Goal: Task Accomplishment & Management: Contribute content

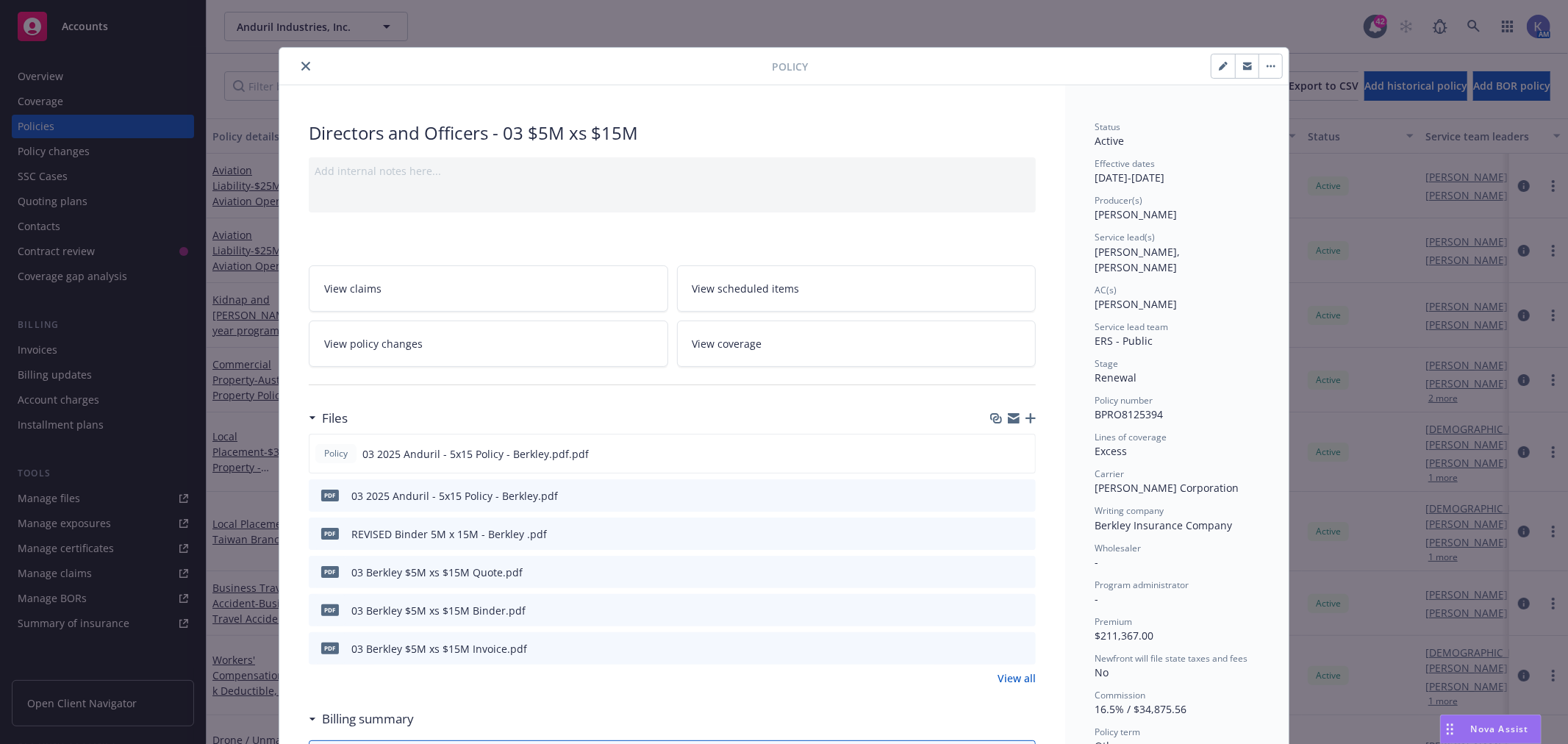
scroll to position [44, 0]
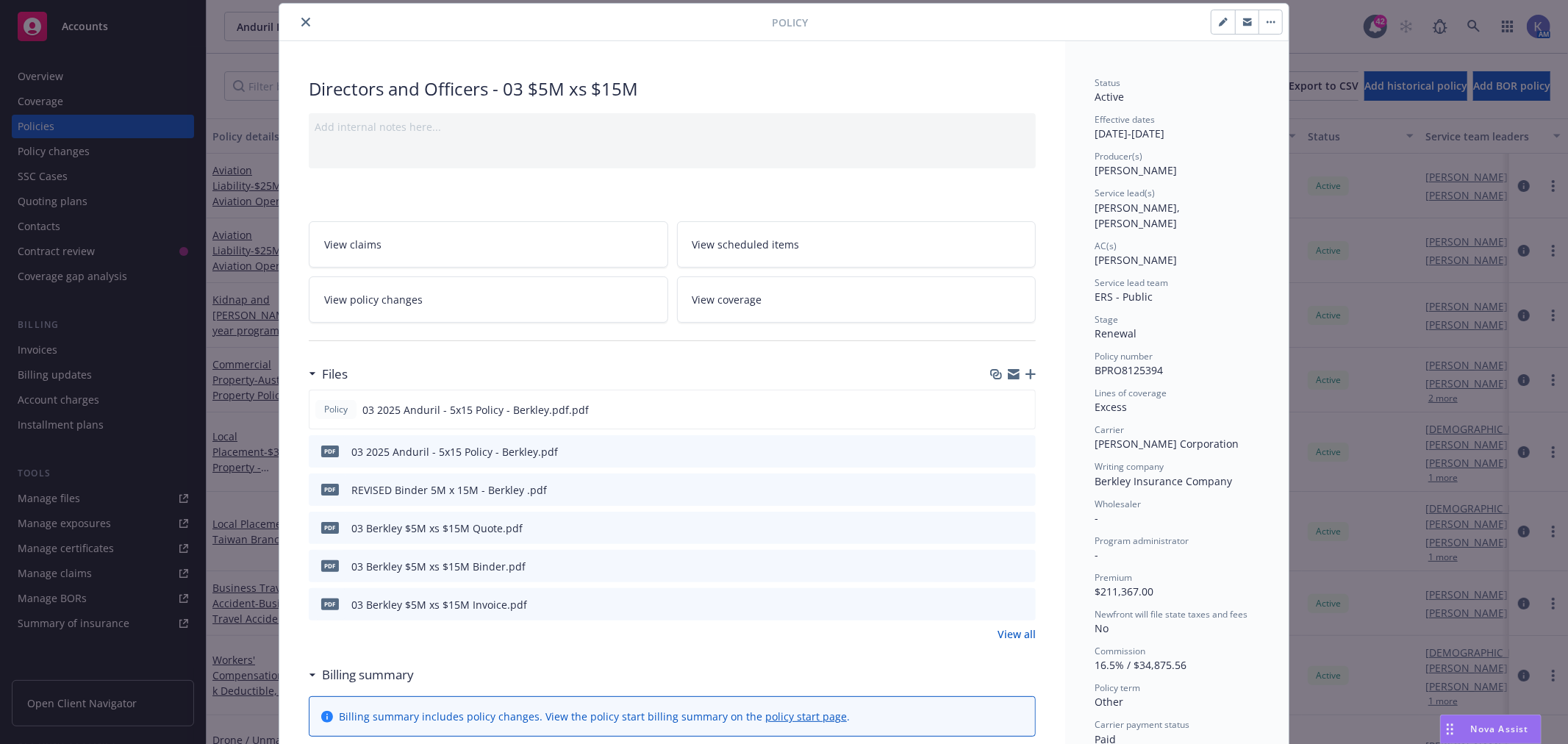
click at [301, 23] on icon "close" at bounding box center [305, 22] width 9 height 9
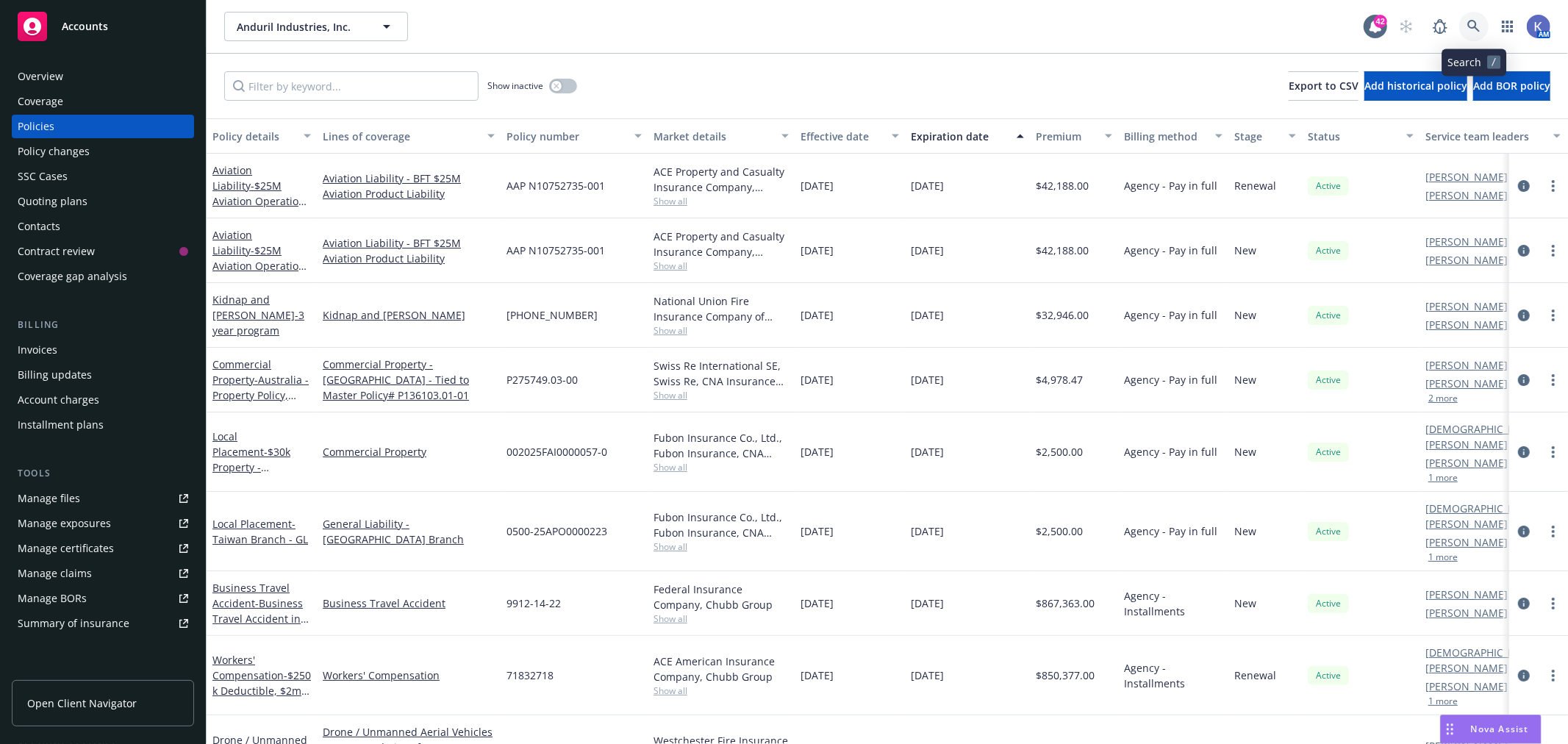
click at [1477, 24] on icon at bounding box center [1474, 26] width 13 height 13
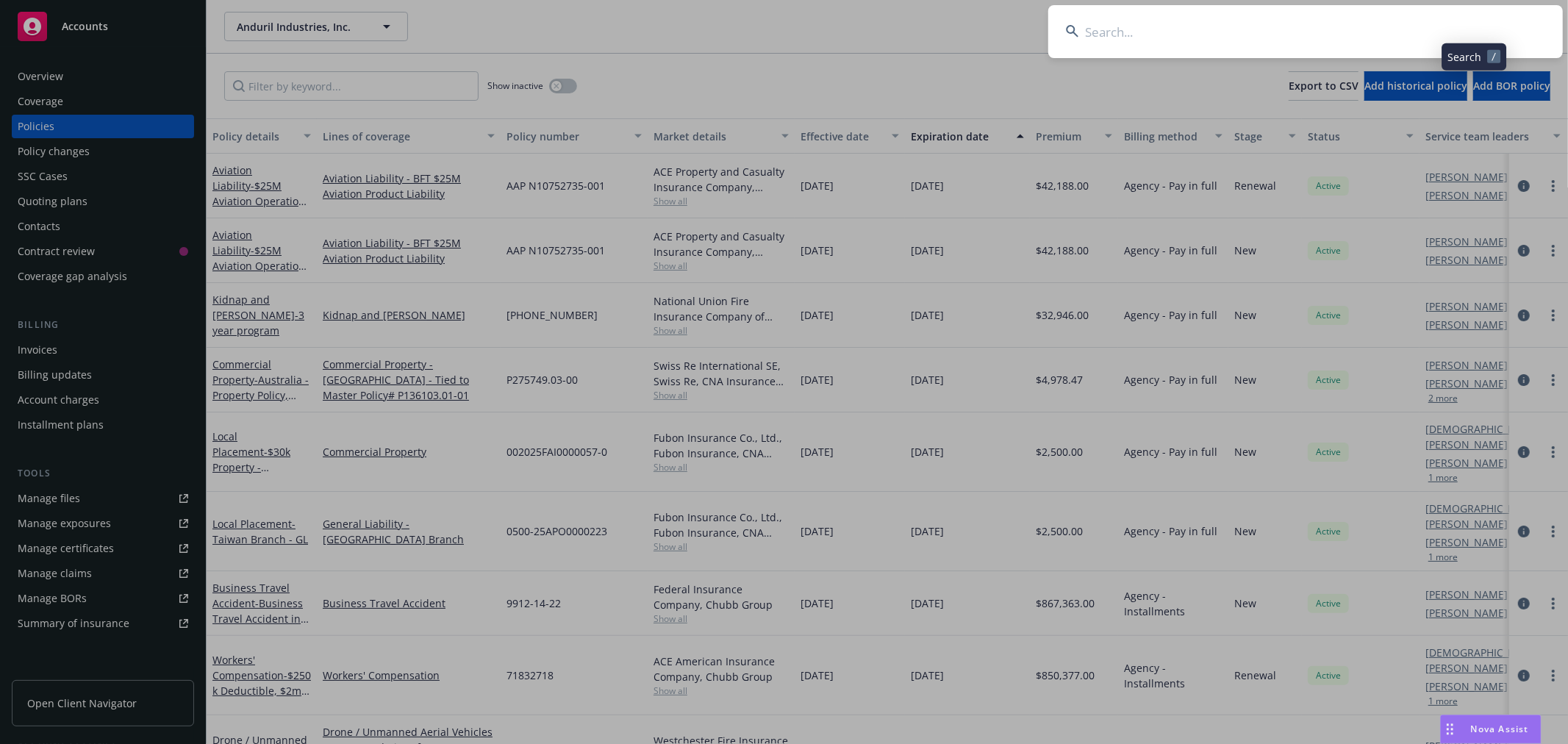
click at [1425, 26] on input at bounding box center [1306, 31] width 515 height 53
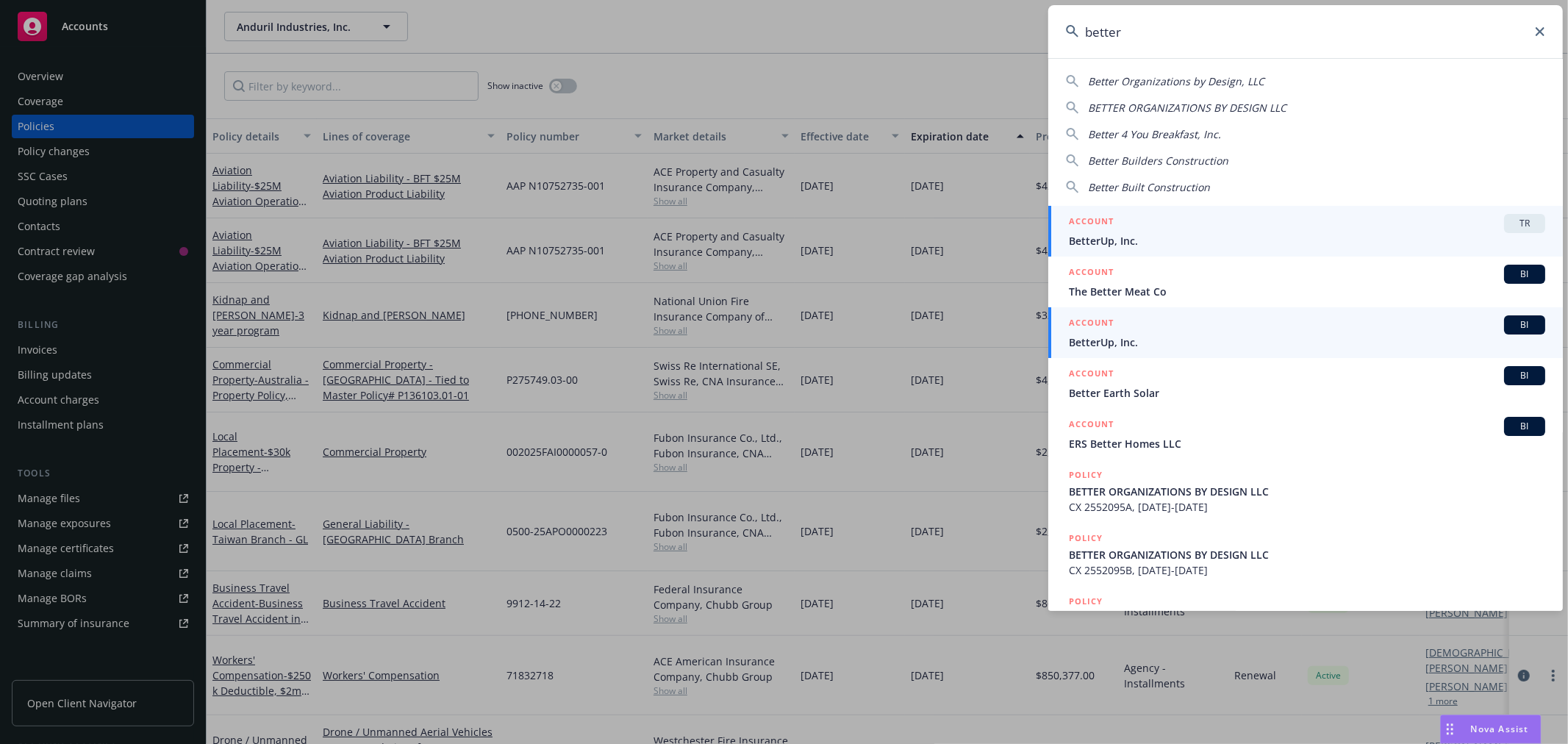
type input "better"
click at [1108, 341] on span "BetterUp, Inc." at bounding box center [1307, 342] width 477 height 15
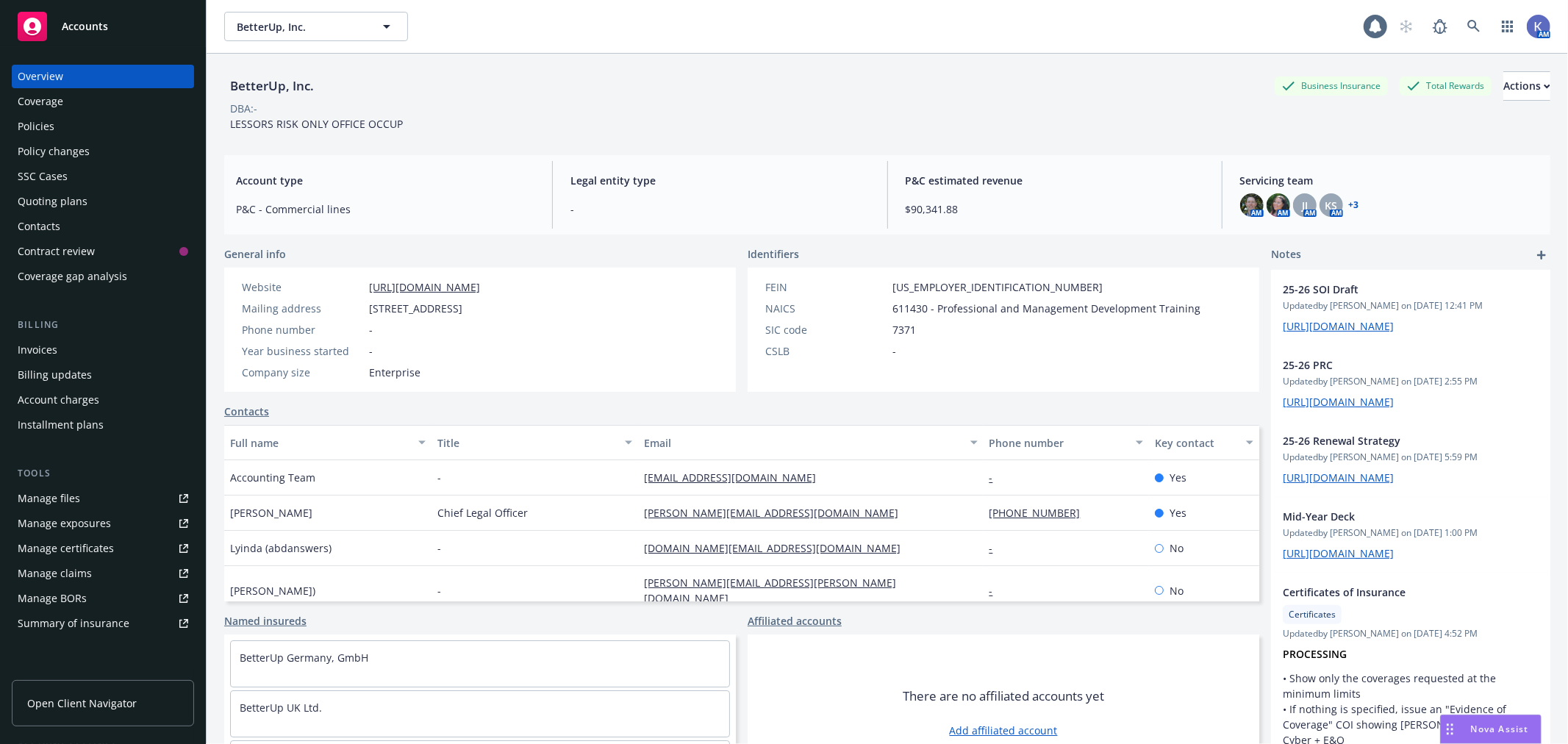
click at [61, 119] on div "Policies" at bounding box center [103, 126] width 170 height 24
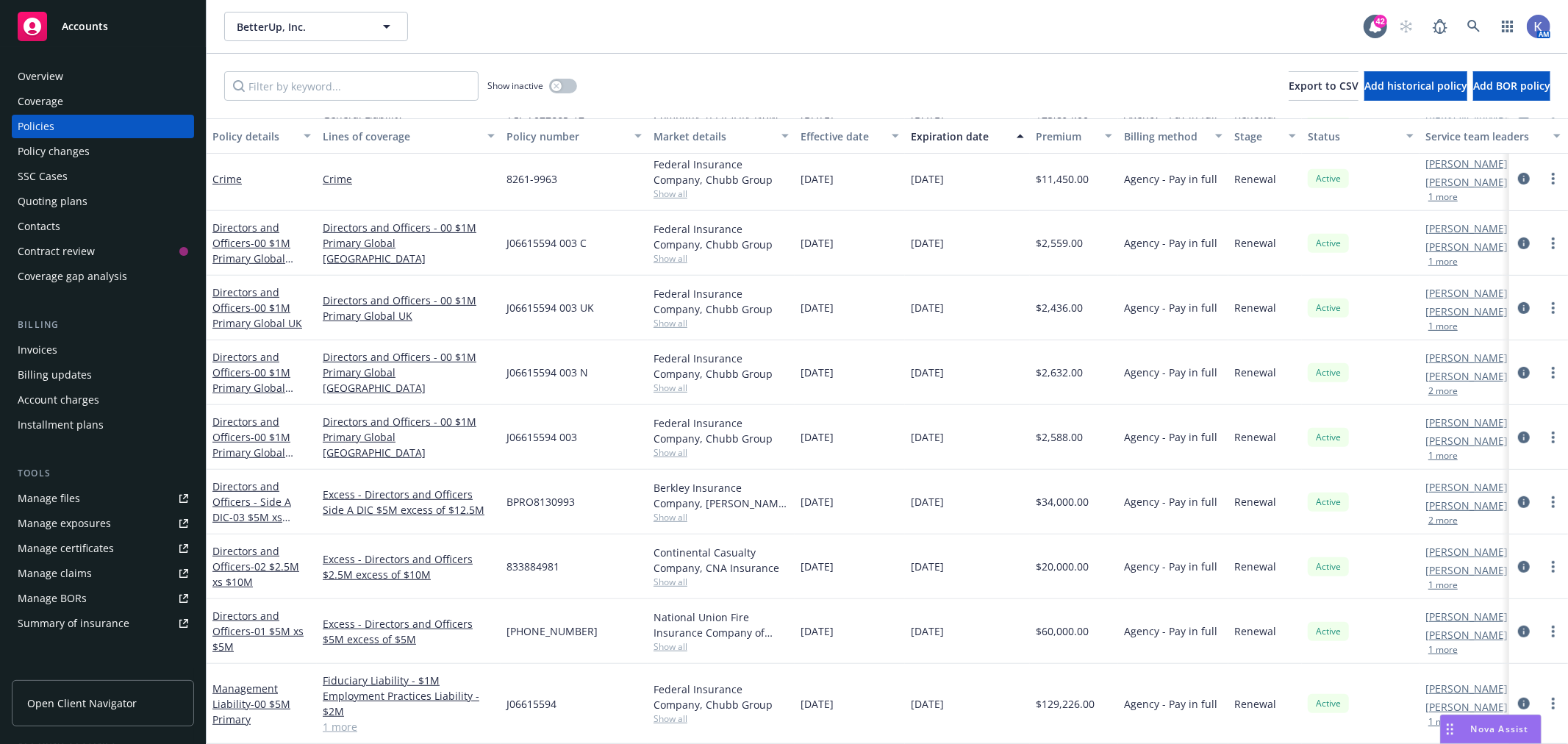
scroll to position [555, 0]
click at [244, 435] on span "- 00 $1M Primary Global Germany" at bounding box center [259, 460] width 93 height 60
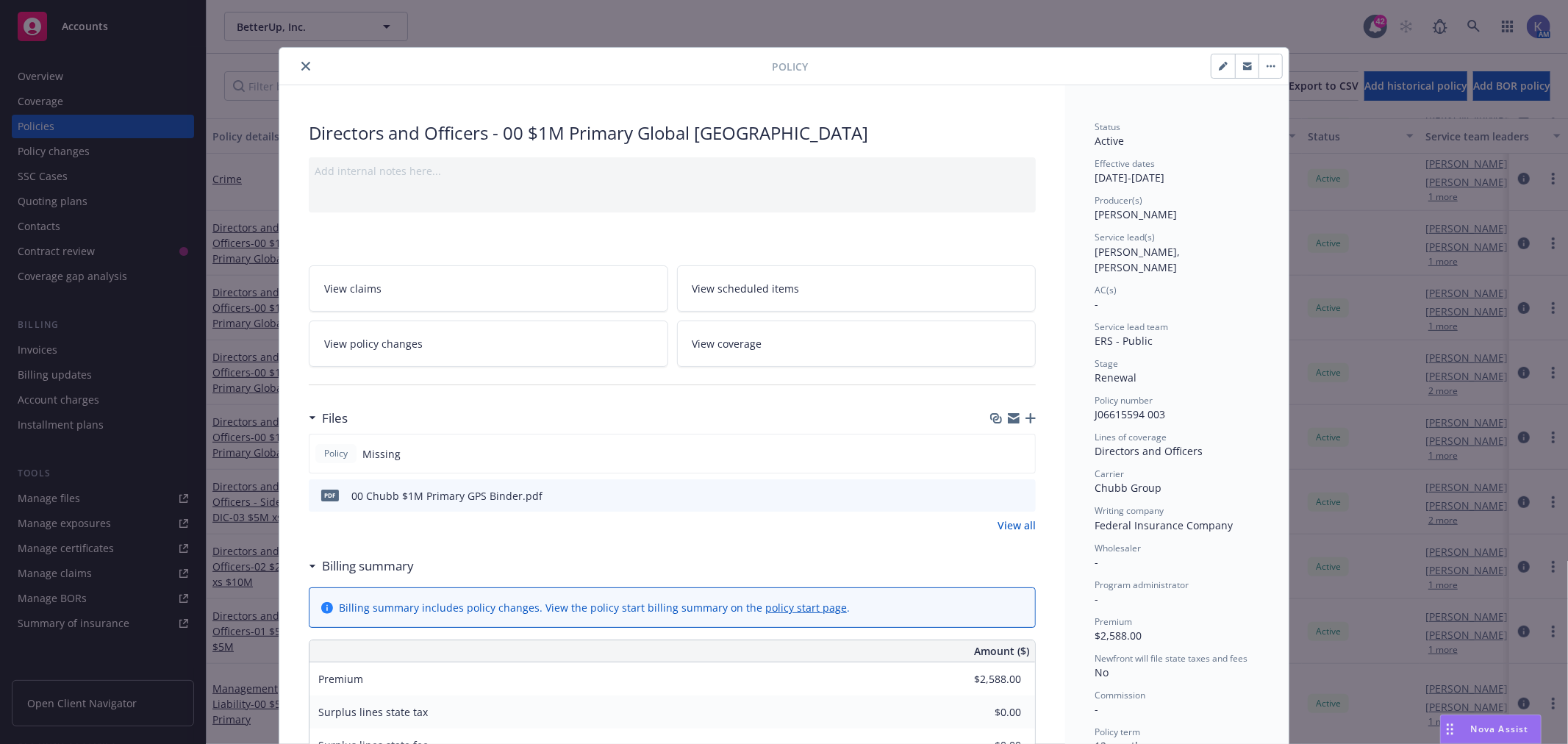
click at [1018, 495] on icon "preview file" at bounding box center [1022, 494] width 13 height 11
click at [301, 68] on icon "close" at bounding box center [305, 66] width 9 height 9
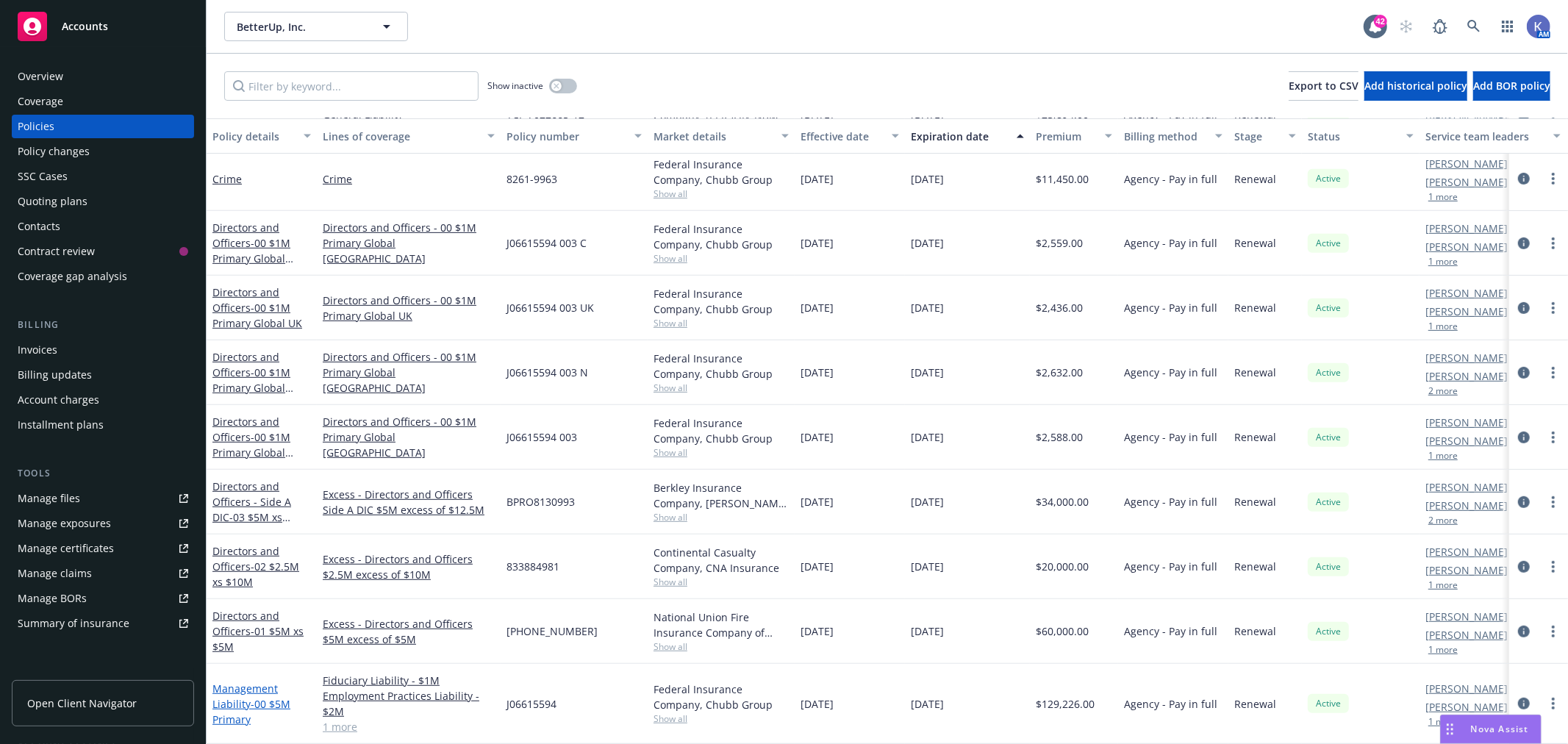
click at [260, 681] on div "Management Liability - 00 $5M Primary" at bounding box center [261, 703] width 99 height 46
click at [252, 681] on link "Management Liability - 00 $5M Primary" at bounding box center [252, 703] width 78 height 45
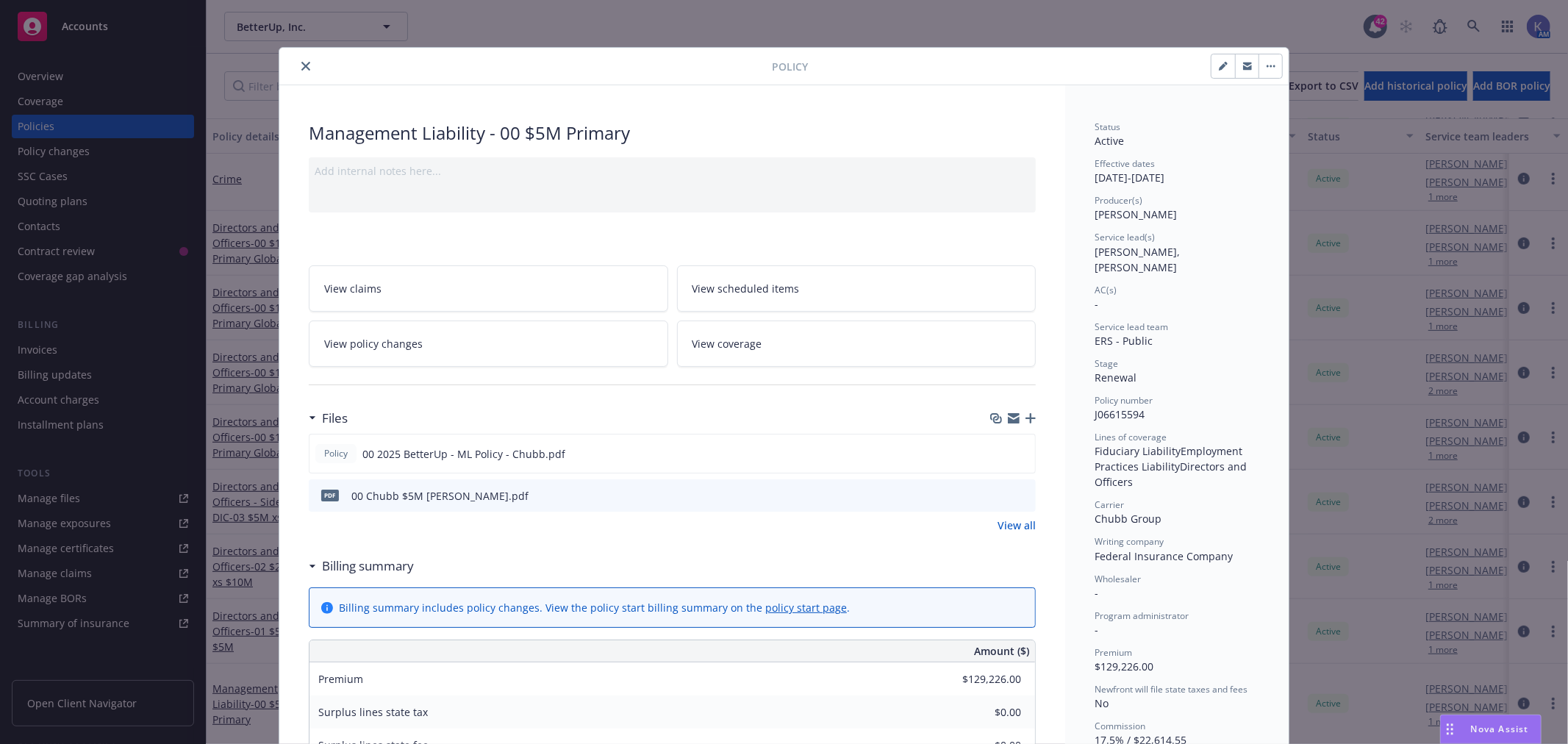
click at [1017, 490] on icon "preview file" at bounding box center [1022, 494] width 13 height 11
click at [301, 64] on icon "close" at bounding box center [305, 66] width 9 height 9
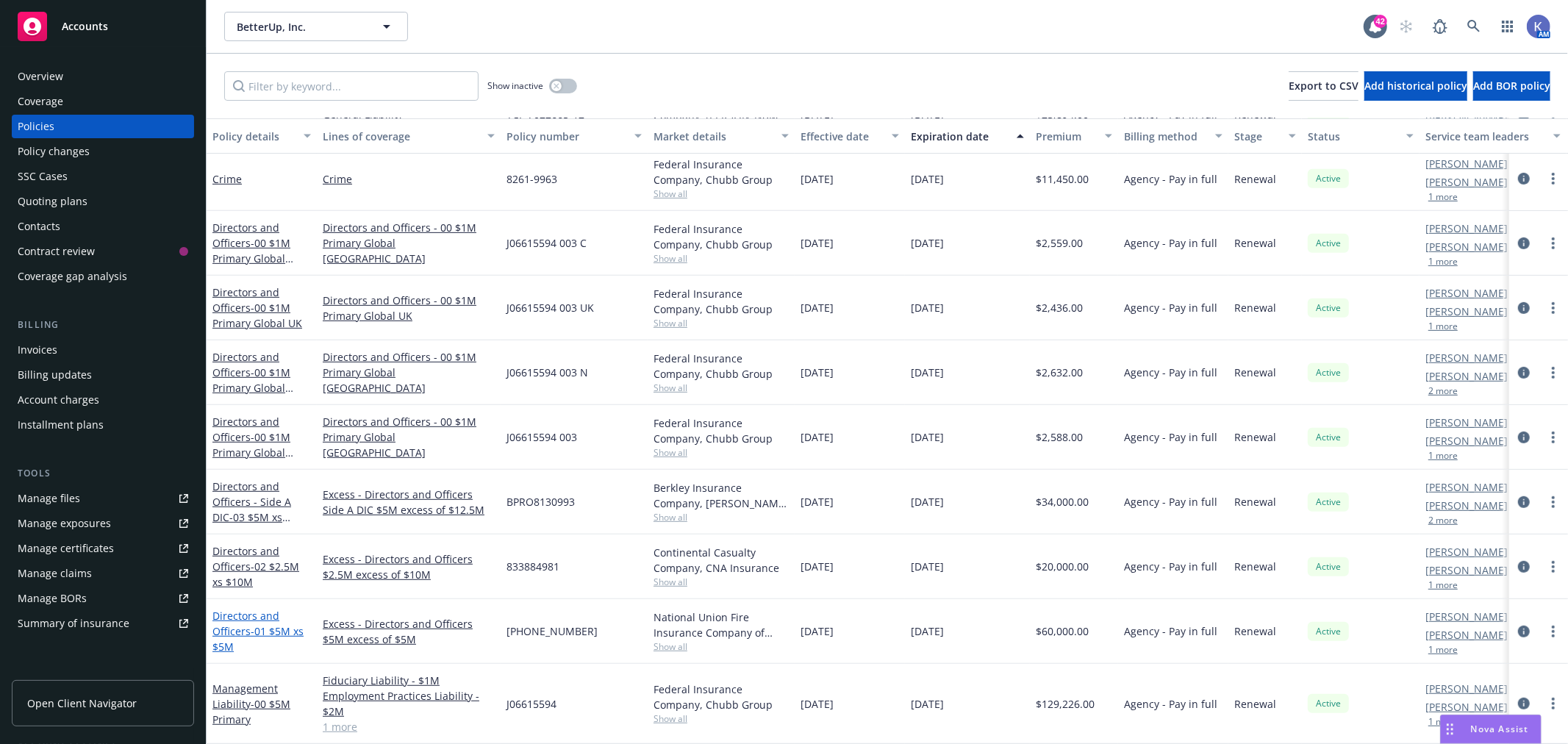
click at [243, 612] on link "Directors and Officers - 01 $5M xs $5M" at bounding box center [258, 630] width 91 height 45
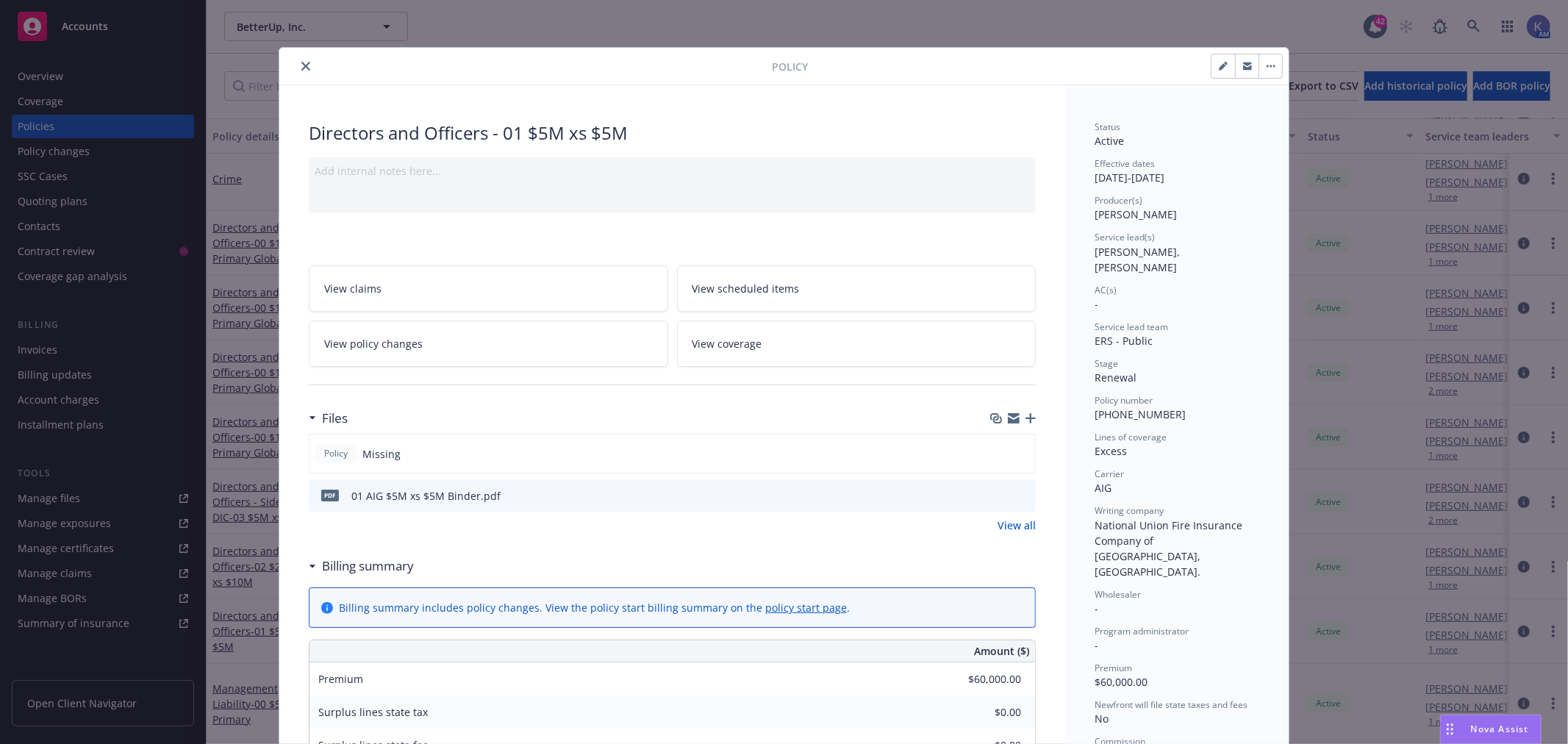
click at [1016, 489] on icon "preview file" at bounding box center [1022, 494] width 13 height 11
click at [301, 63] on icon "close" at bounding box center [305, 66] width 9 height 9
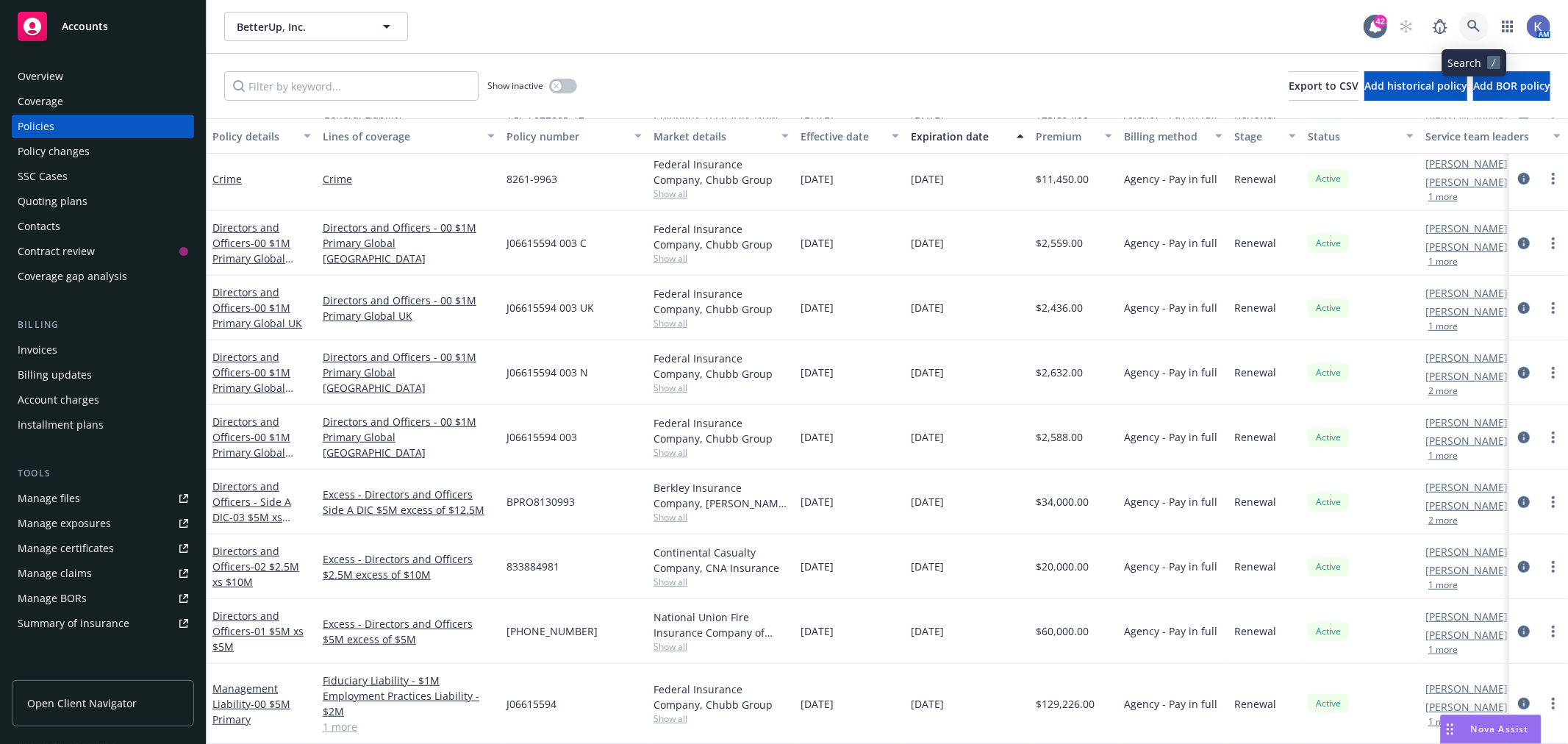
click at [1472, 28] on icon at bounding box center [1474, 25] width 12 height 12
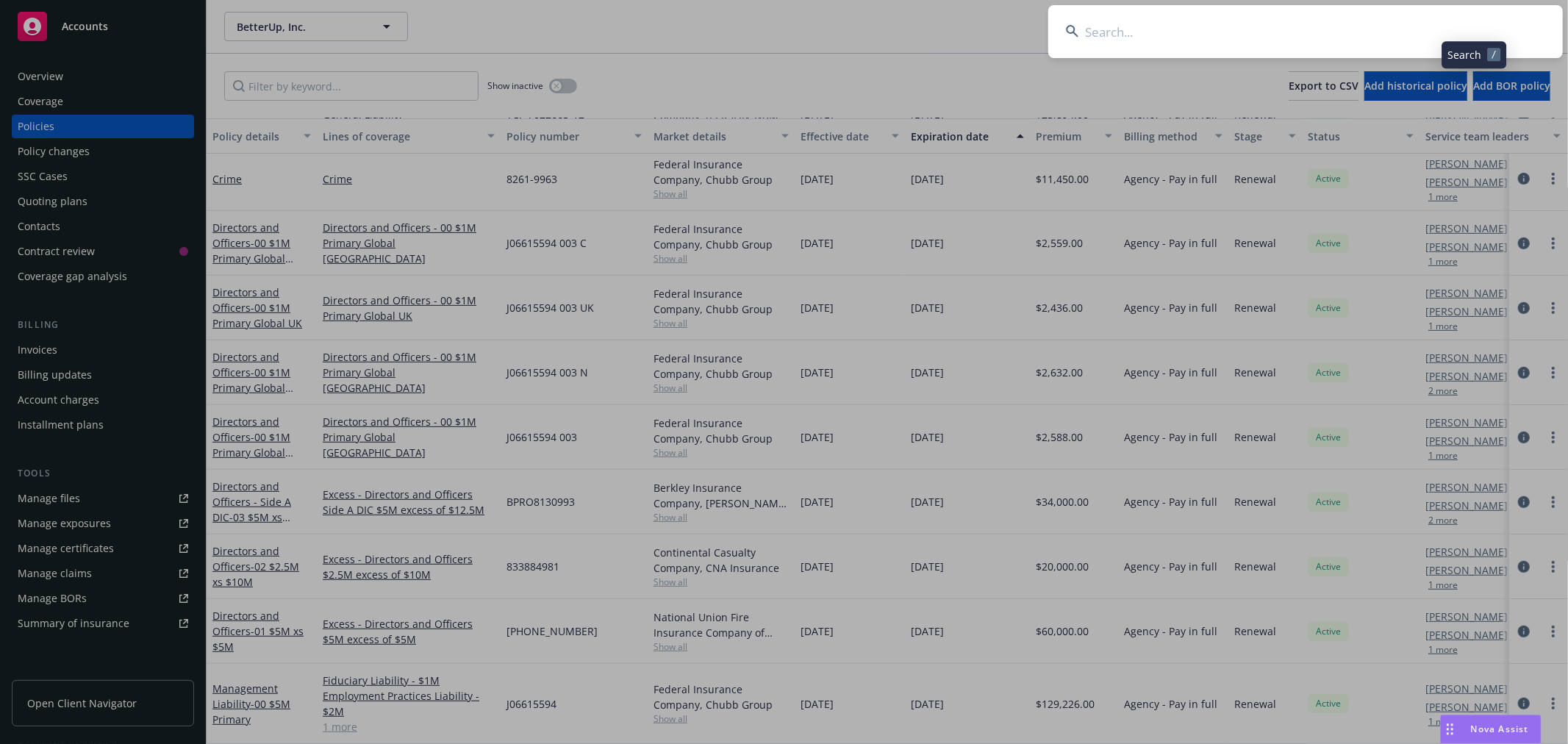
click at [1408, 30] on input at bounding box center [1306, 31] width 515 height 53
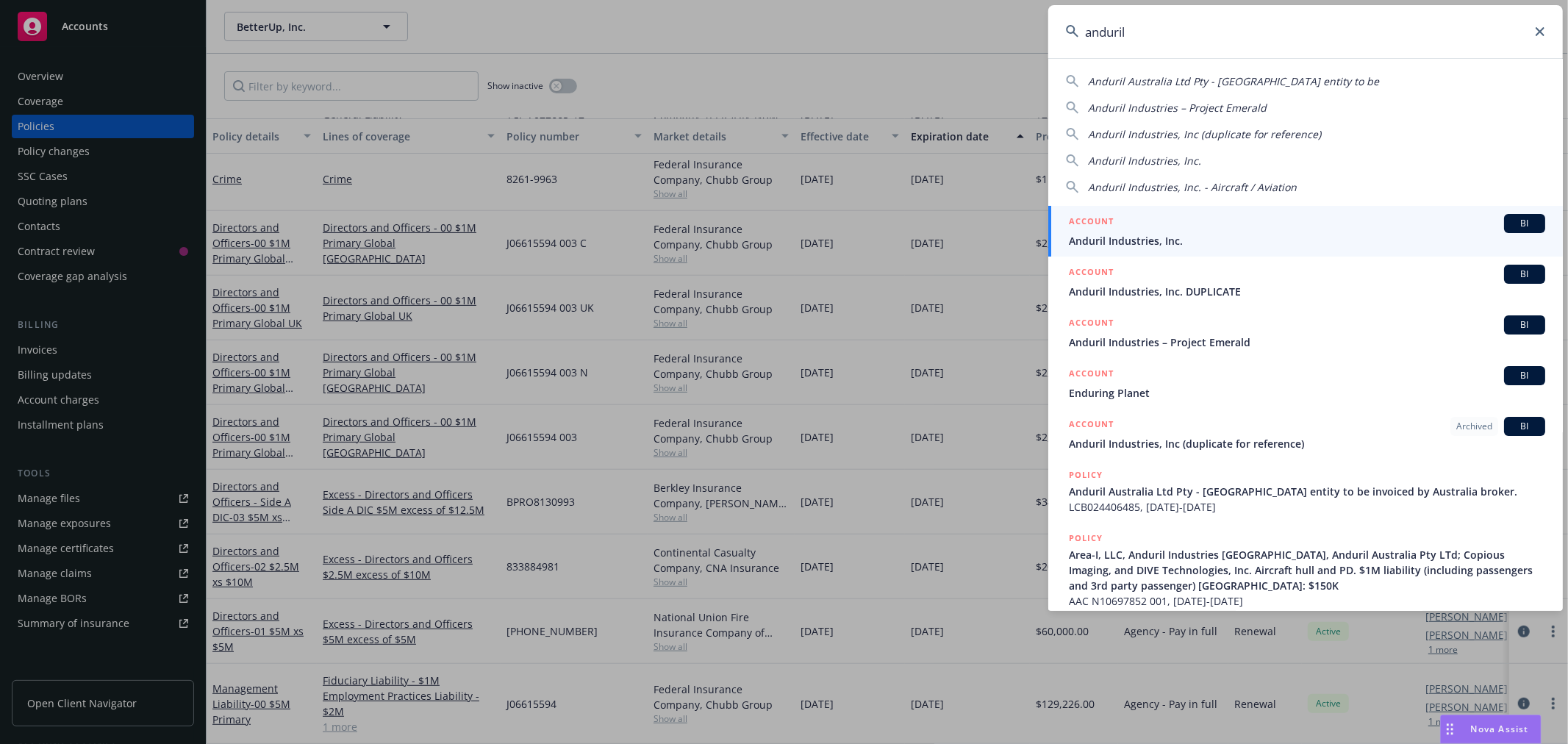
type input "anduril"
click at [1145, 239] on span "Anduril Industries, Inc." at bounding box center [1307, 240] width 477 height 15
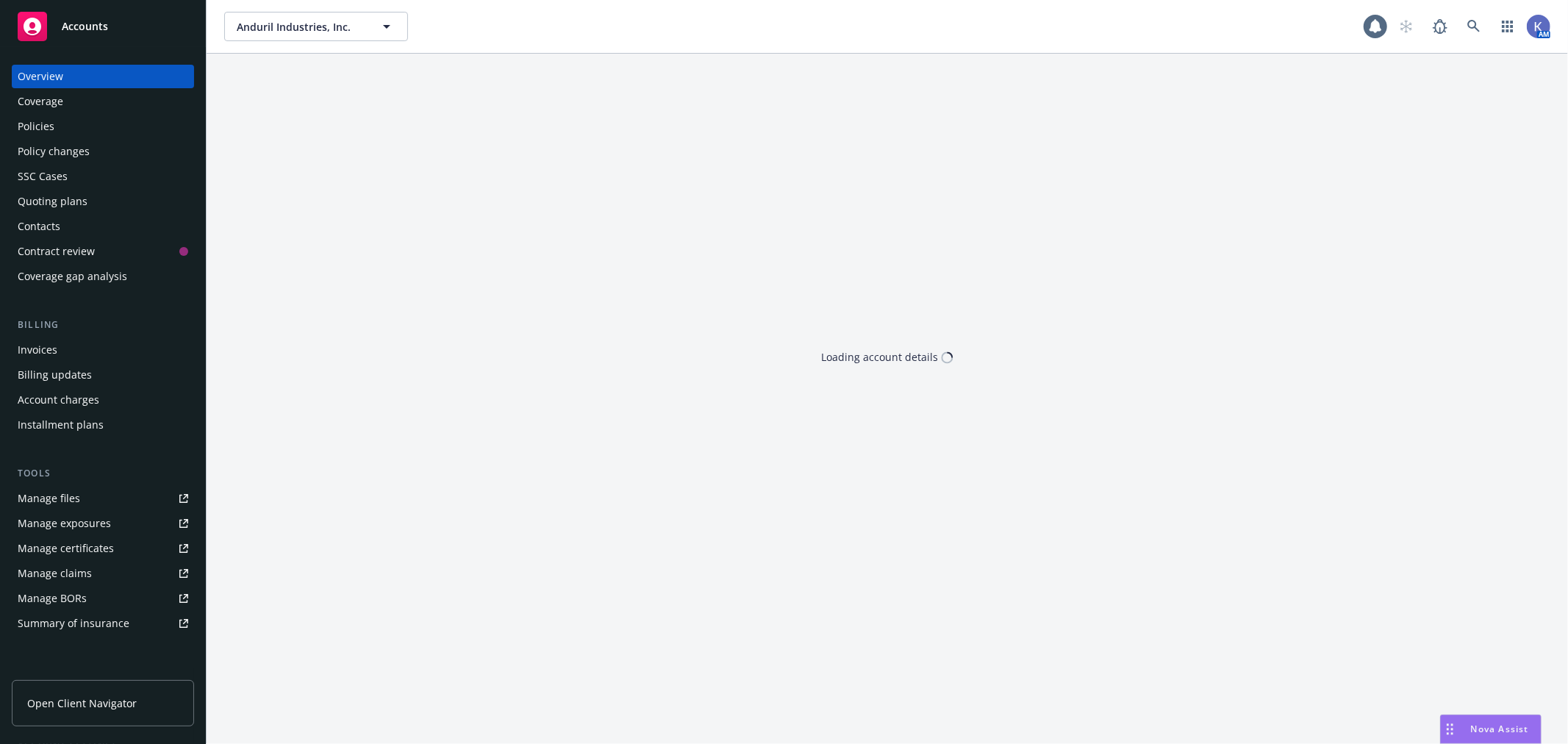
click at [63, 125] on div "Policies" at bounding box center [103, 126] width 170 height 24
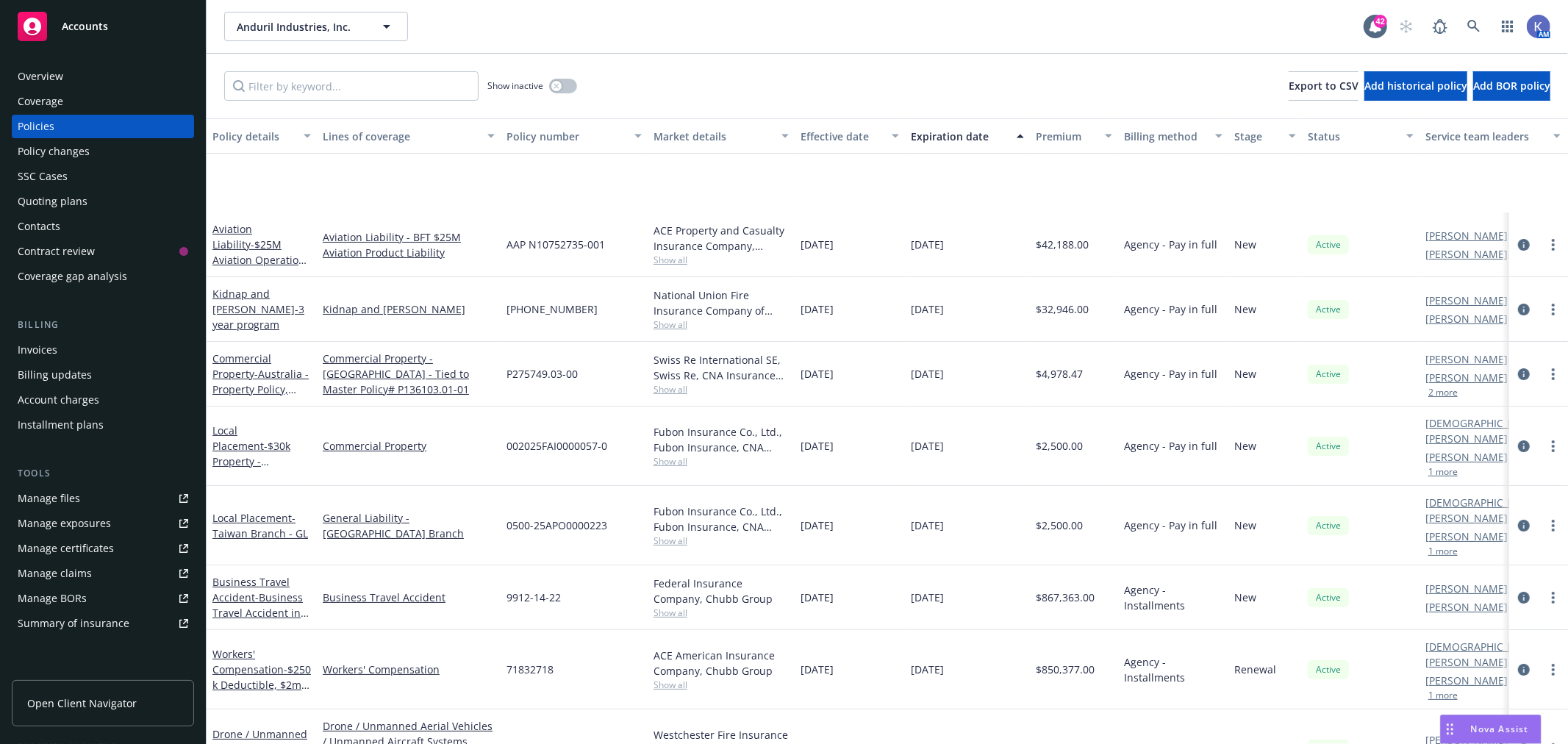
scroll to position [245, 0]
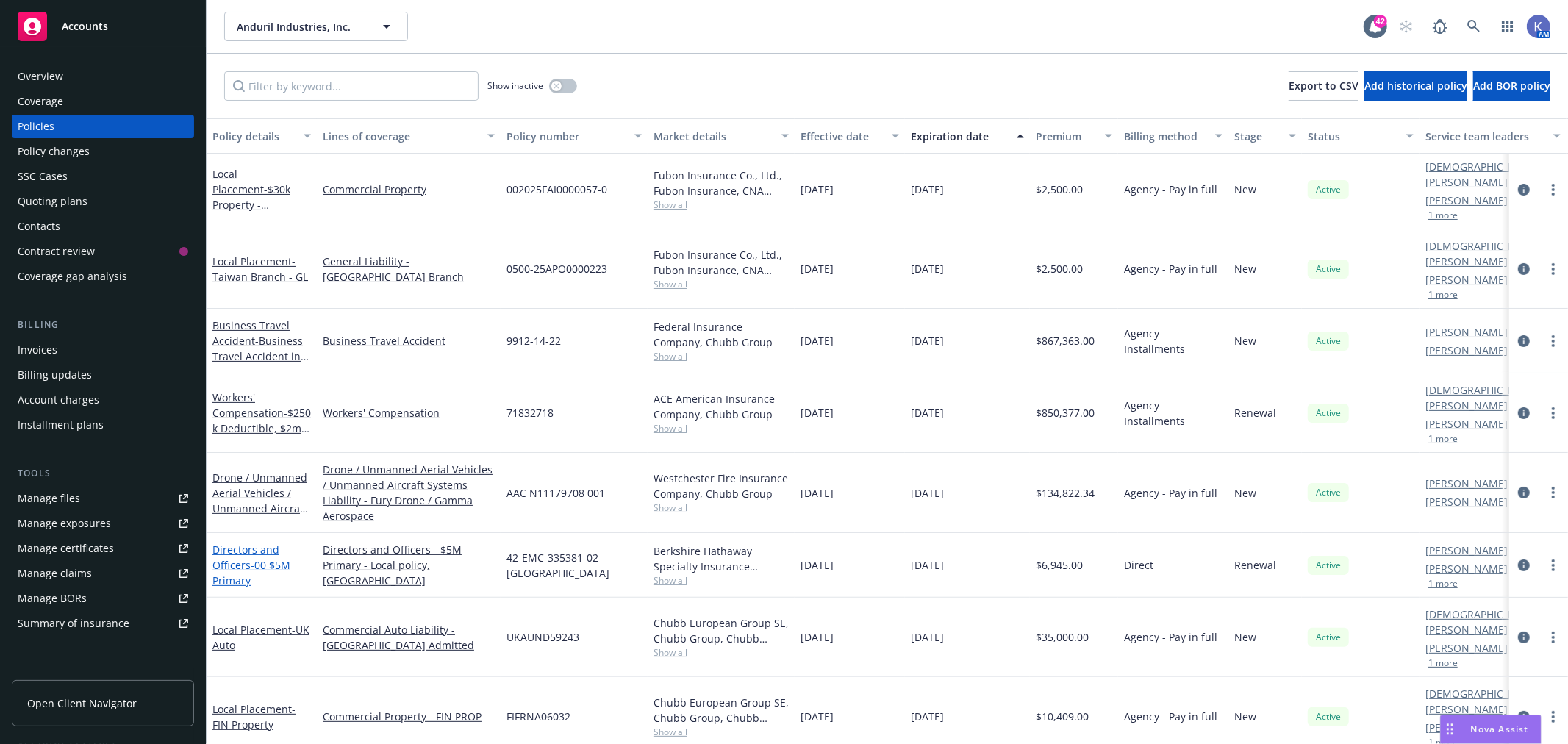
click at [265, 558] on span "- 00 $5M Primary" at bounding box center [252, 572] width 78 height 29
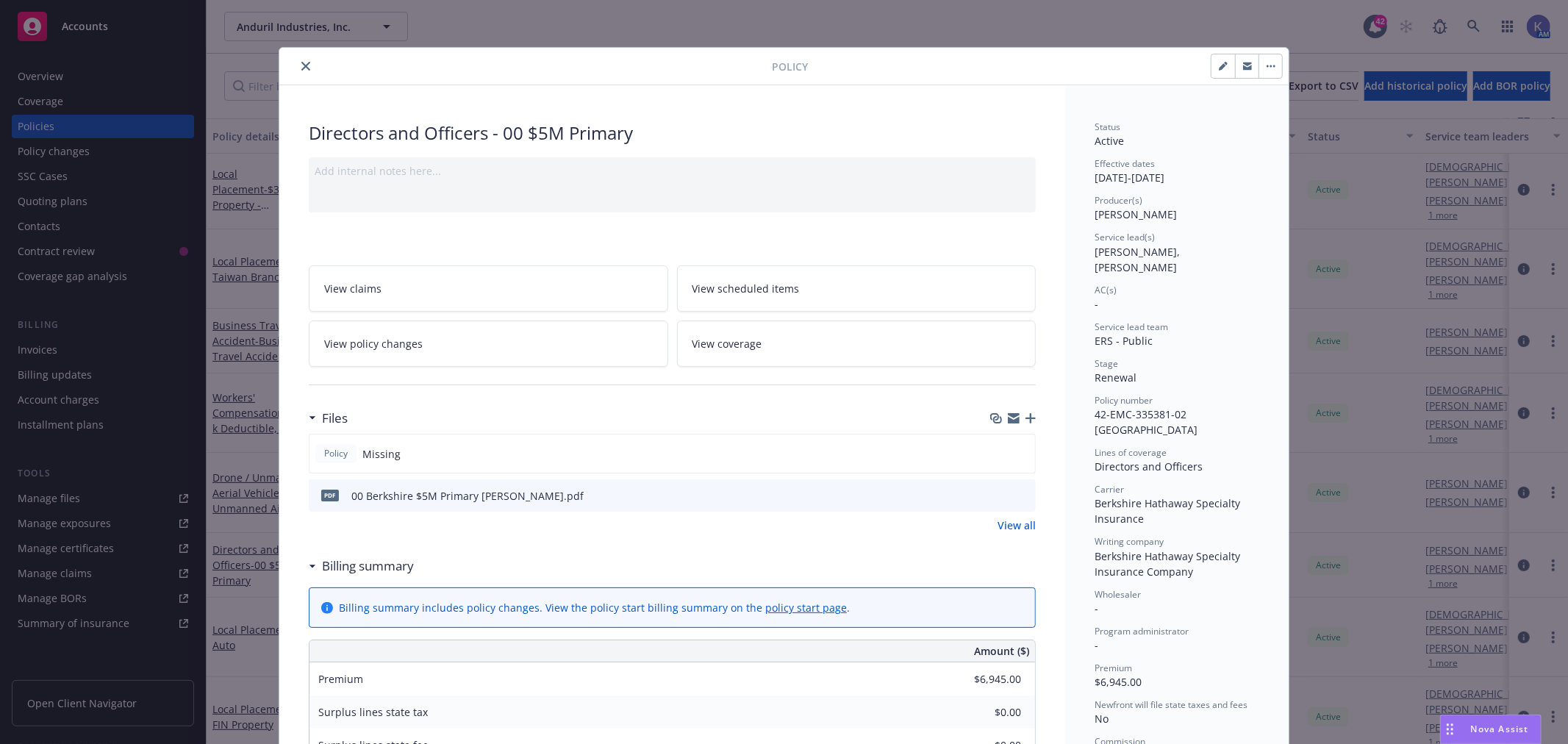
click at [301, 64] on icon "close" at bounding box center [305, 66] width 9 height 9
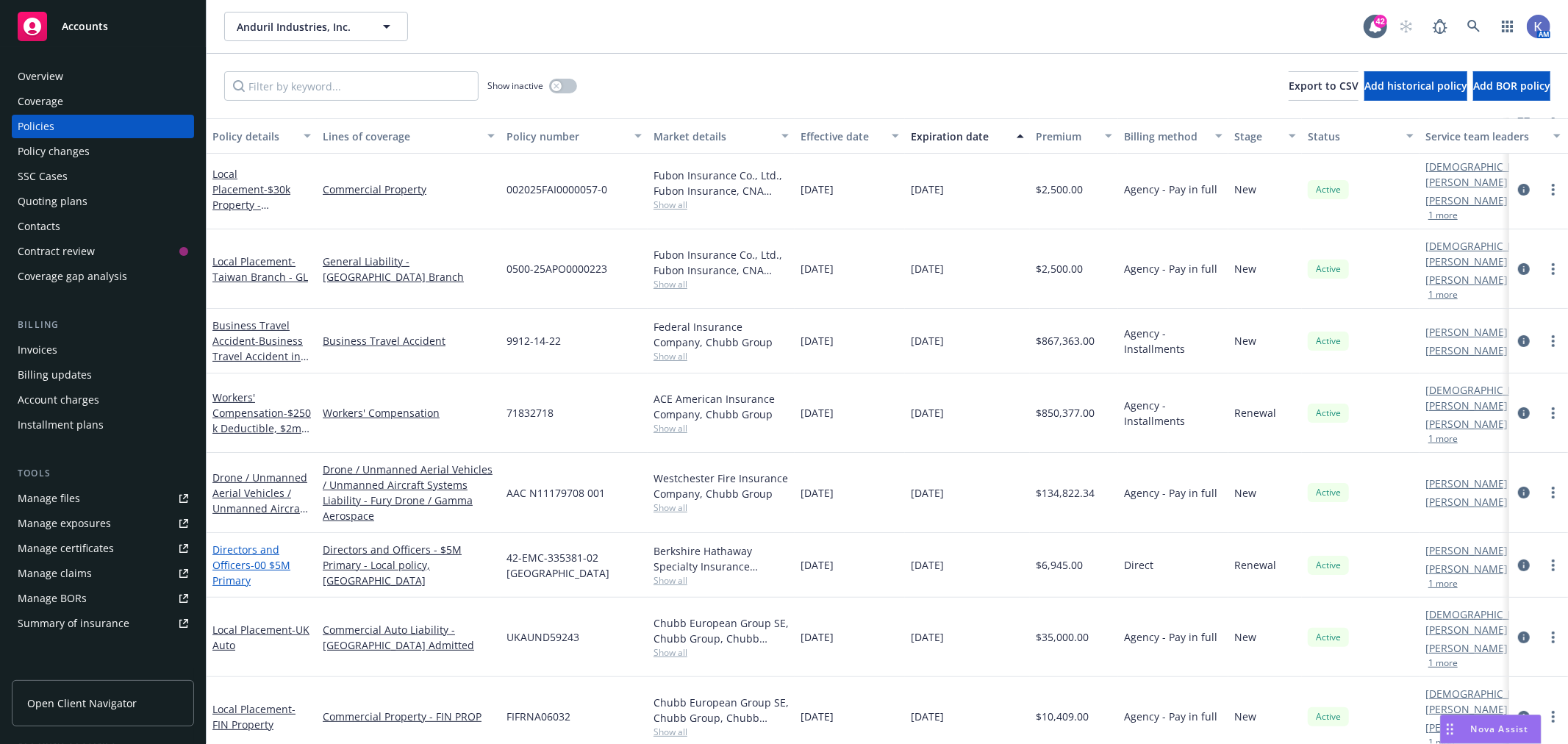
click at [238, 542] on link "Directors and Officers - 00 $5M Primary" at bounding box center [252, 564] width 78 height 45
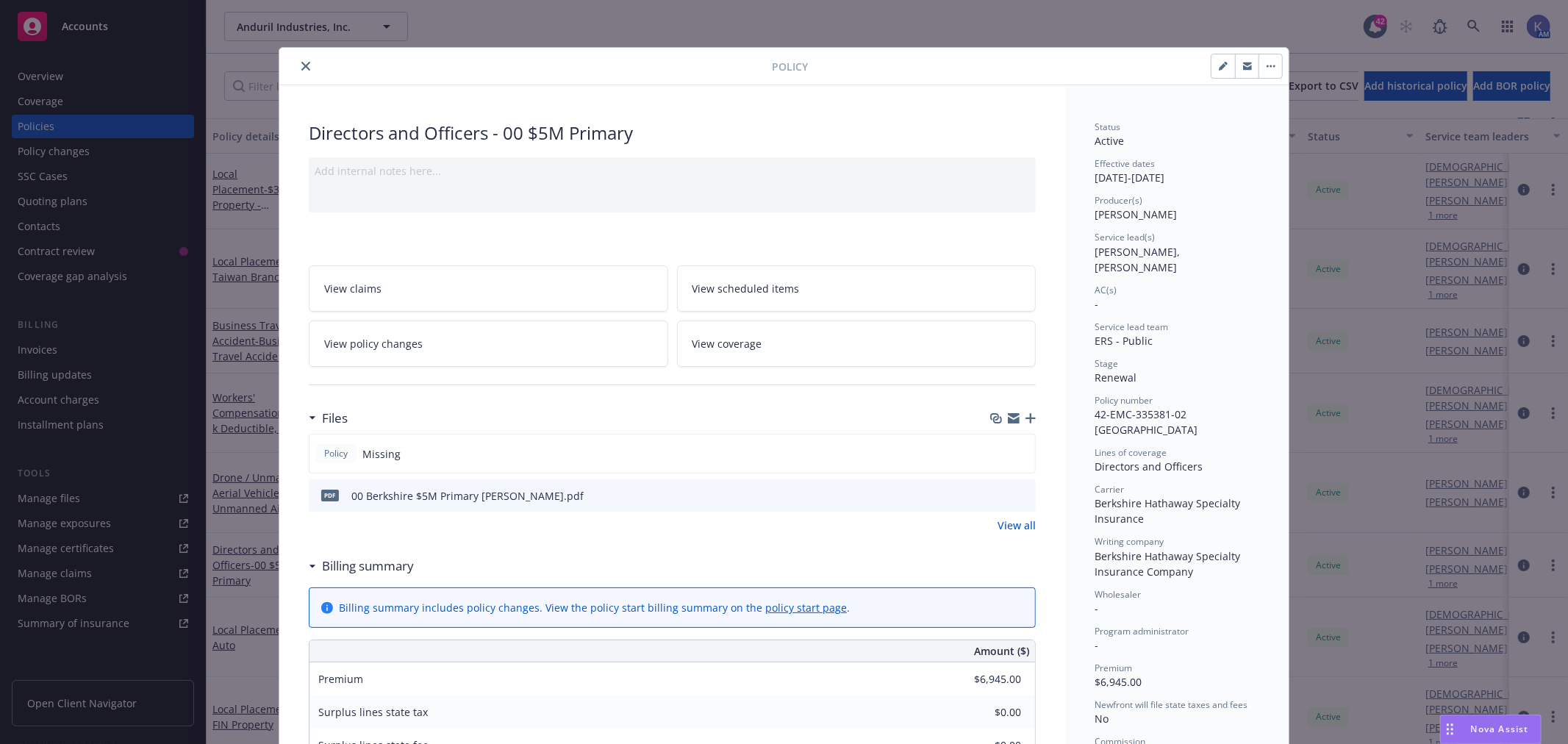
scroll to position [44, 0]
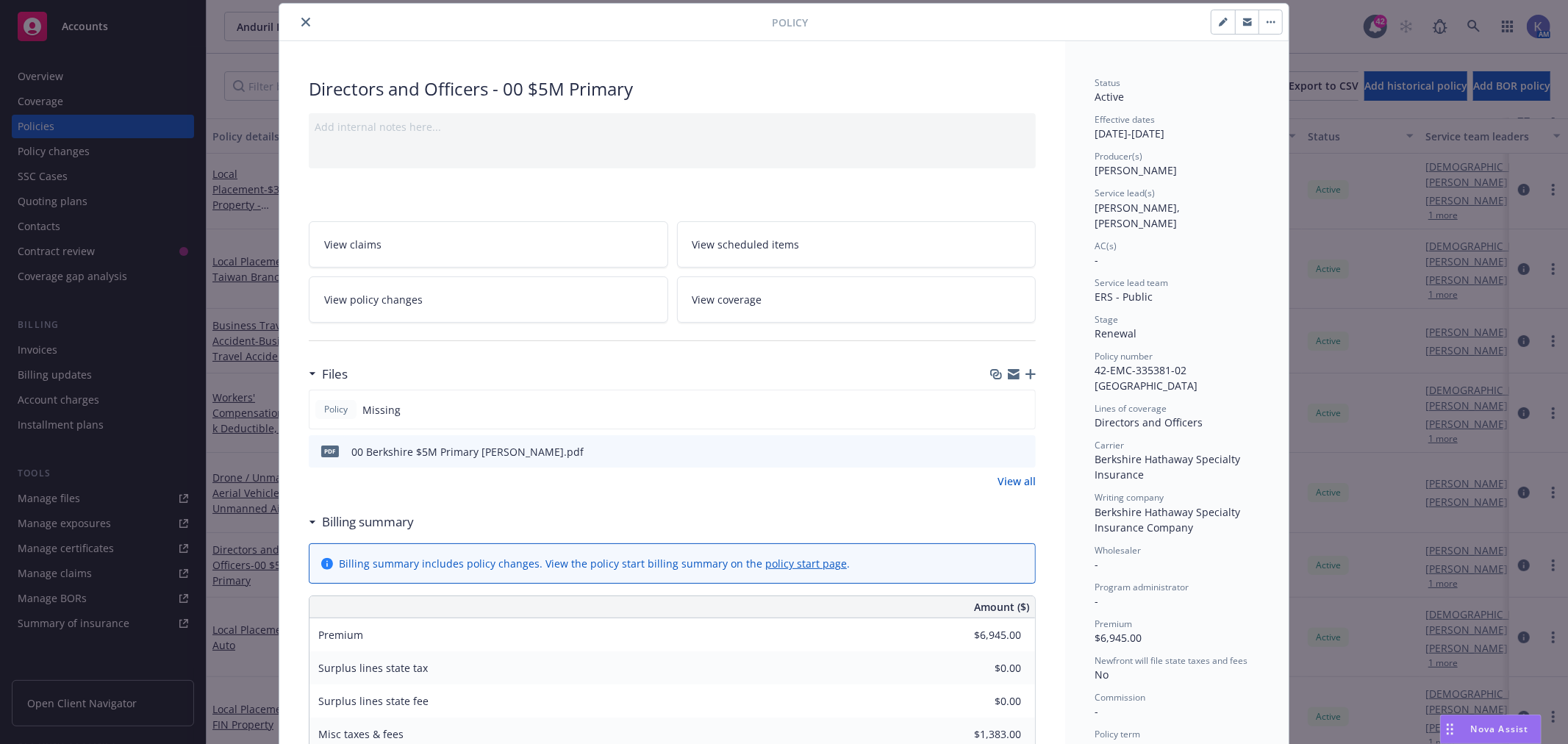
click at [304, 20] on button "close" at bounding box center [306, 22] width 18 height 18
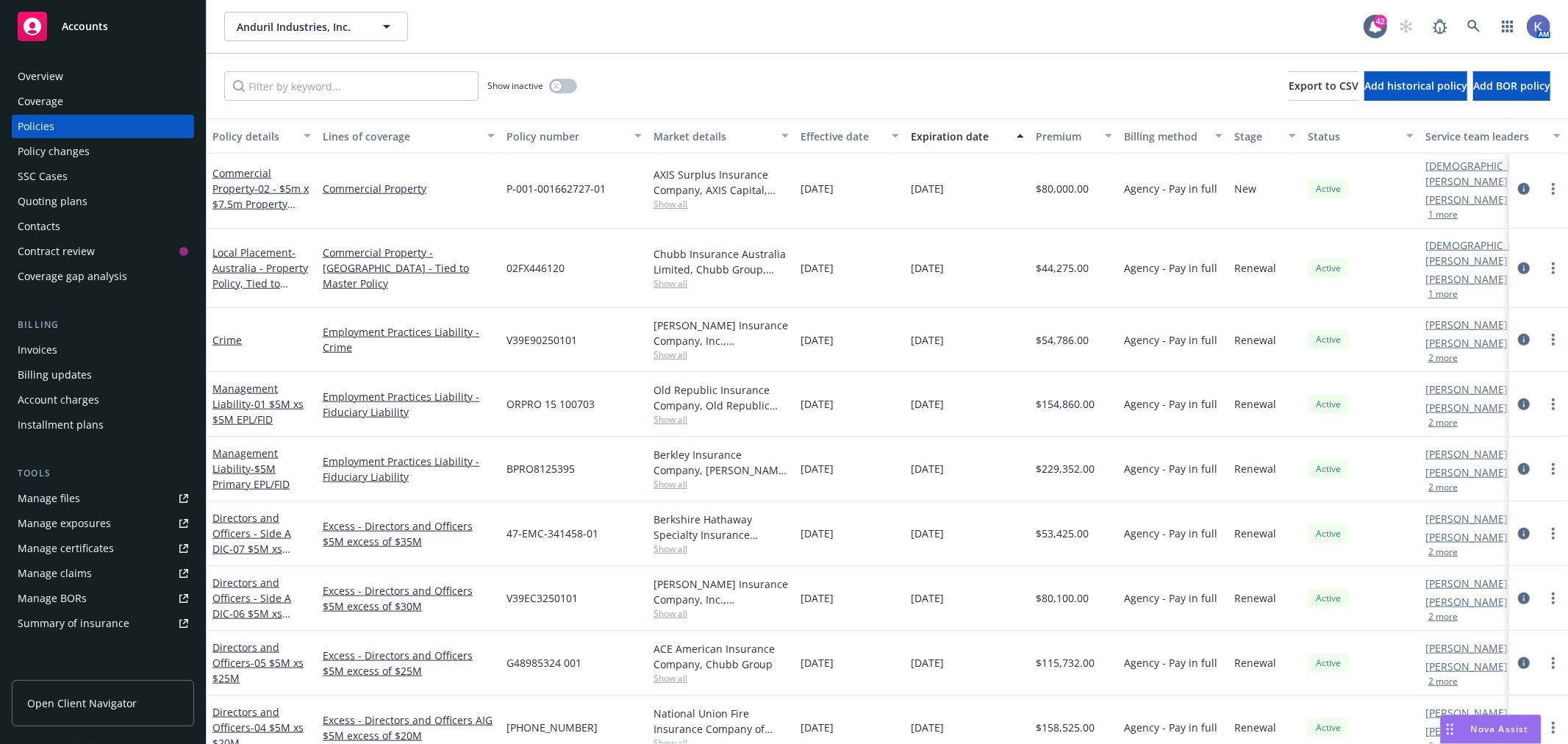
scroll to position [1143, 0]
click at [226, 332] on link "Crime" at bounding box center [227, 339] width 29 height 14
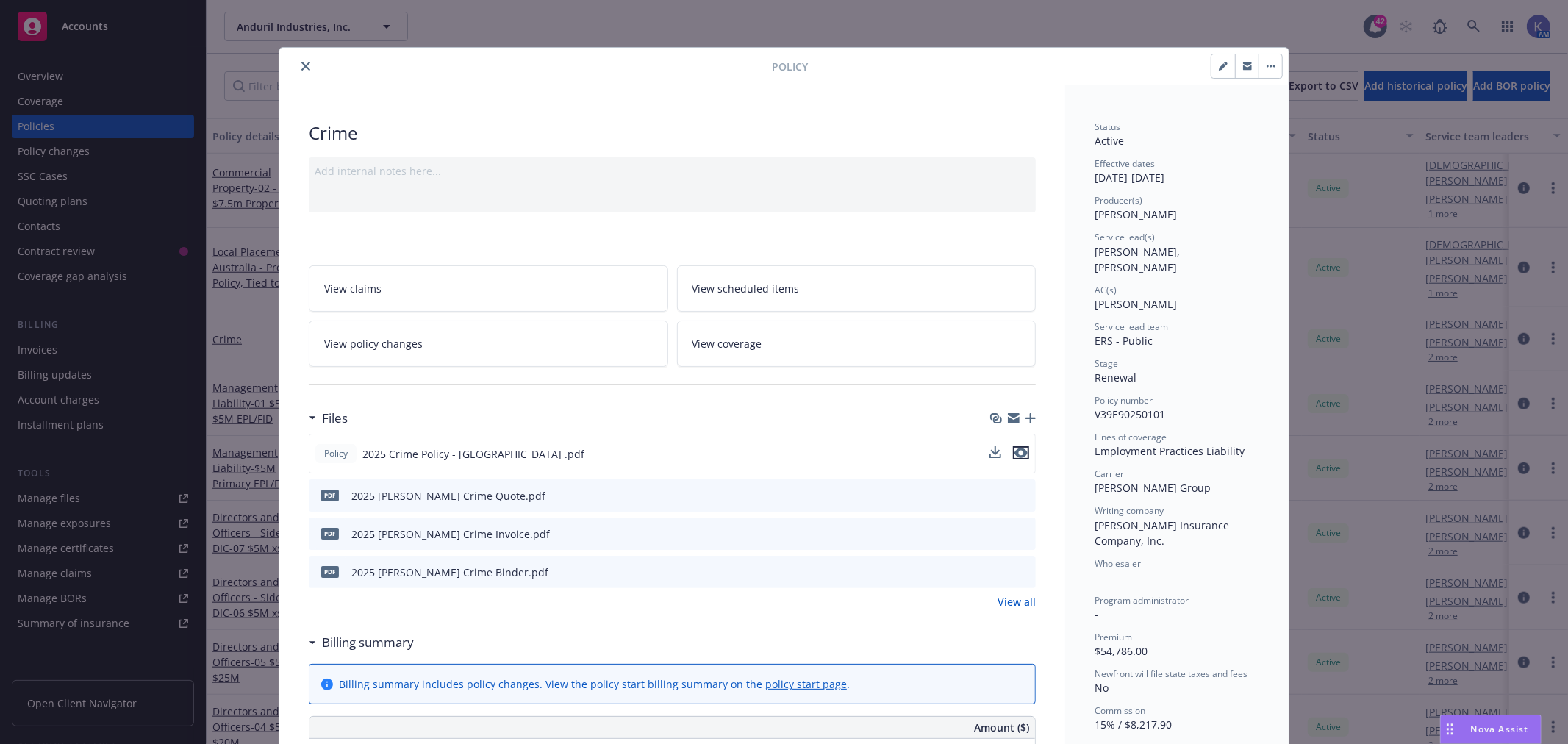
click at [1015, 449] on icon "preview file" at bounding box center [1021, 453] width 13 height 11
click at [301, 69] on icon "close" at bounding box center [305, 66] width 9 height 9
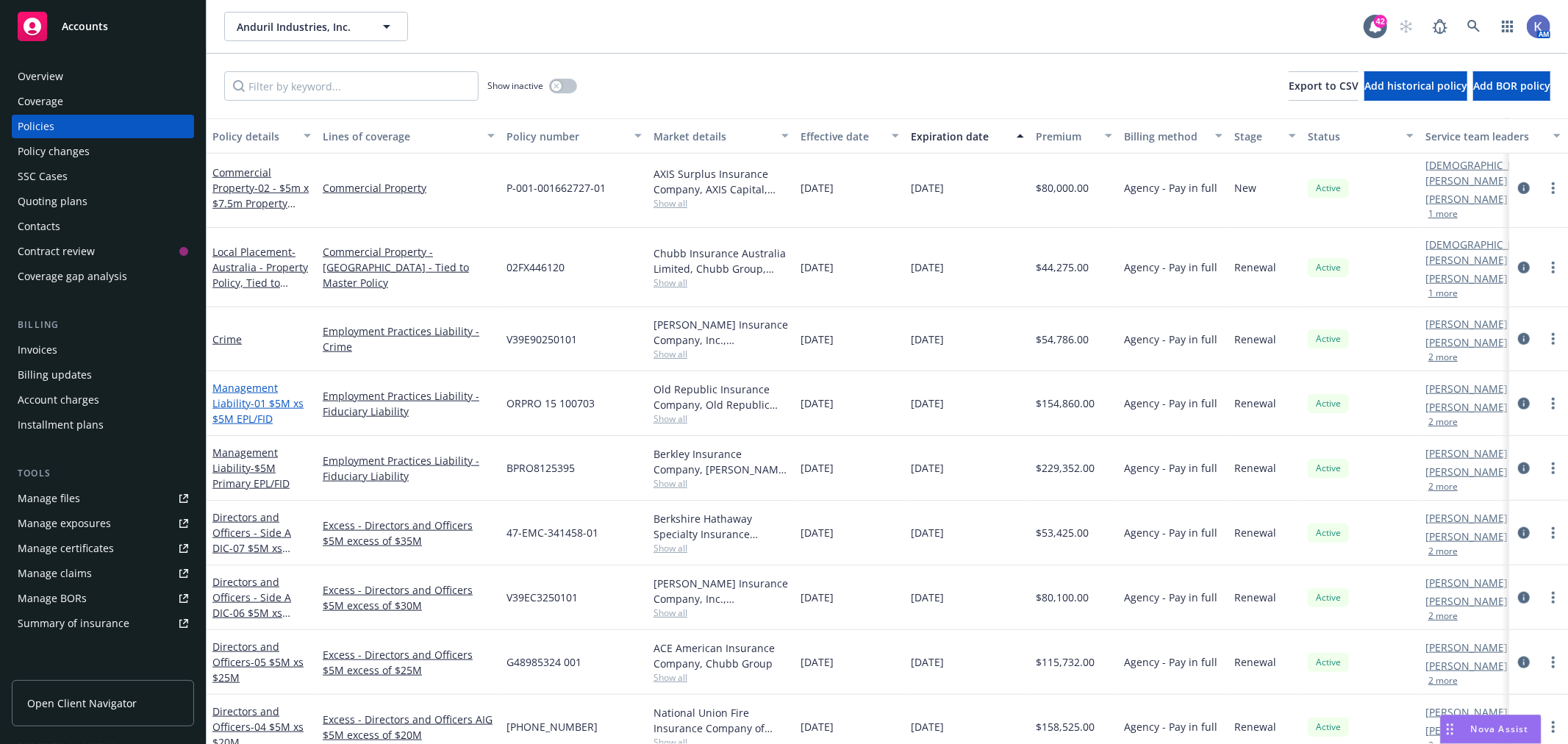
click at [256, 396] on span "- 01 $5M xs $5M EPL/FID" at bounding box center [258, 411] width 91 height 29
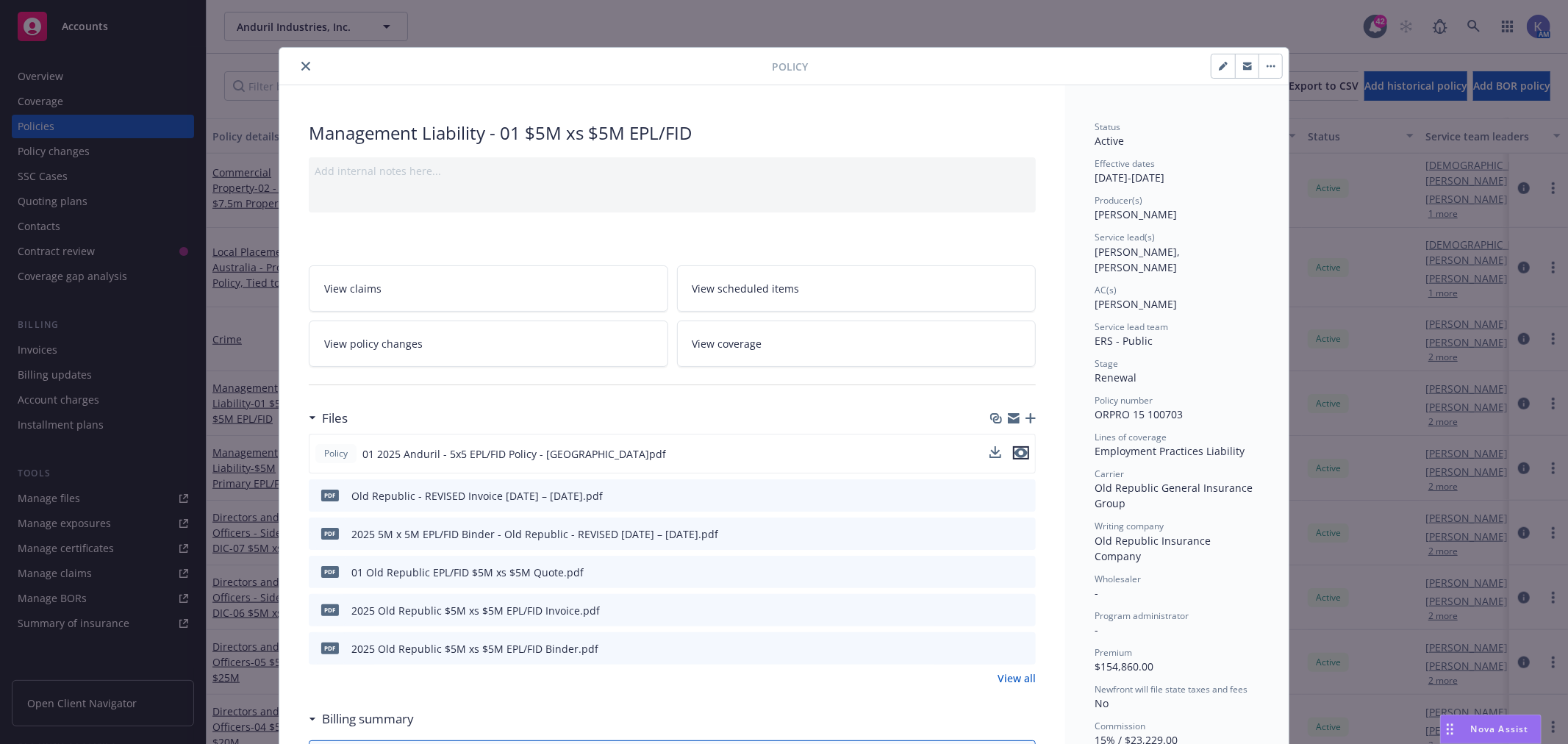
drag, startPoint x: 1017, startPoint y: 452, endPoint x: 1003, endPoint y: 445, distance: 15.7
click at [1017, 452] on icon "preview file" at bounding box center [1021, 453] width 13 height 11
click at [301, 64] on icon "close" at bounding box center [305, 66] width 9 height 9
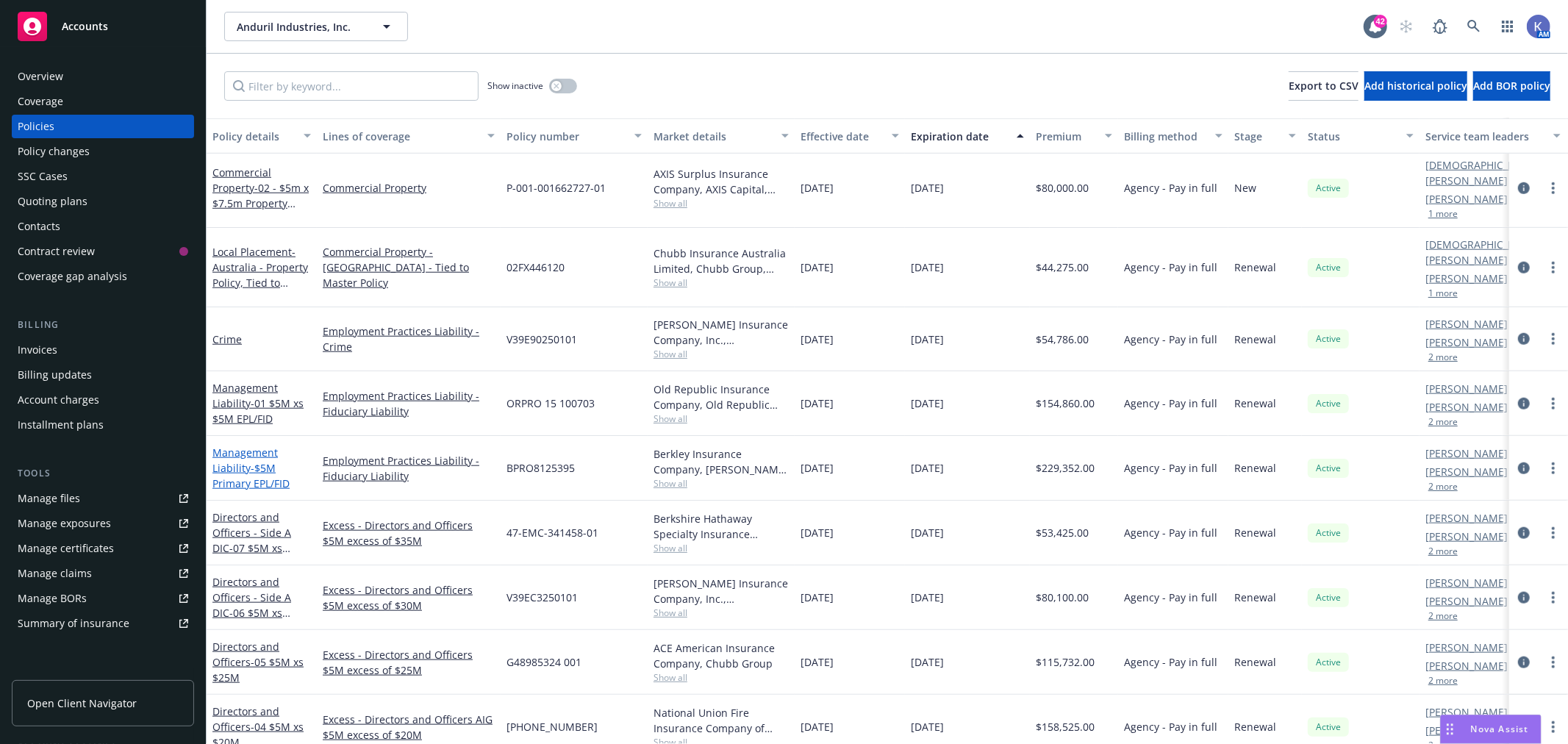
click at [248, 445] on link "Management Liability - $5M Primary EPL/FID" at bounding box center [251, 467] width 77 height 45
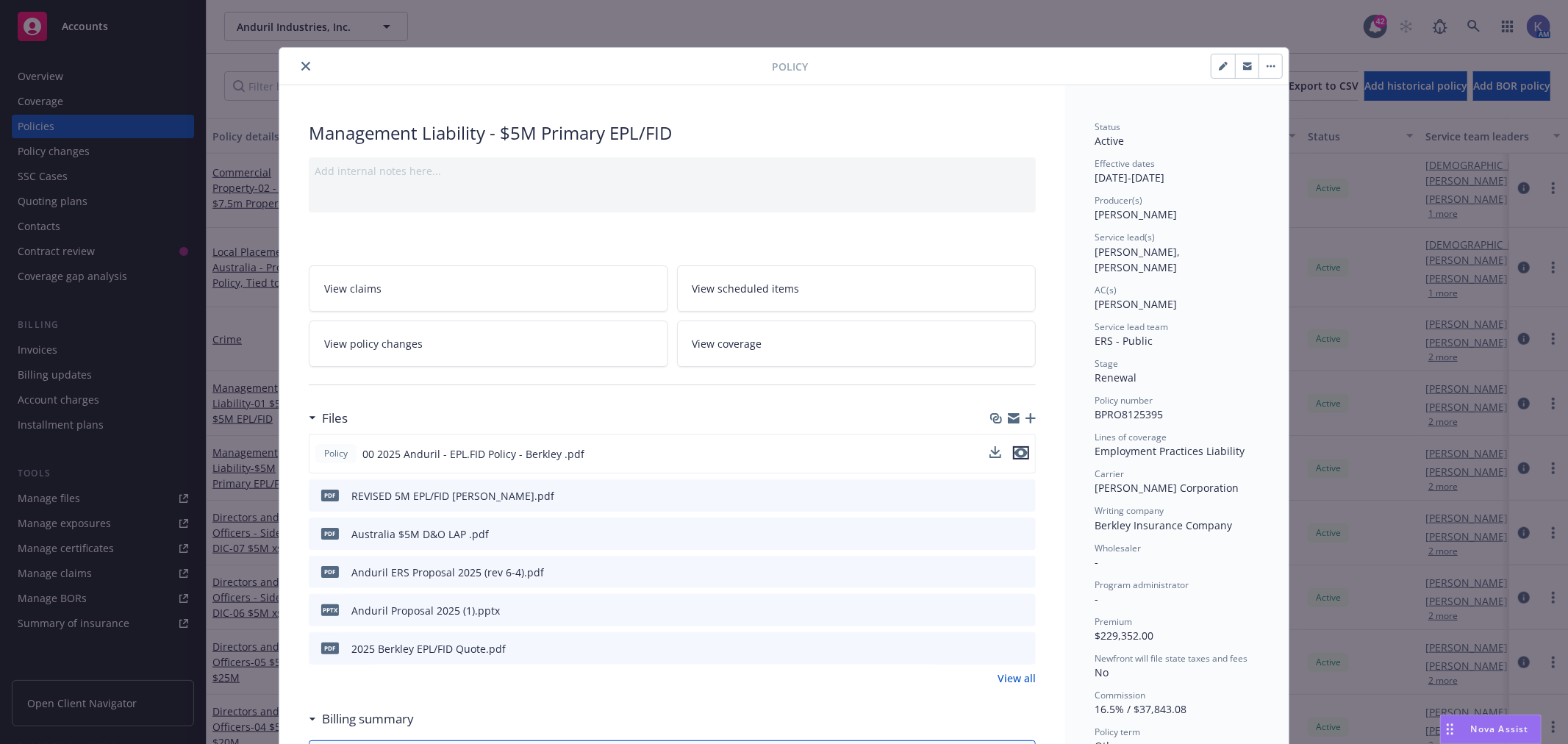
click at [1017, 452] on icon "preview file" at bounding box center [1021, 453] width 13 height 11
click at [298, 73] on button "close" at bounding box center [306, 66] width 18 height 18
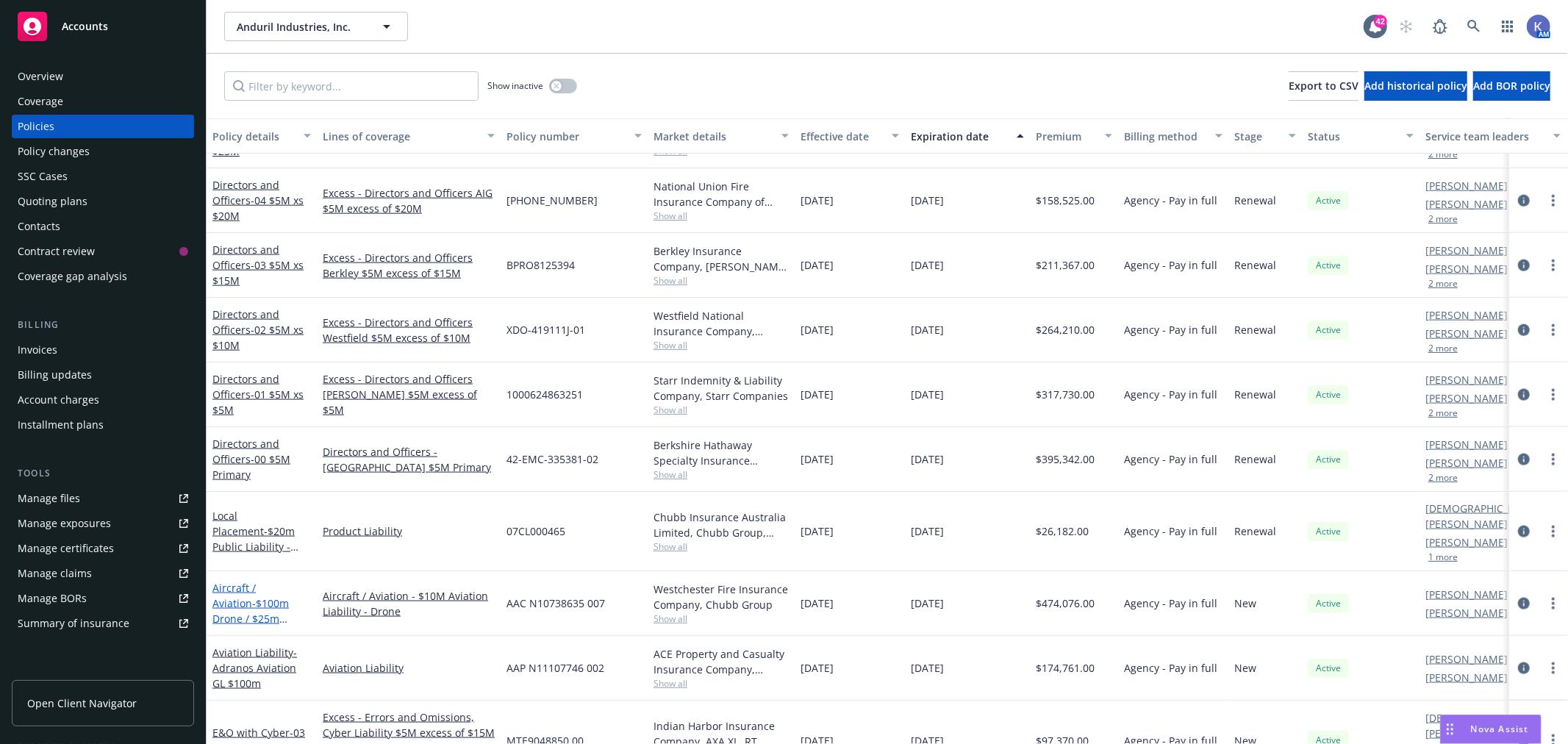
scroll to position [1633, 0]
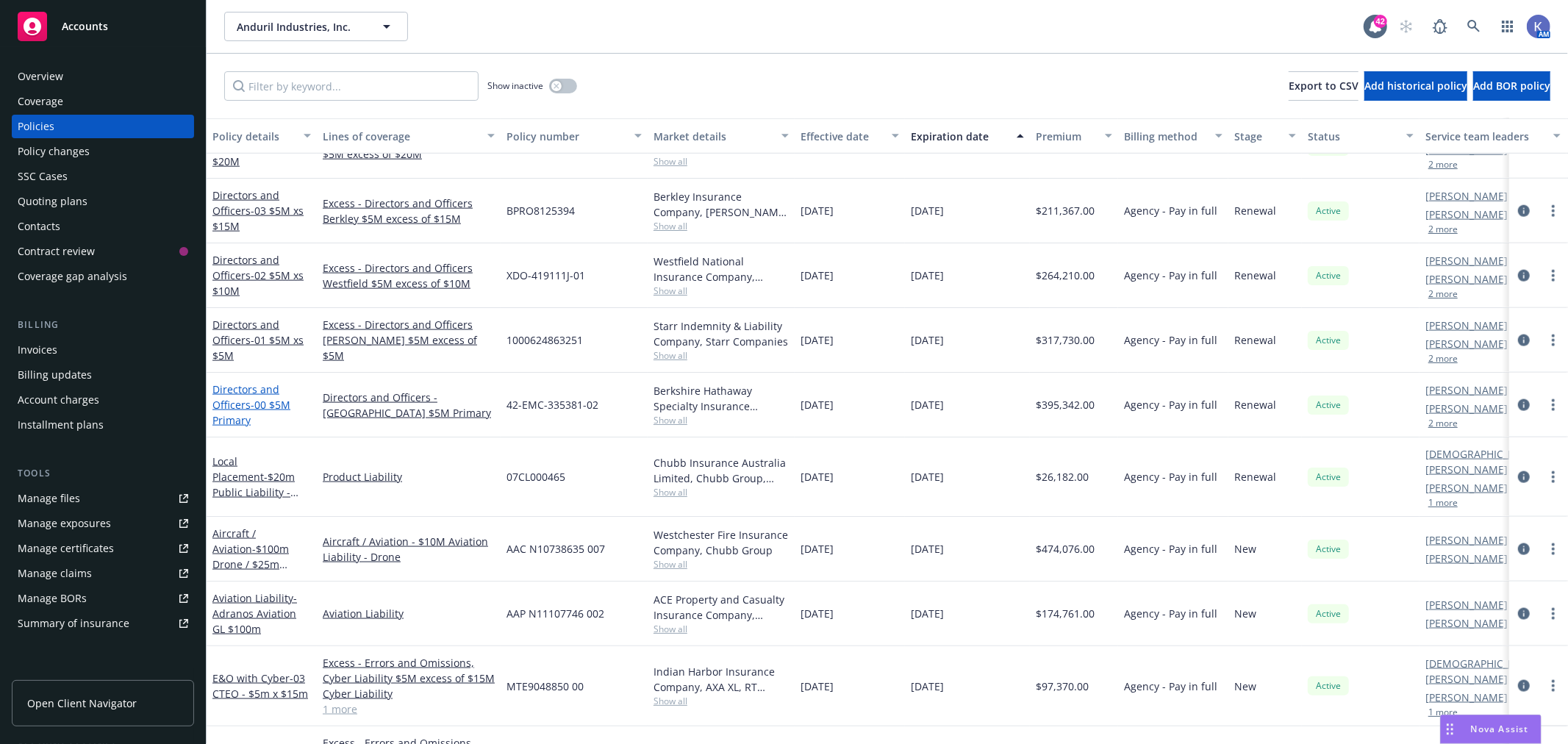
click at [252, 397] on span "- 00 $5M Primary" at bounding box center [252, 412] width 78 height 29
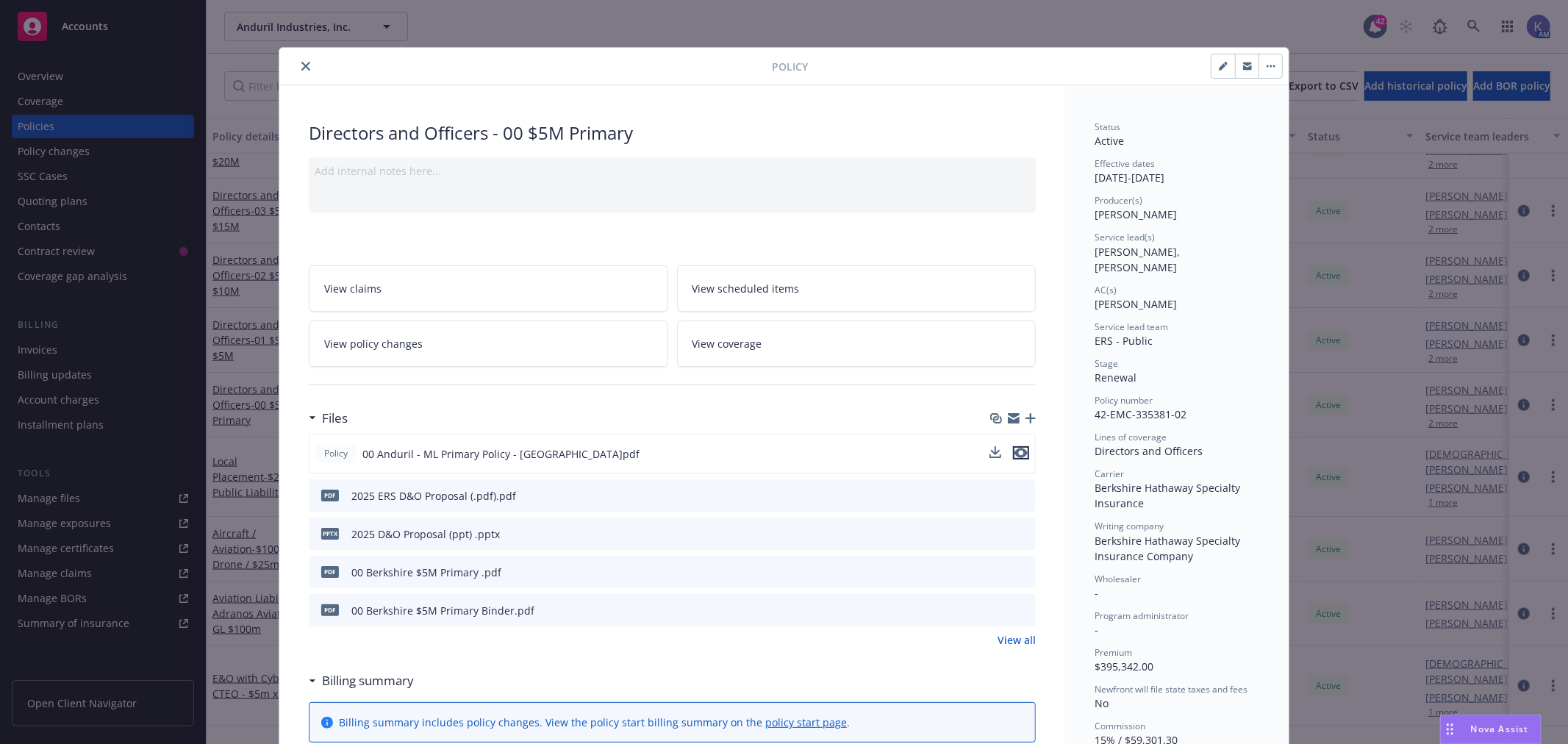
click at [1015, 452] on icon "preview file" at bounding box center [1021, 453] width 13 height 11
click at [301, 66] on icon "close" at bounding box center [305, 66] width 9 height 9
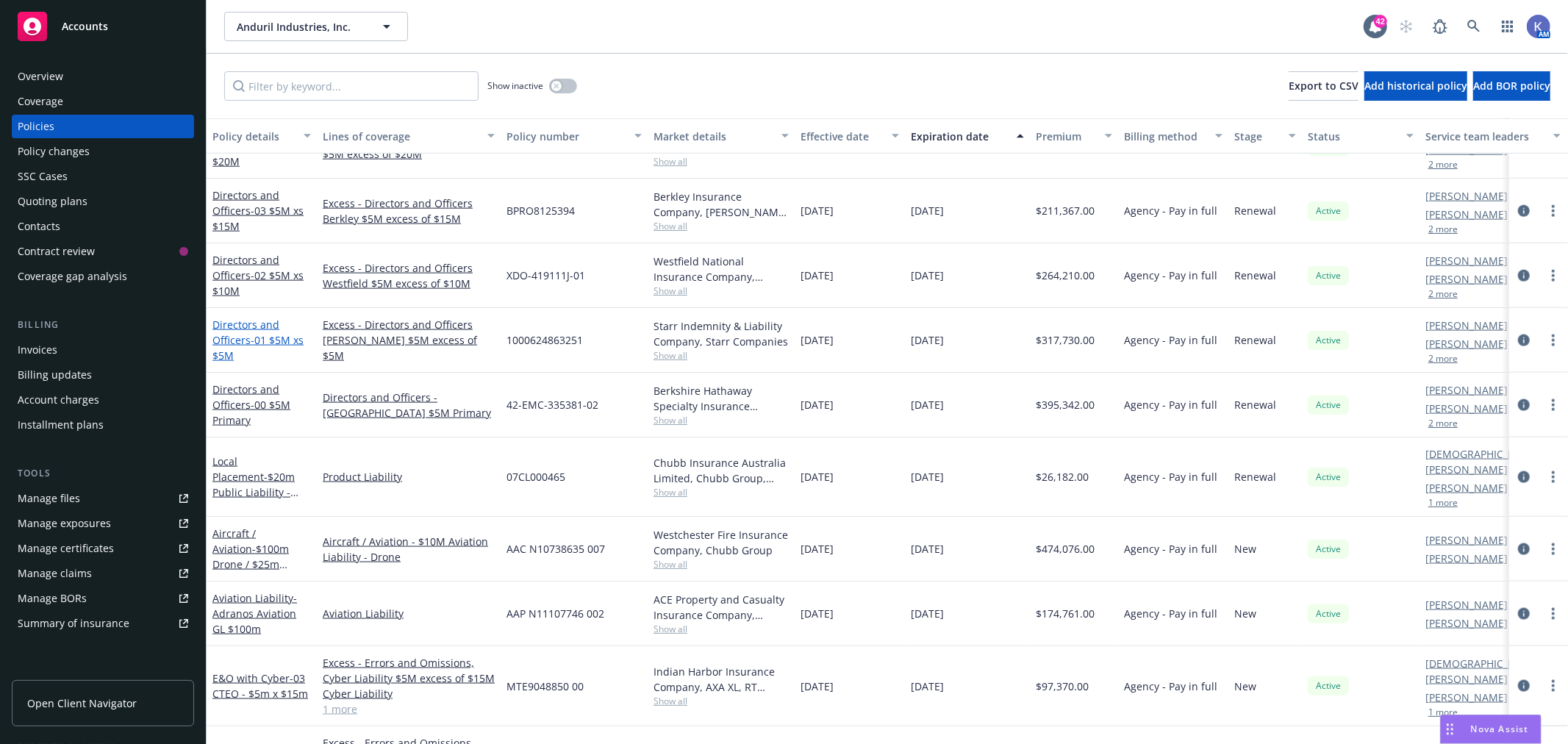
click at [261, 339] on span "- 01 $5M xs $5M" at bounding box center [258, 348] width 91 height 29
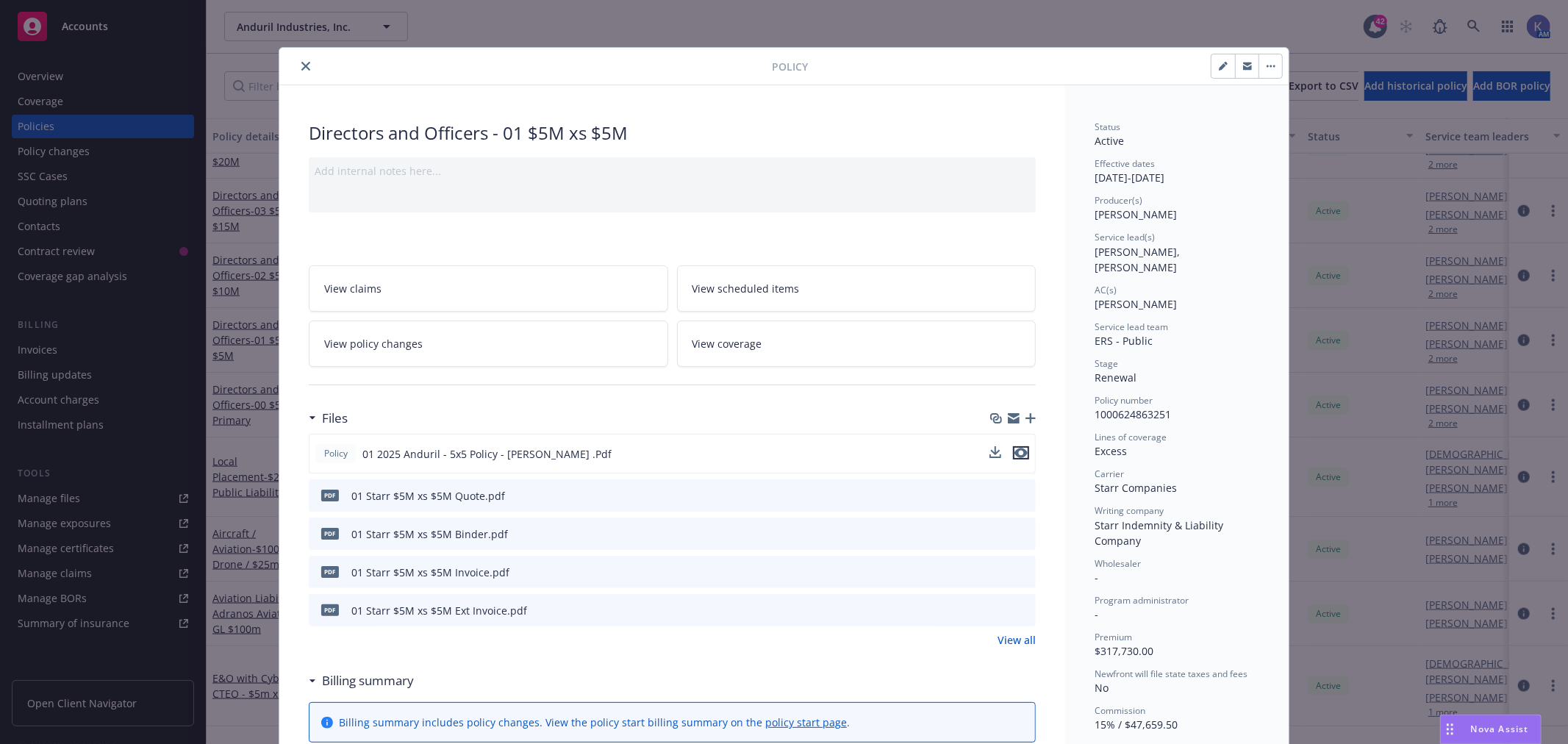
click at [1017, 451] on icon "preview file" at bounding box center [1021, 453] width 13 height 11
click at [301, 68] on icon "close" at bounding box center [305, 66] width 9 height 9
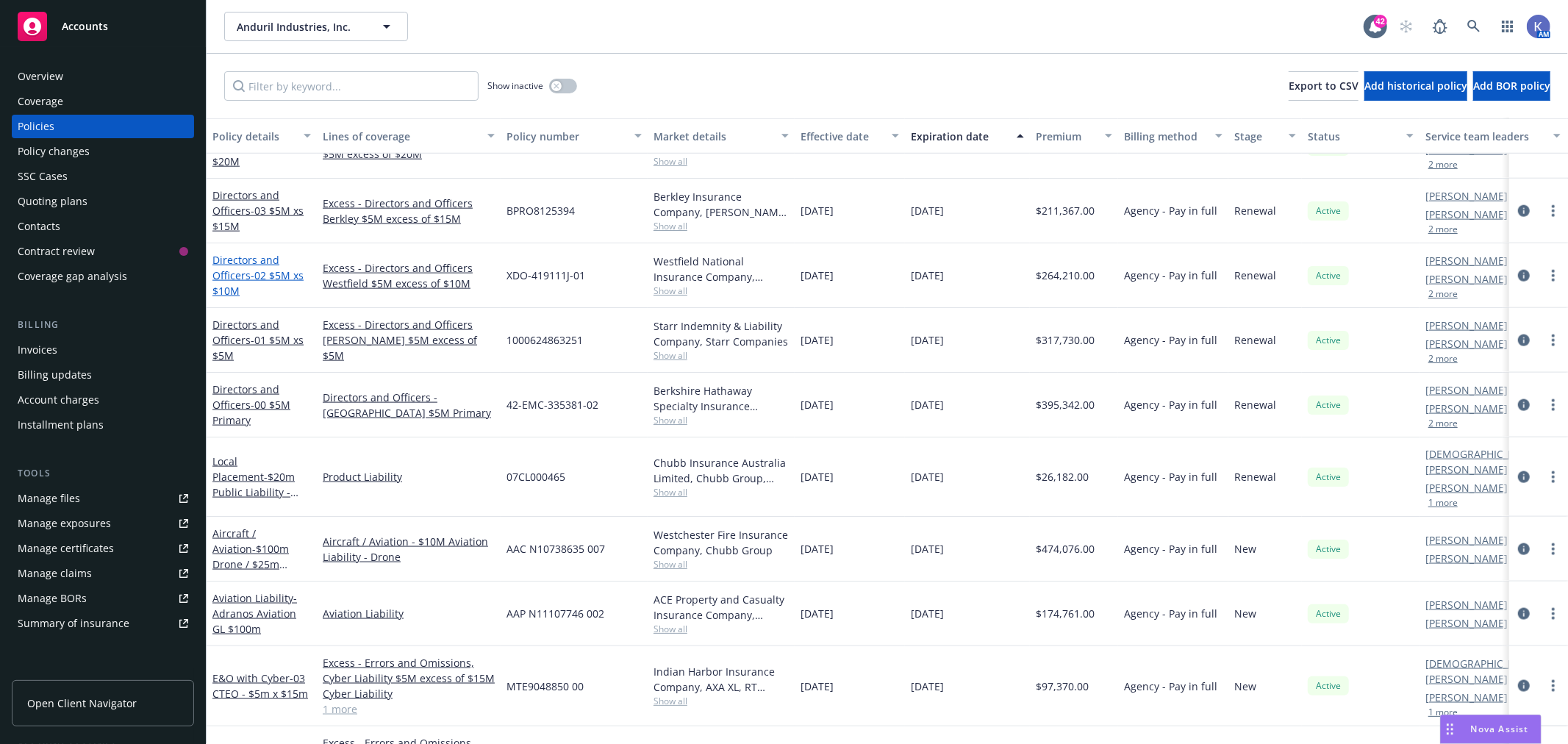
click at [260, 275] on span "- 02 $5M xs $10M" at bounding box center [258, 282] width 91 height 29
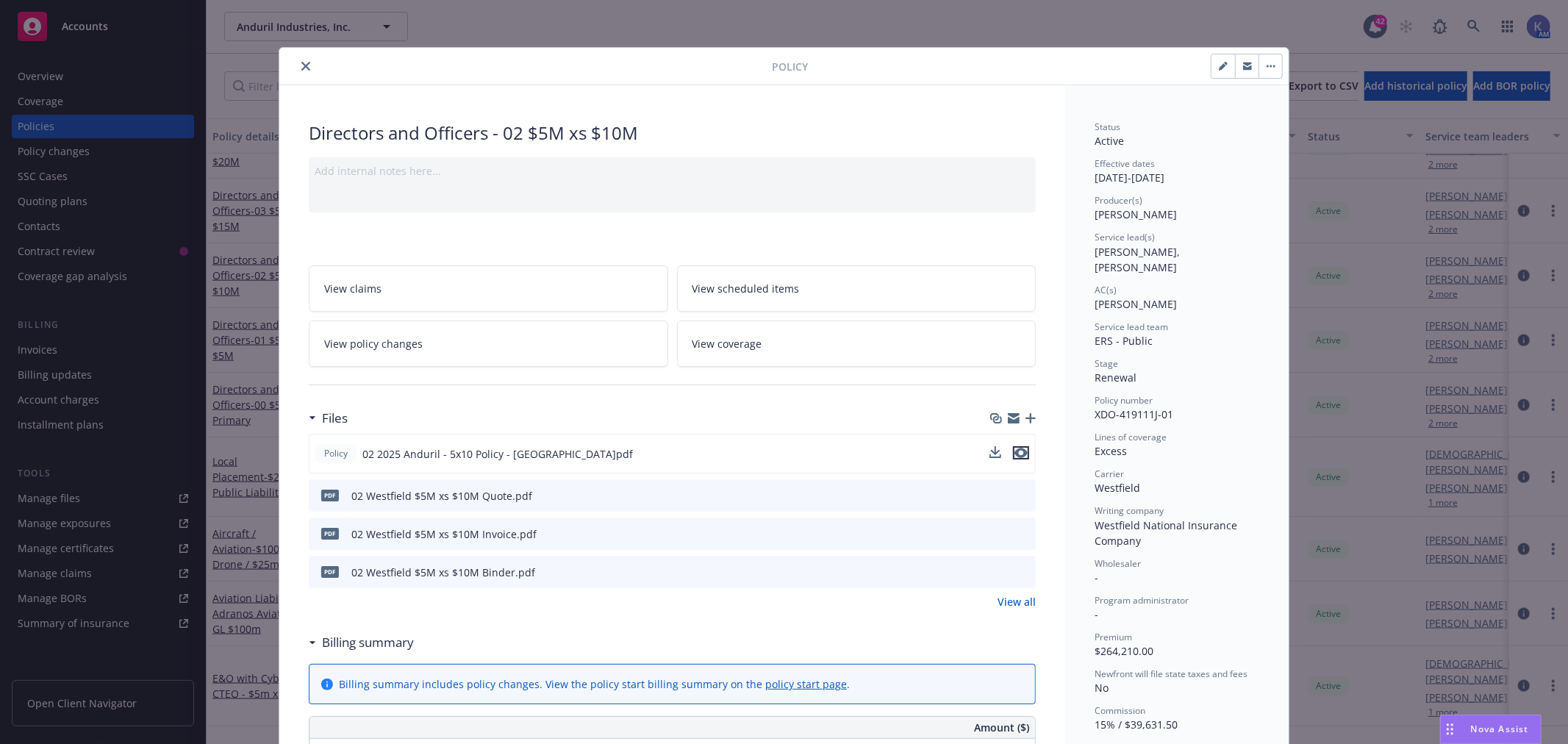
click at [1015, 448] on icon "preview file" at bounding box center [1021, 453] width 13 height 11
click at [301, 63] on icon "close" at bounding box center [305, 66] width 9 height 9
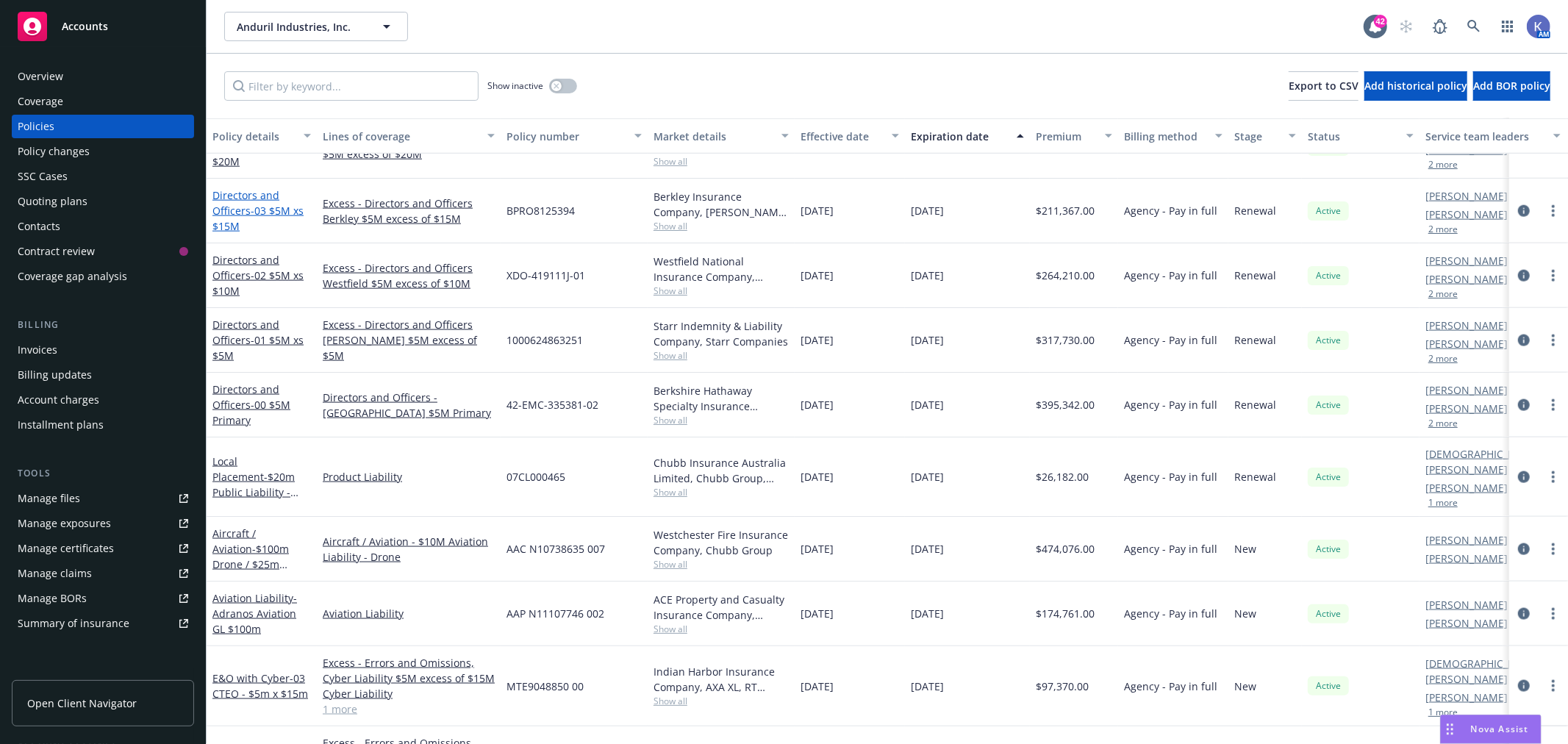
click at [248, 211] on span "- 03 $5M xs $15M" at bounding box center [258, 218] width 91 height 29
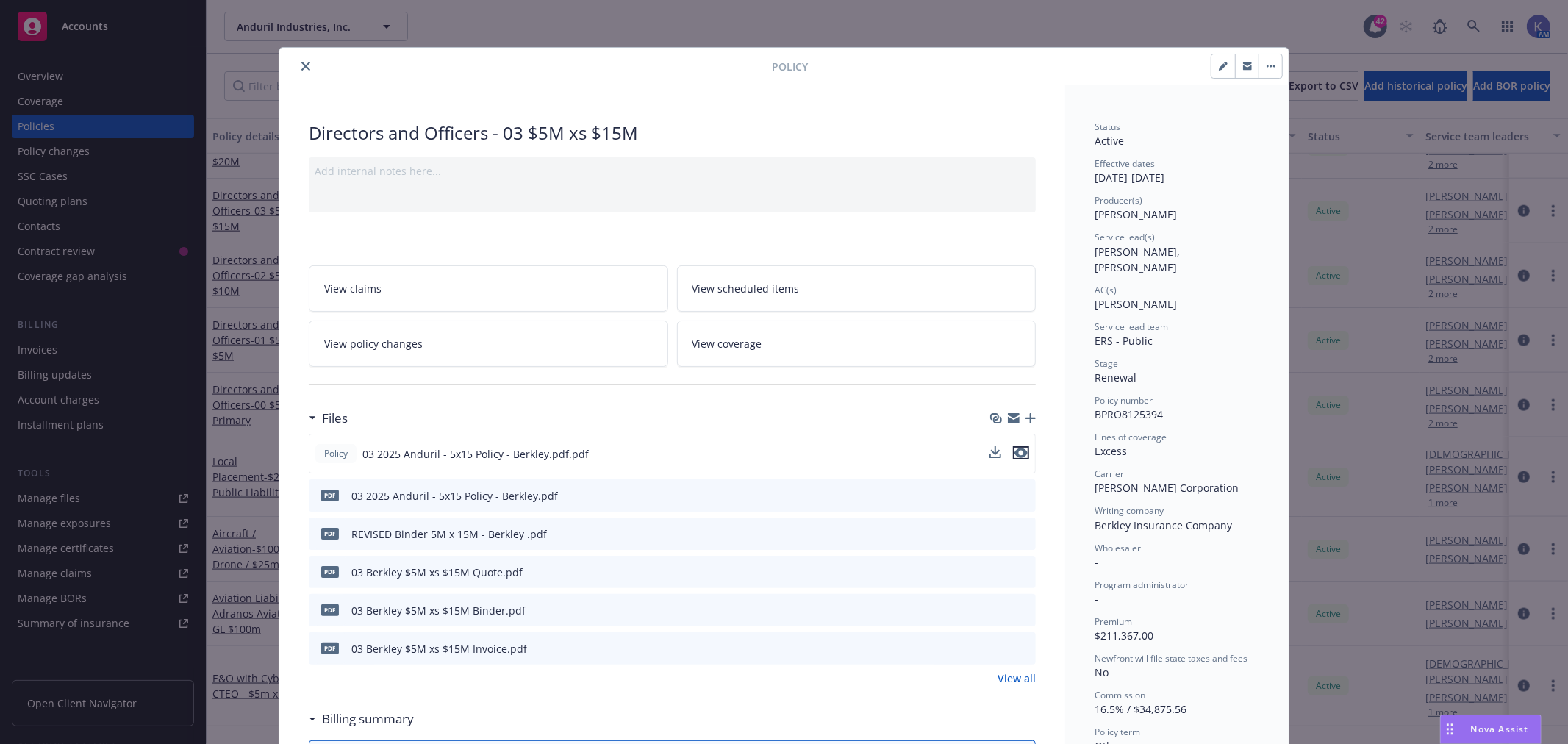
click at [1019, 451] on icon "preview file" at bounding box center [1021, 453] width 13 height 11
click at [1017, 449] on icon "preview file" at bounding box center [1021, 453] width 13 height 11
click at [1013, 676] on link "View all" at bounding box center [1017, 677] width 38 height 15
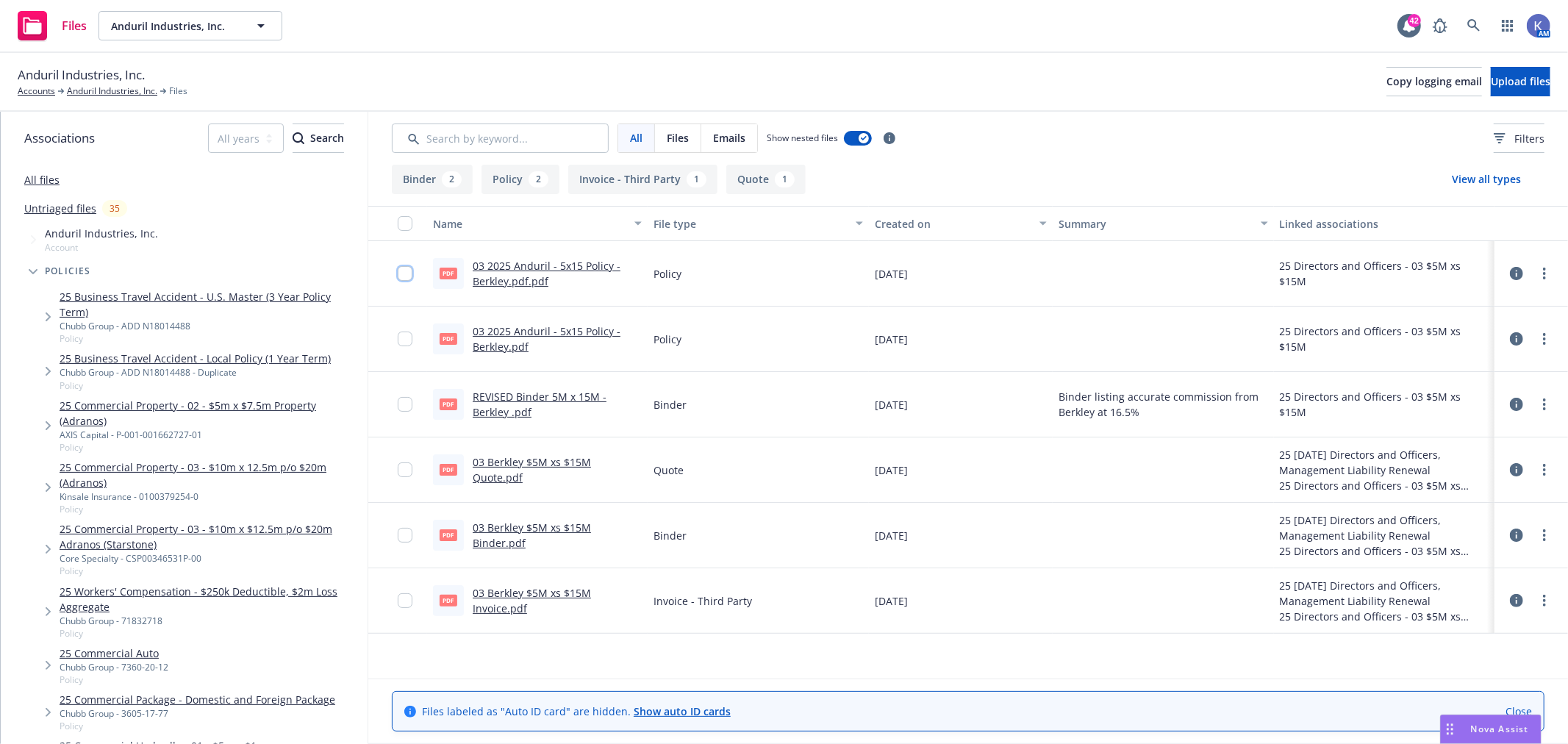
click at [405, 273] on input "checkbox" at bounding box center [405, 274] width 15 height 15
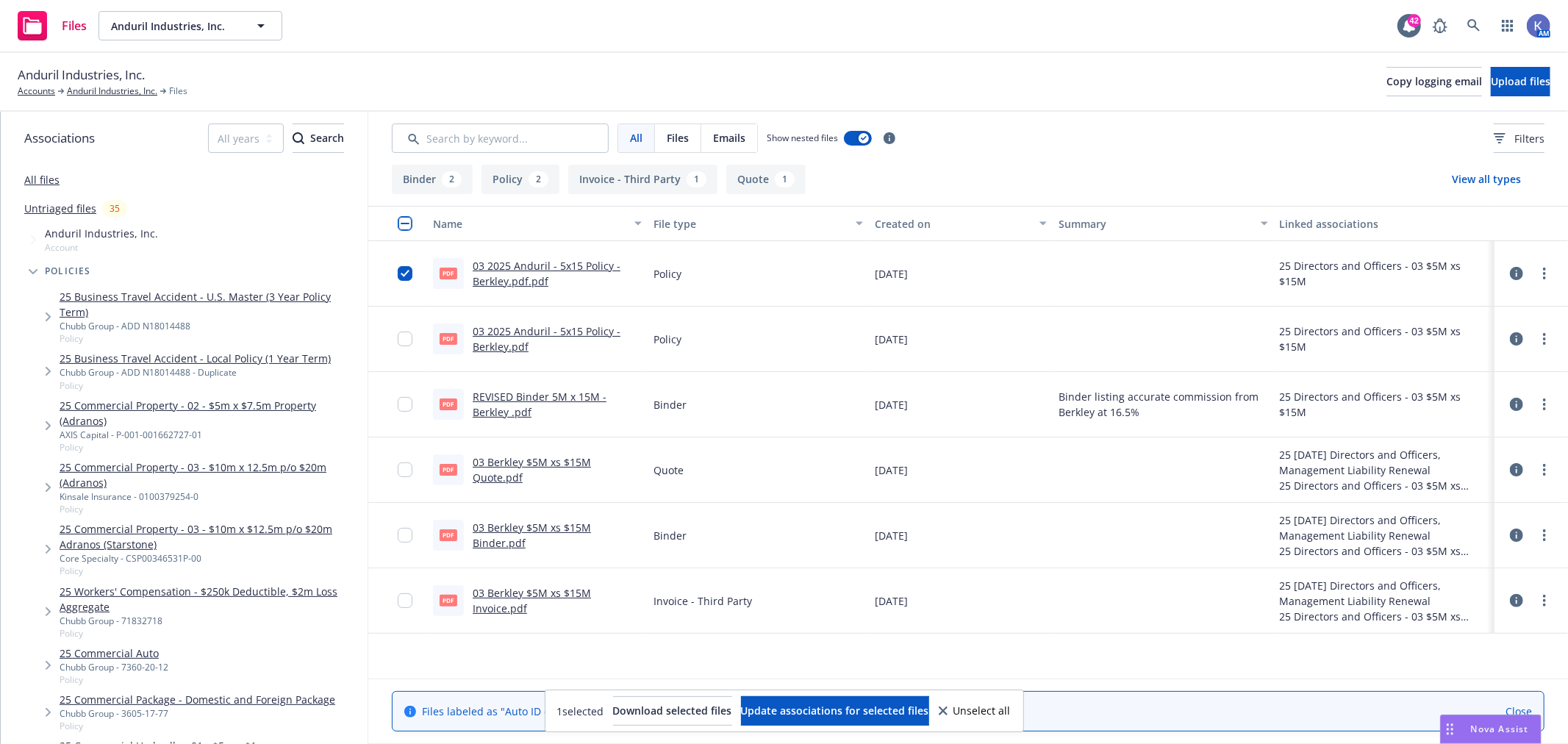
click at [948, 709] on icon at bounding box center [943, 710] width 9 height 9
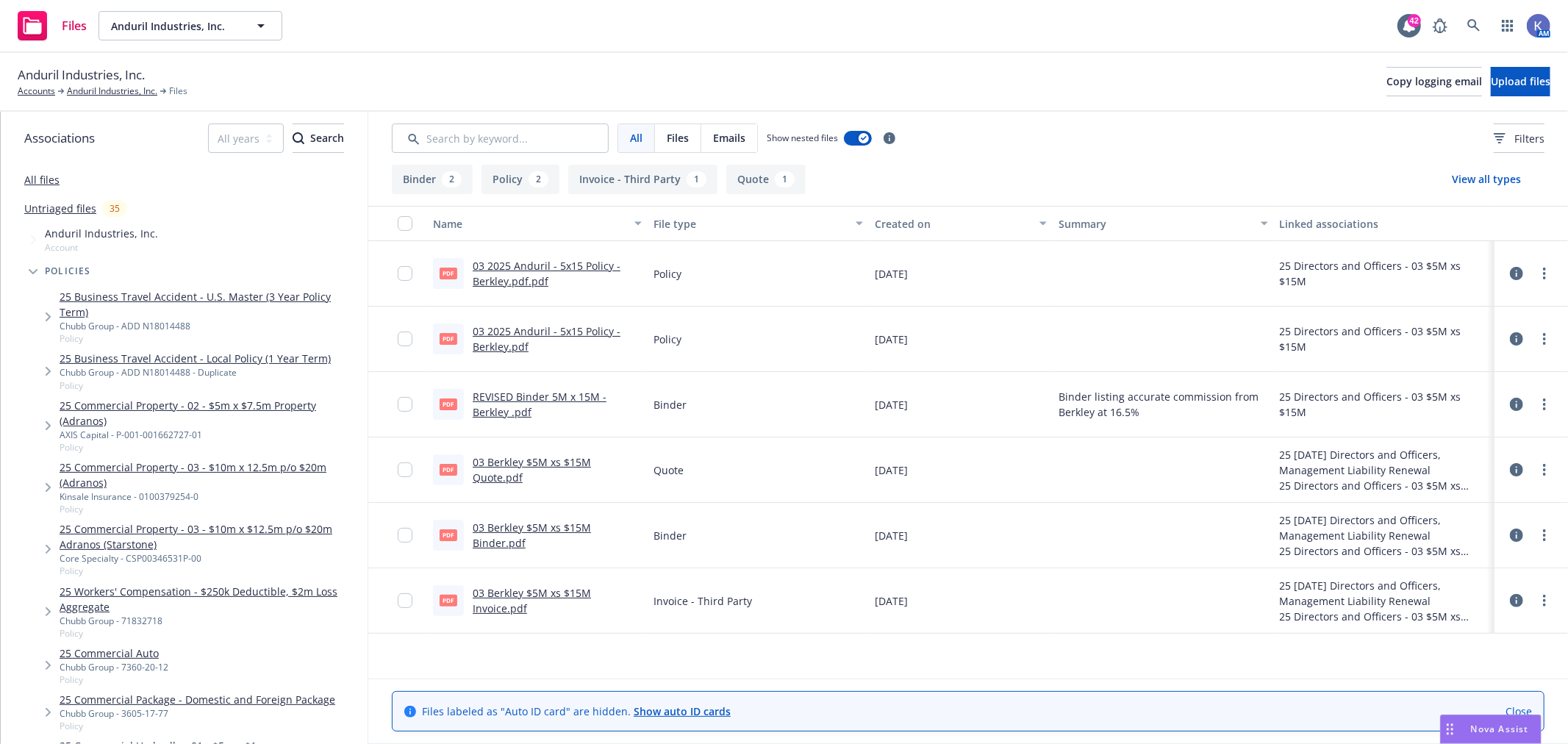
click at [1506, 707] on link "Close" at bounding box center [1519, 711] width 26 height 15
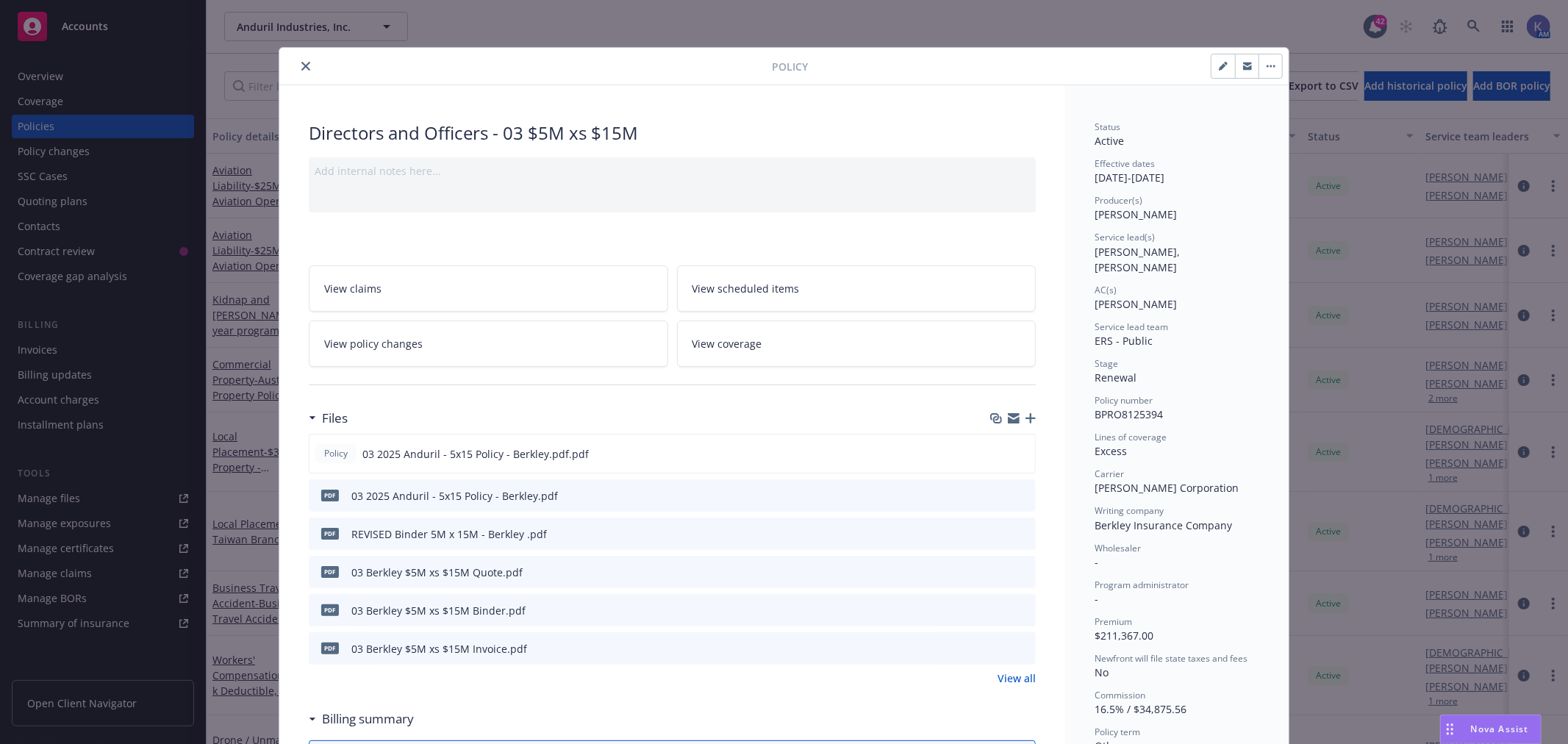
click at [1019, 489] on div at bounding box center [1010, 495] width 40 height 15
click at [1016, 491] on icon "preview file" at bounding box center [1022, 494] width 13 height 11
click at [994, 493] on icon "download file" at bounding box center [999, 492] width 10 height 9
click at [1017, 677] on link "View all" at bounding box center [1017, 677] width 38 height 15
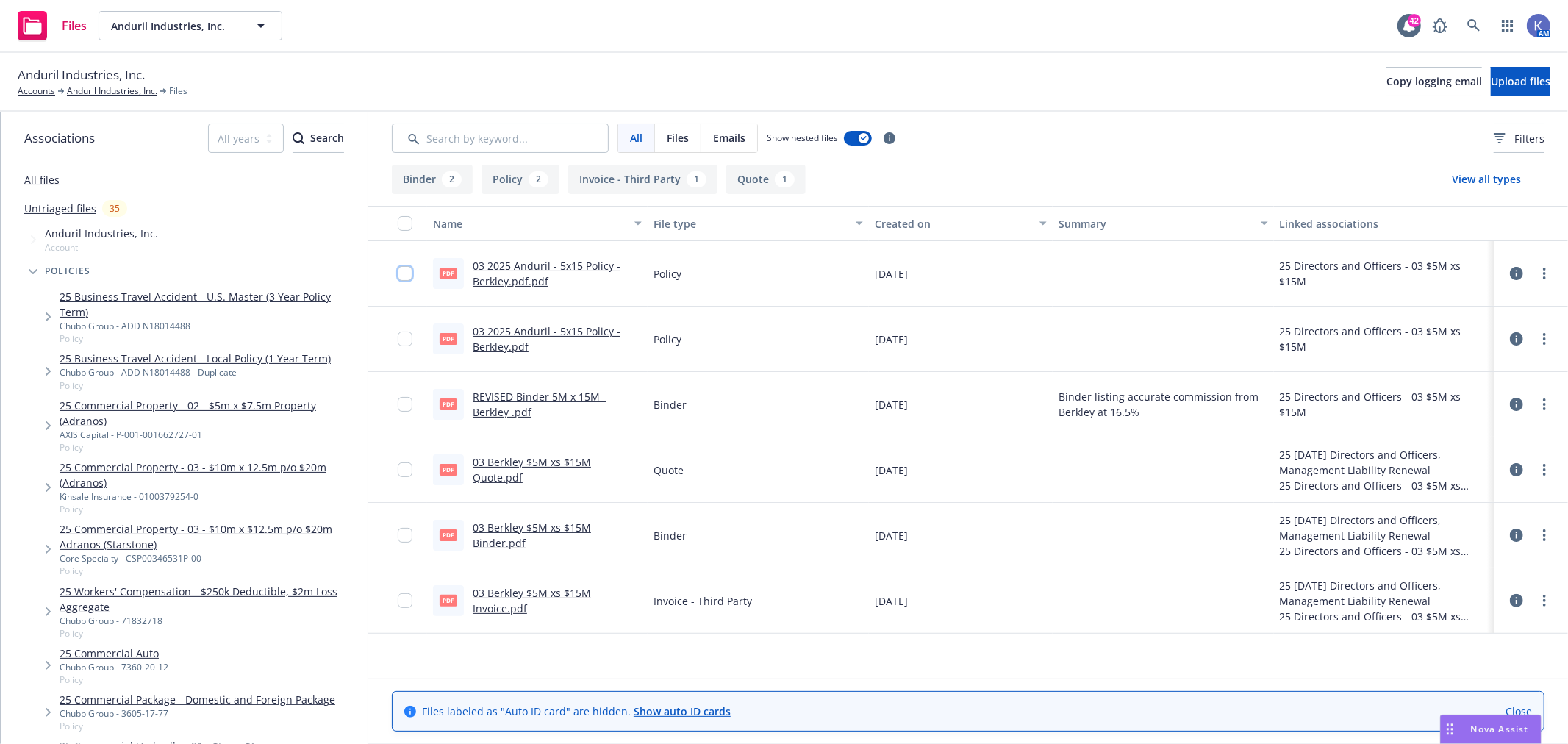
click at [406, 275] on input "checkbox" at bounding box center [405, 274] width 15 height 15
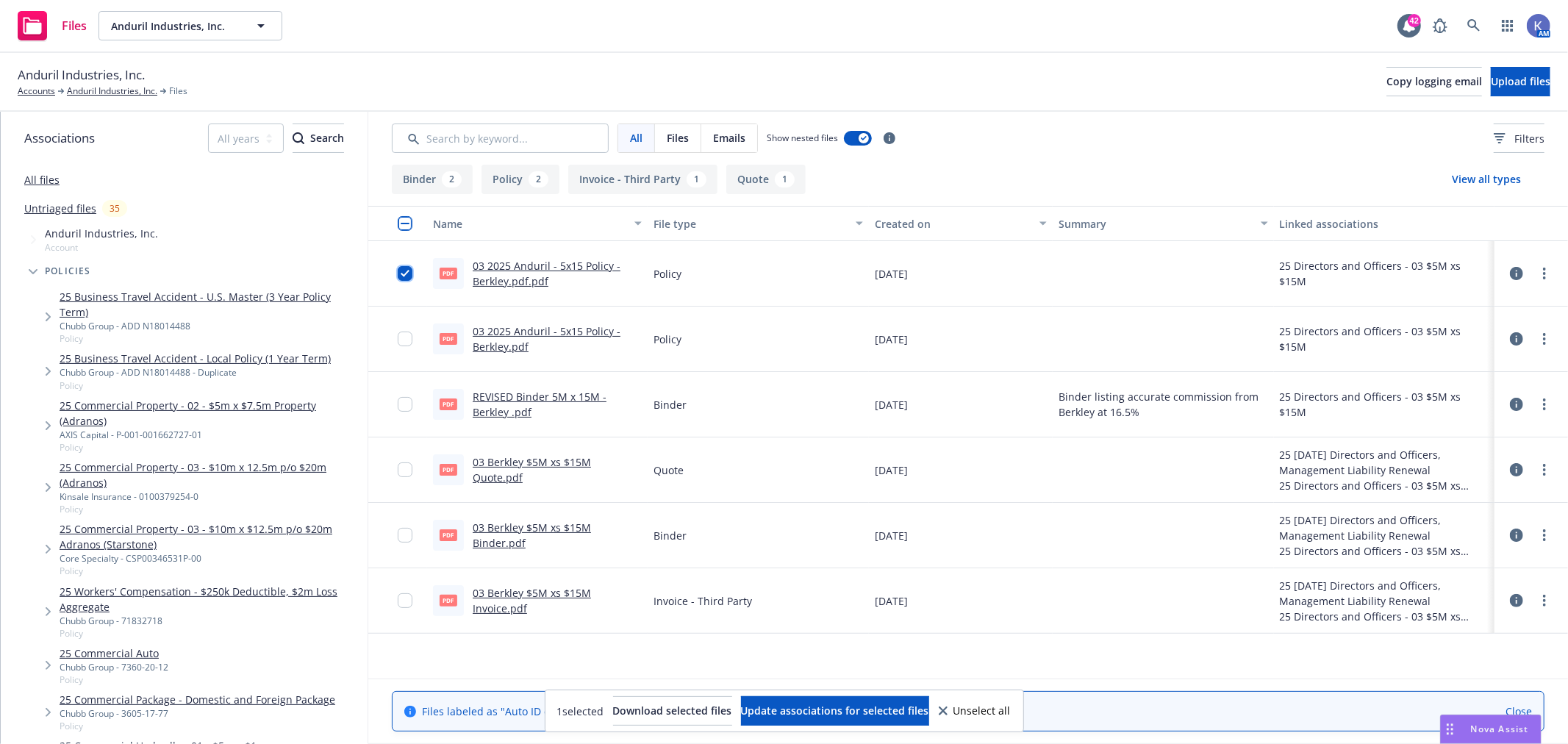
click at [406, 275] on input "checkbox" at bounding box center [405, 274] width 15 height 15
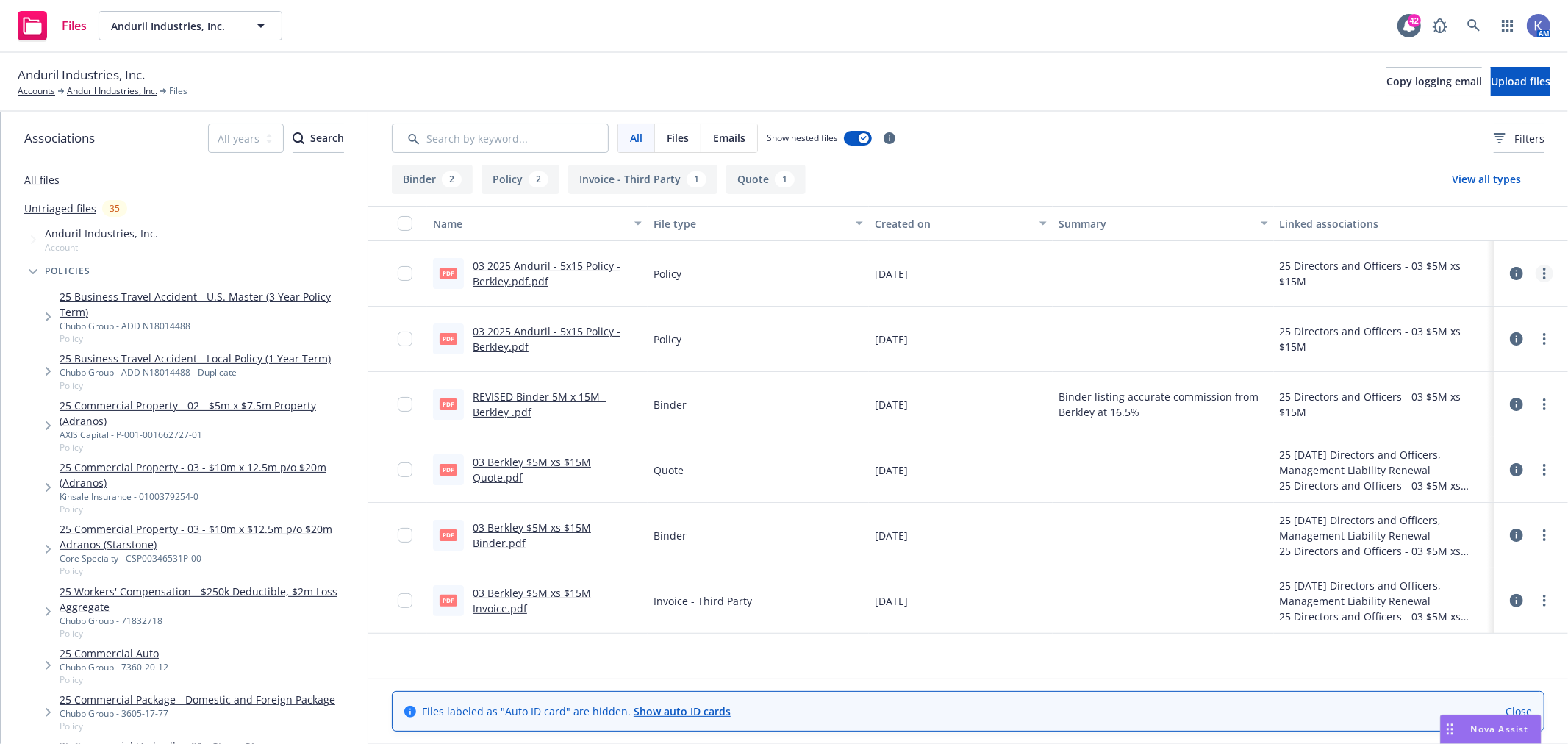
click at [1536, 277] on link "more" at bounding box center [1545, 274] width 18 height 18
click at [1428, 299] on link "Archive" at bounding box center [1466, 304] width 147 height 29
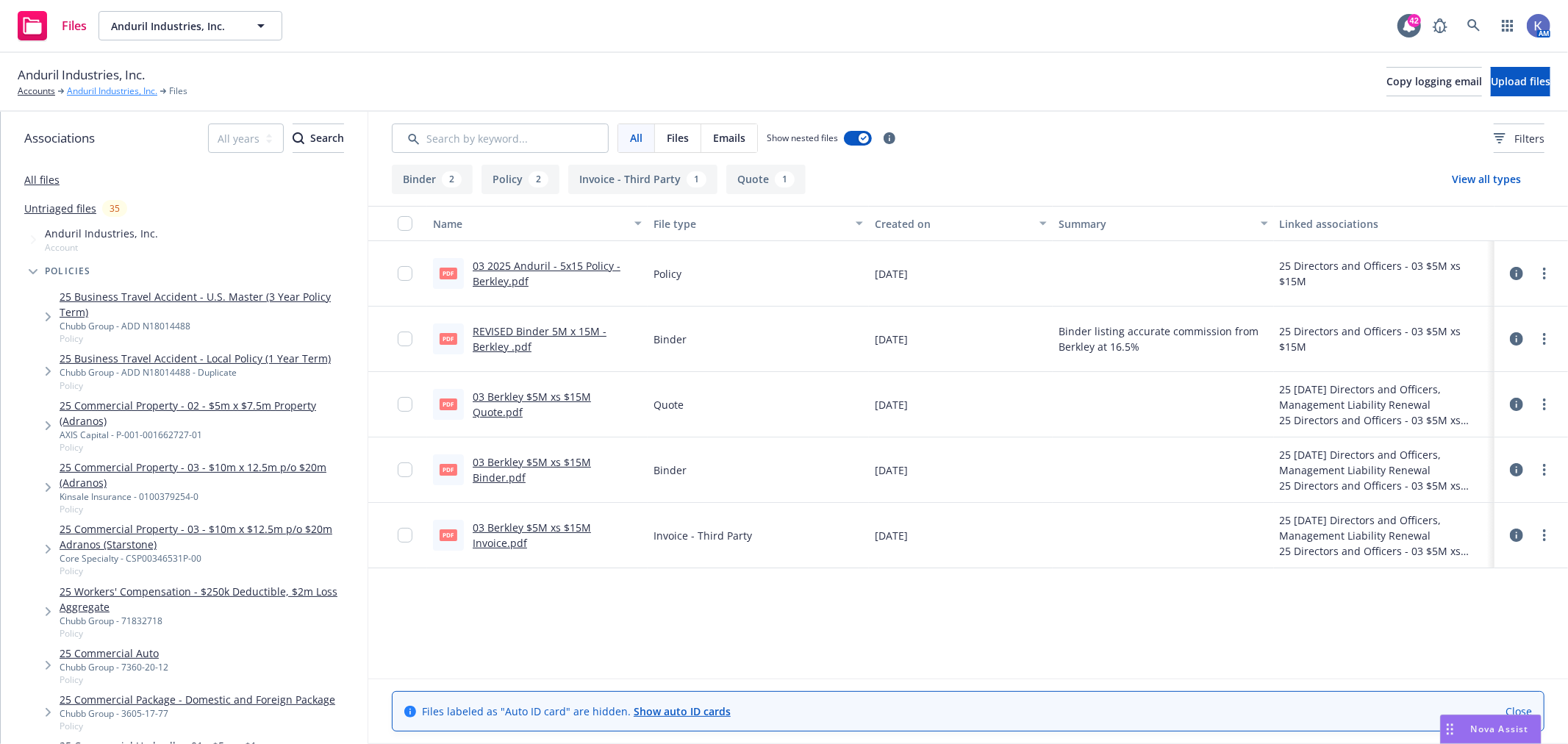
click at [120, 91] on link "Anduril Industries, Inc." at bounding box center [112, 91] width 90 height 13
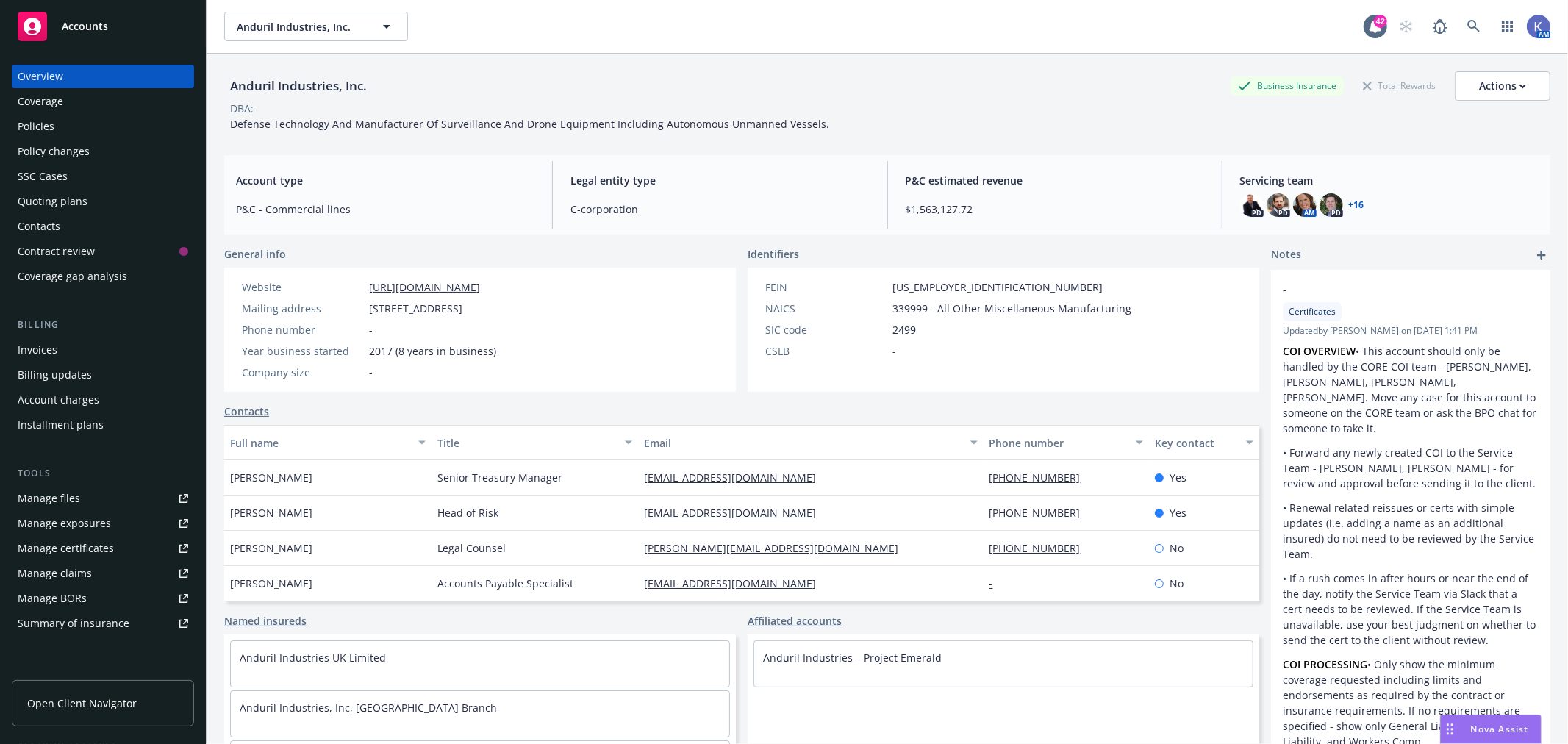
click at [55, 127] on div "Policies" at bounding box center [103, 126] width 170 height 24
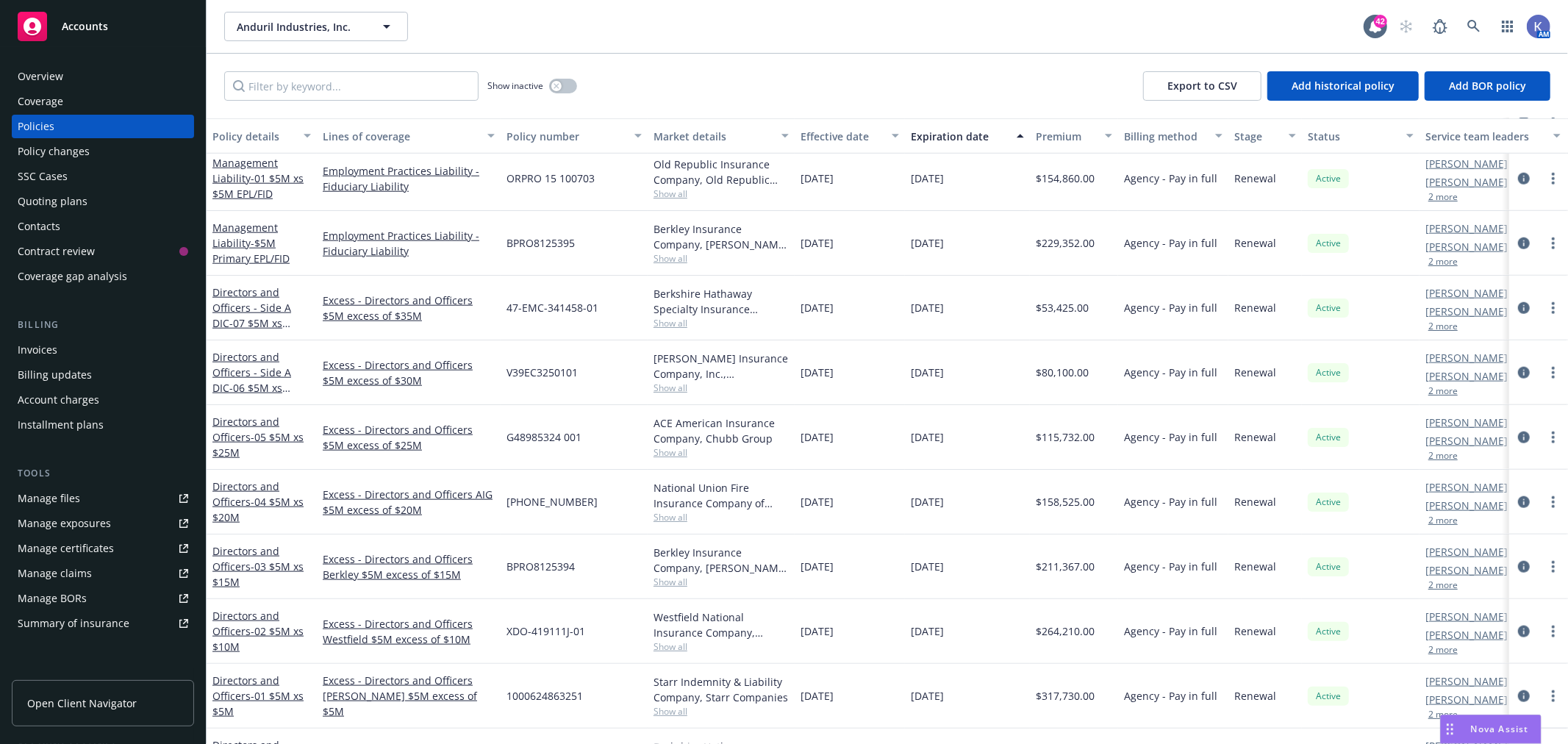
scroll to position [1387, 0]
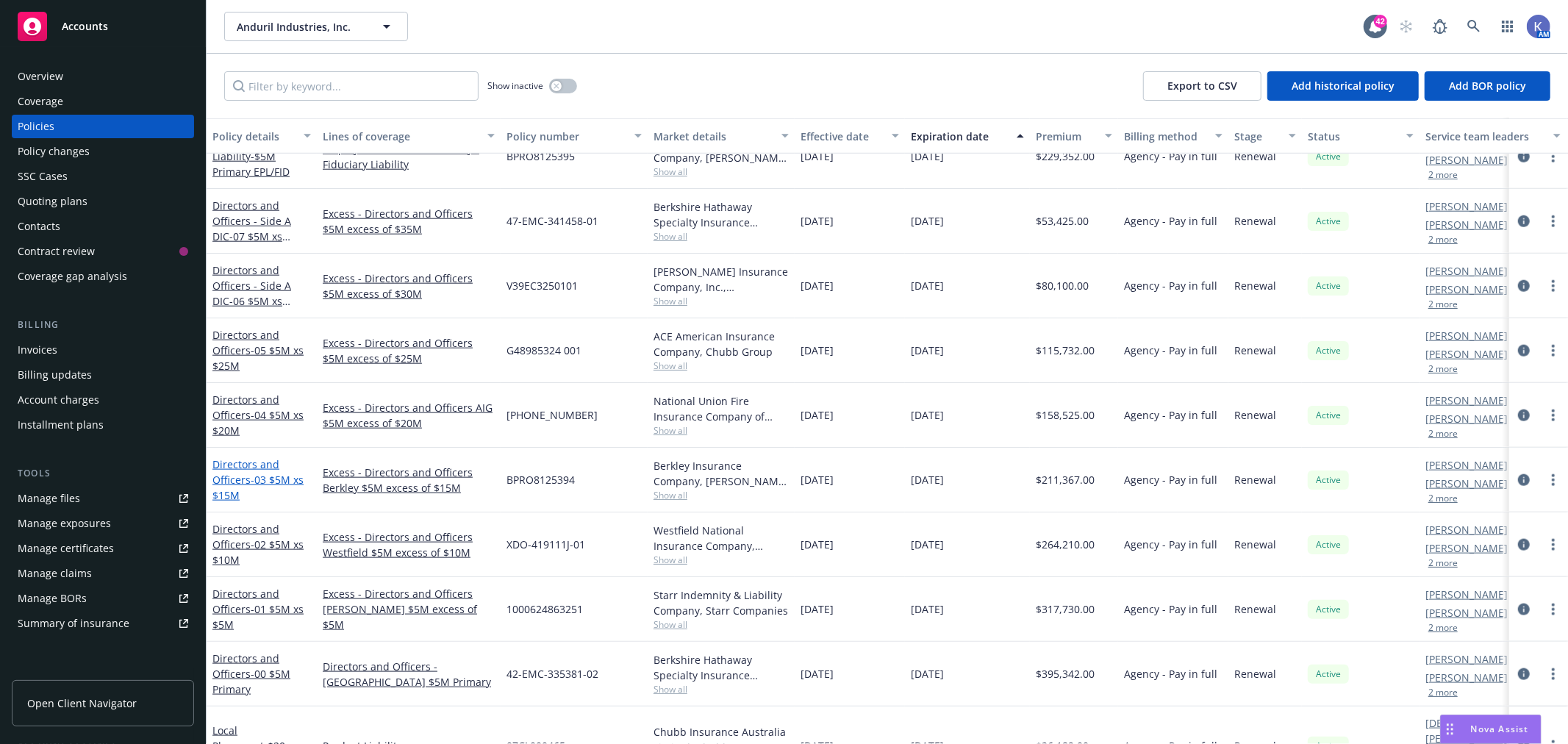
click at [254, 476] on span "- 03 $5M xs $15M" at bounding box center [258, 487] width 91 height 29
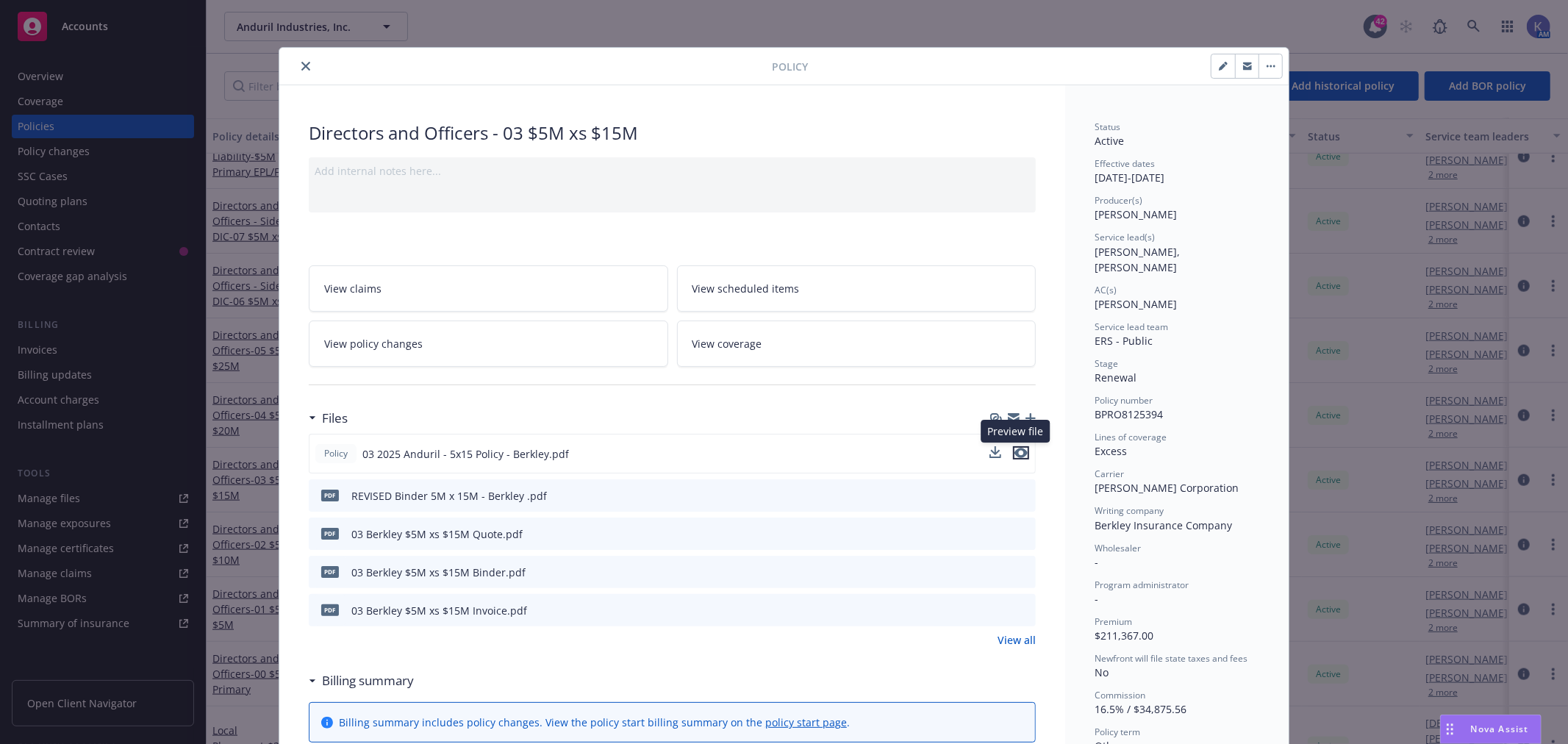
click at [1016, 449] on icon "preview file" at bounding box center [1021, 453] width 13 height 11
click at [301, 68] on icon "close" at bounding box center [305, 66] width 9 height 9
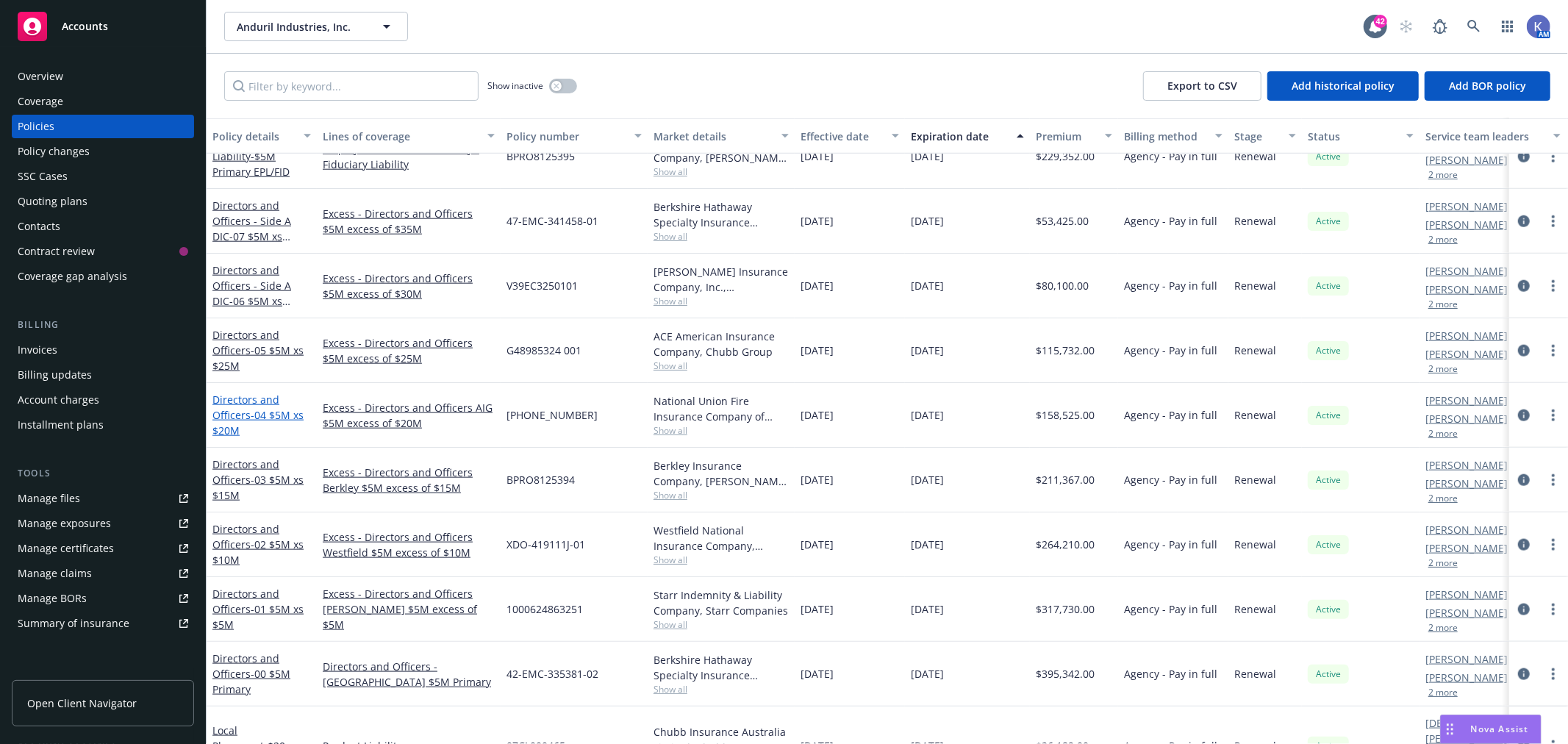
click at [245, 413] on link "Directors and Officers - 04 $5M xs $20M" at bounding box center [258, 414] width 91 height 45
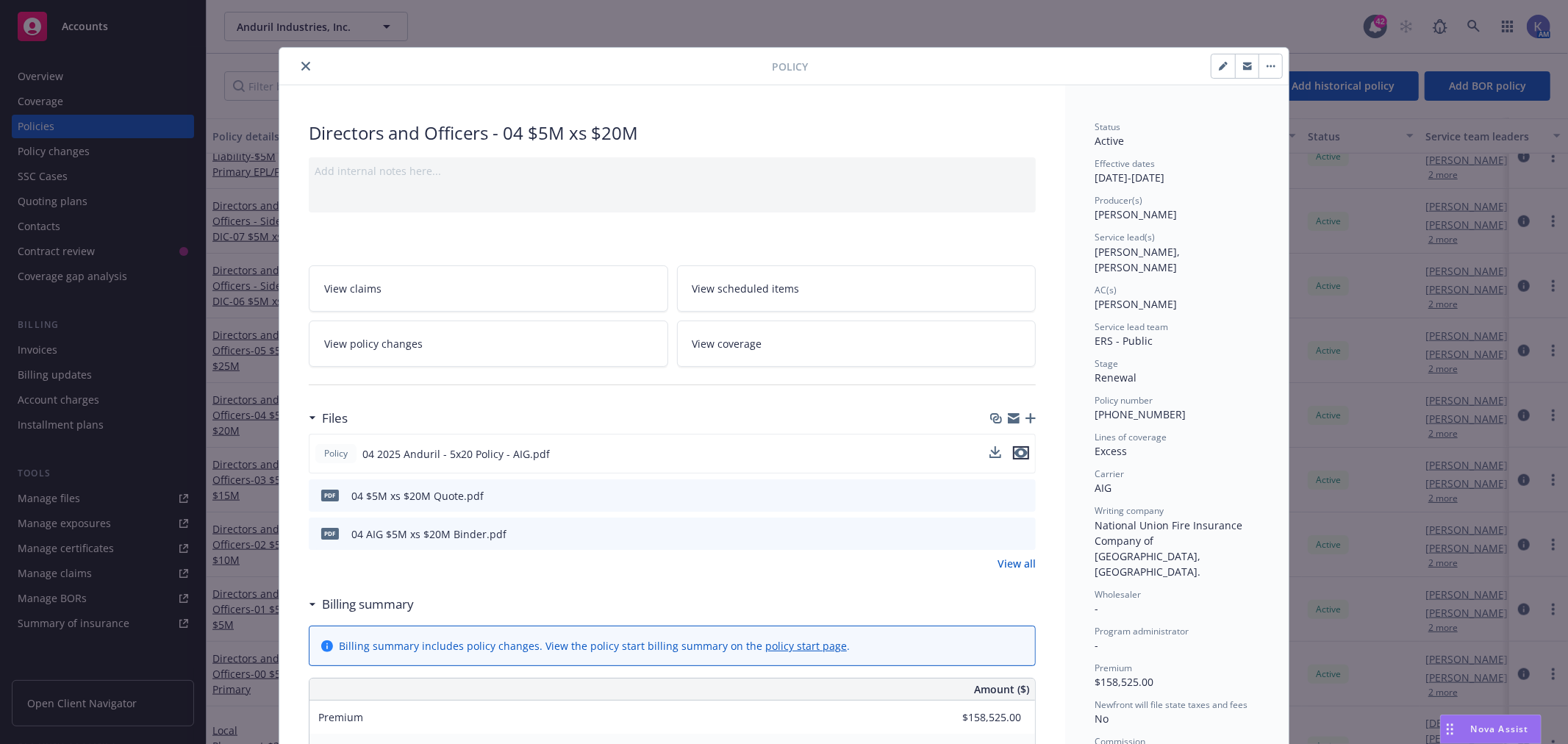
click at [1015, 453] on icon "preview file" at bounding box center [1021, 453] width 13 height 11
click at [301, 64] on icon "close" at bounding box center [305, 66] width 9 height 9
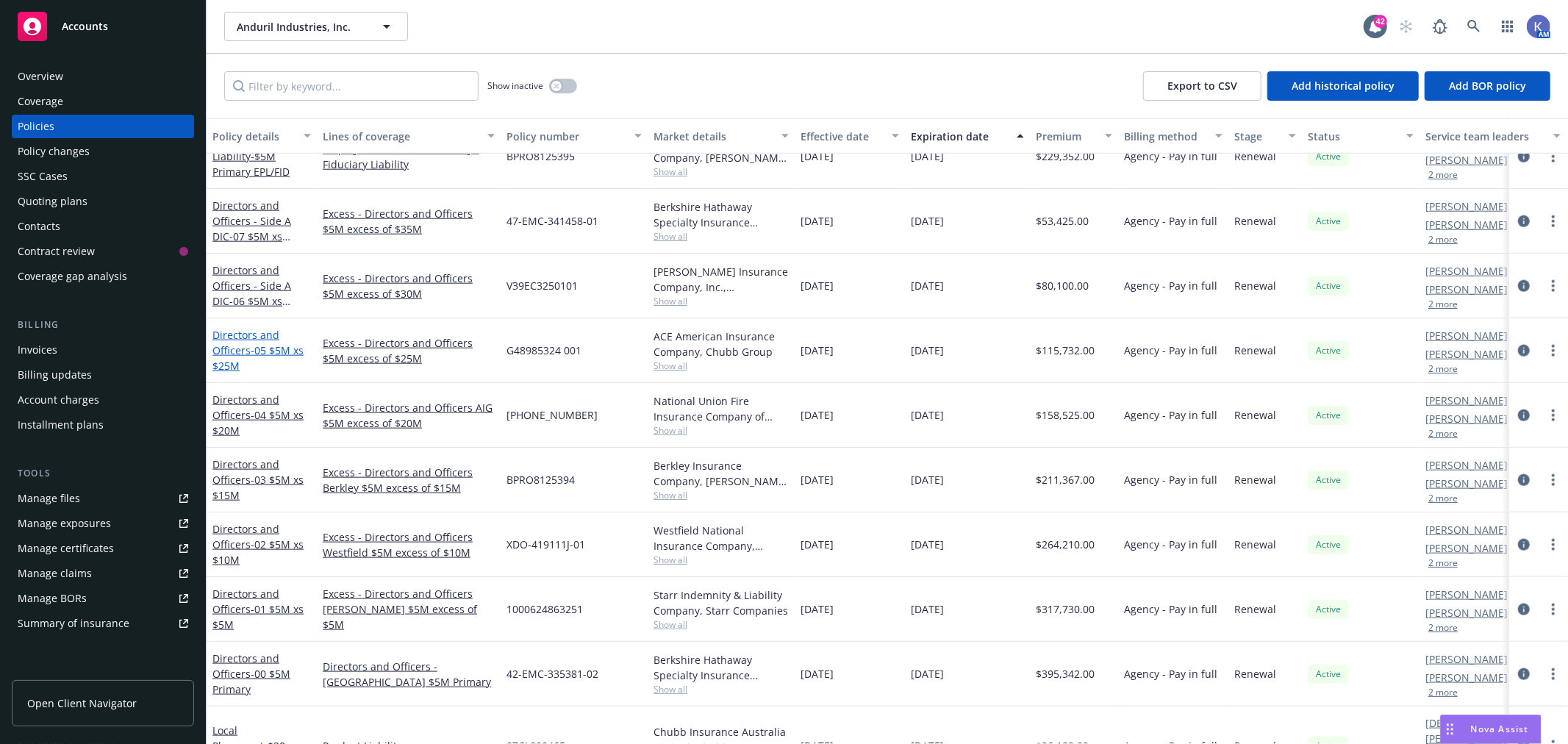
click at [261, 347] on span "- 05 $5M xs $25M" at bounding box center [258, 358] width 91 height 29
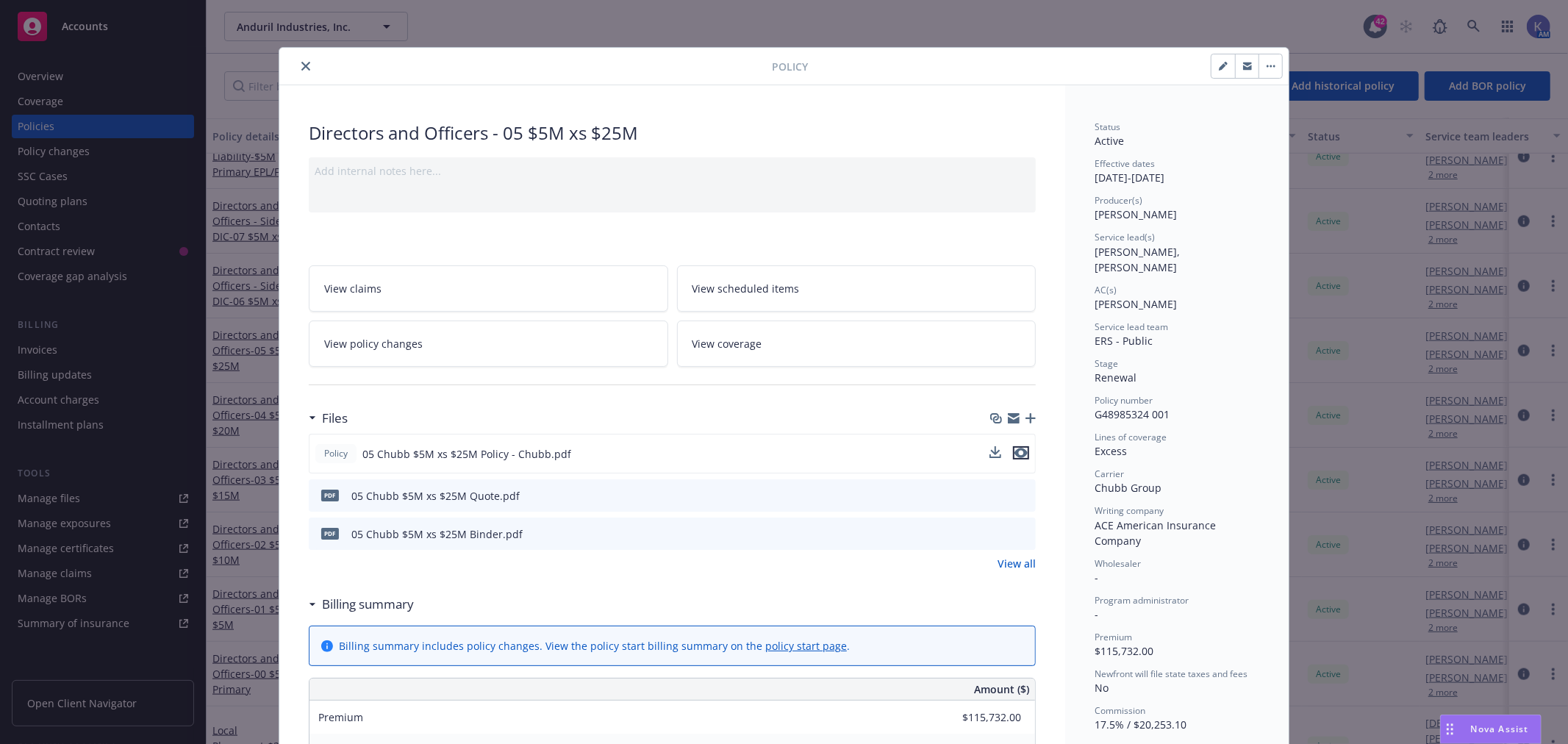
click at [1017, 453] on icon "preview file" at bounding box center [1021, 453] width 13 height 11
click at [301, 69] on icon "close" at bounding box center [305, 66] width 9 height 9
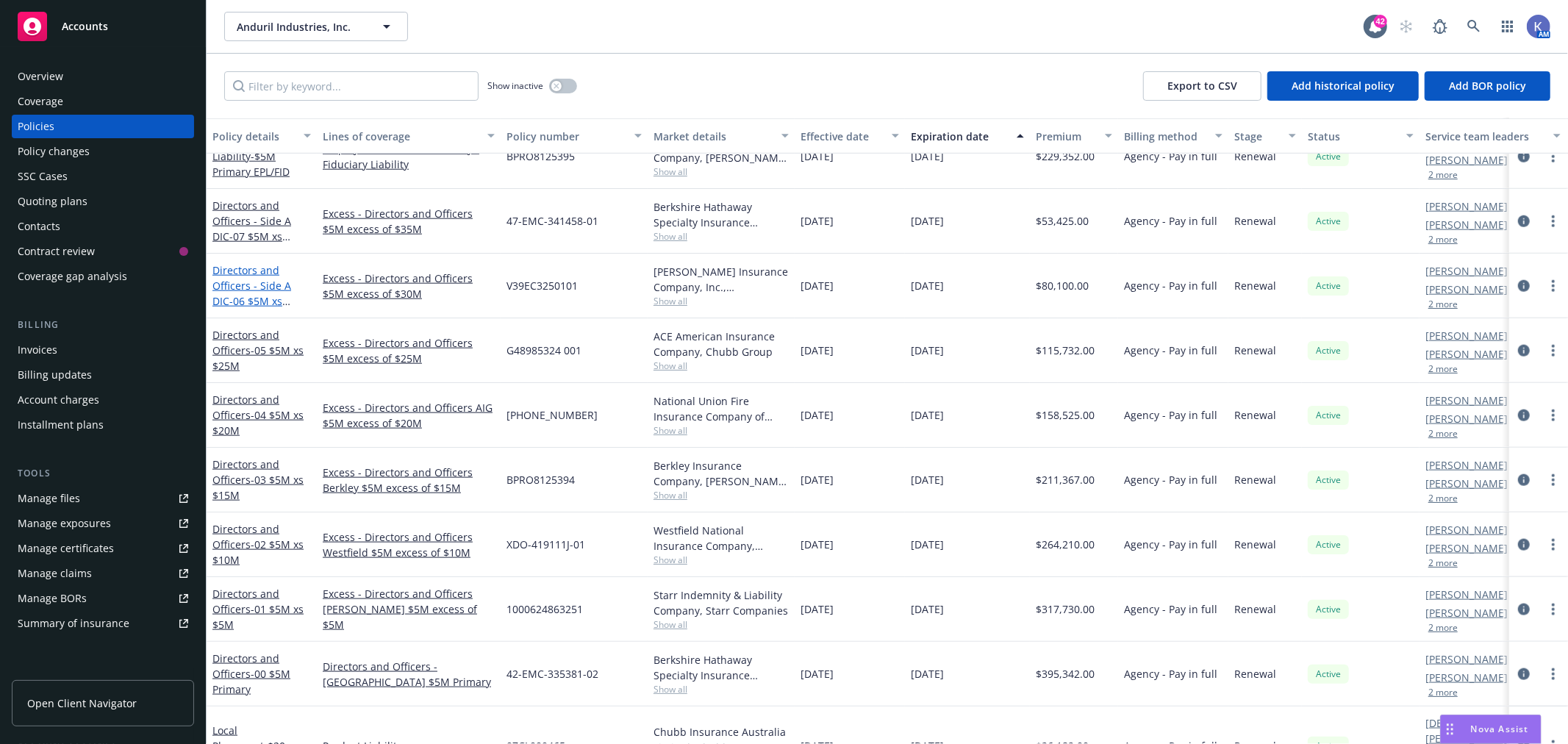
click at [246, 300] on span "- 06 $5M xs $30M Lead" at bounding box center [252, 309] width 78 height 29
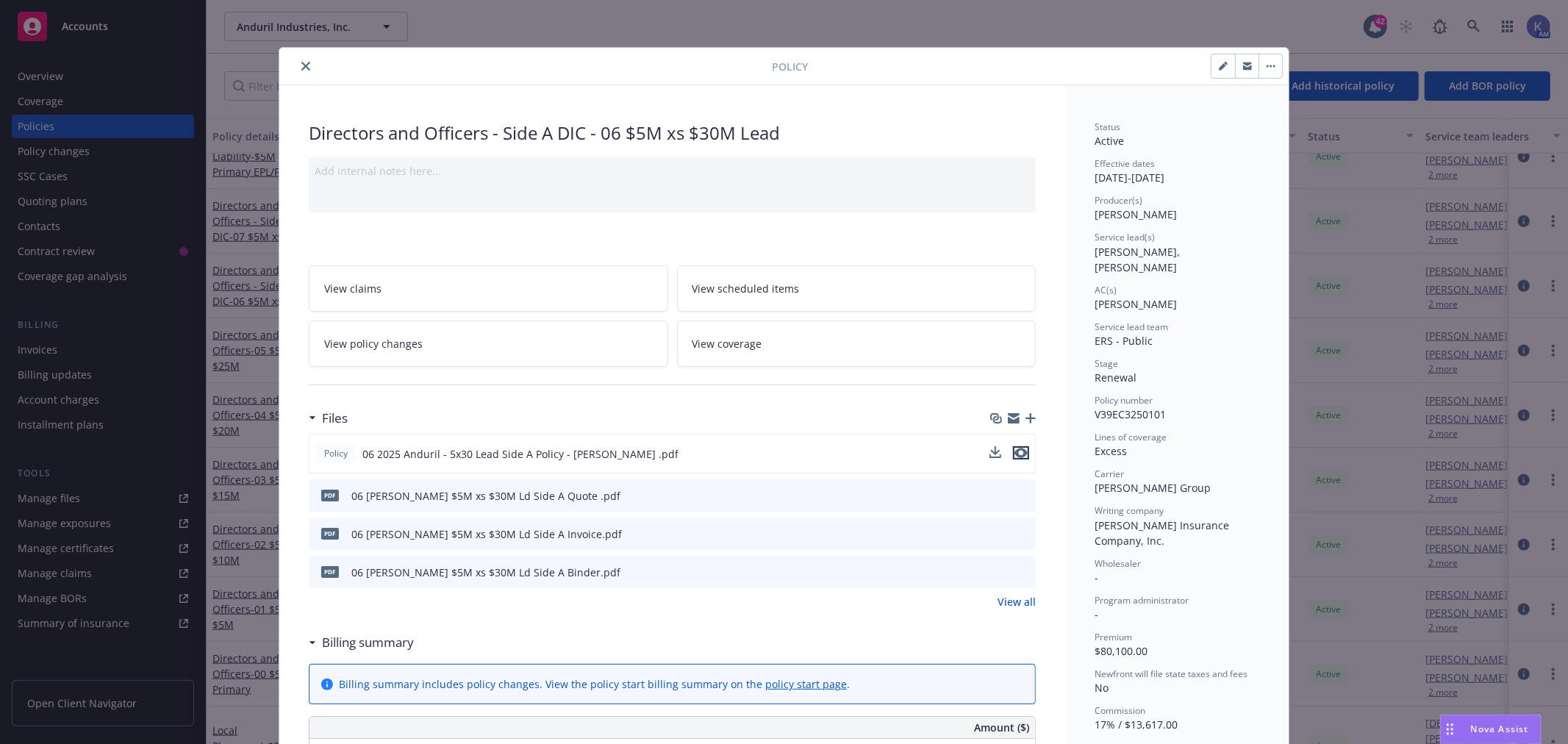
click at [1015, 453] on icon "preview file" at bounding box center [1021, 453] width 13 height 11
click at [302, 64] on icon "close" at bounding box center [305, 66] width 9 height 9
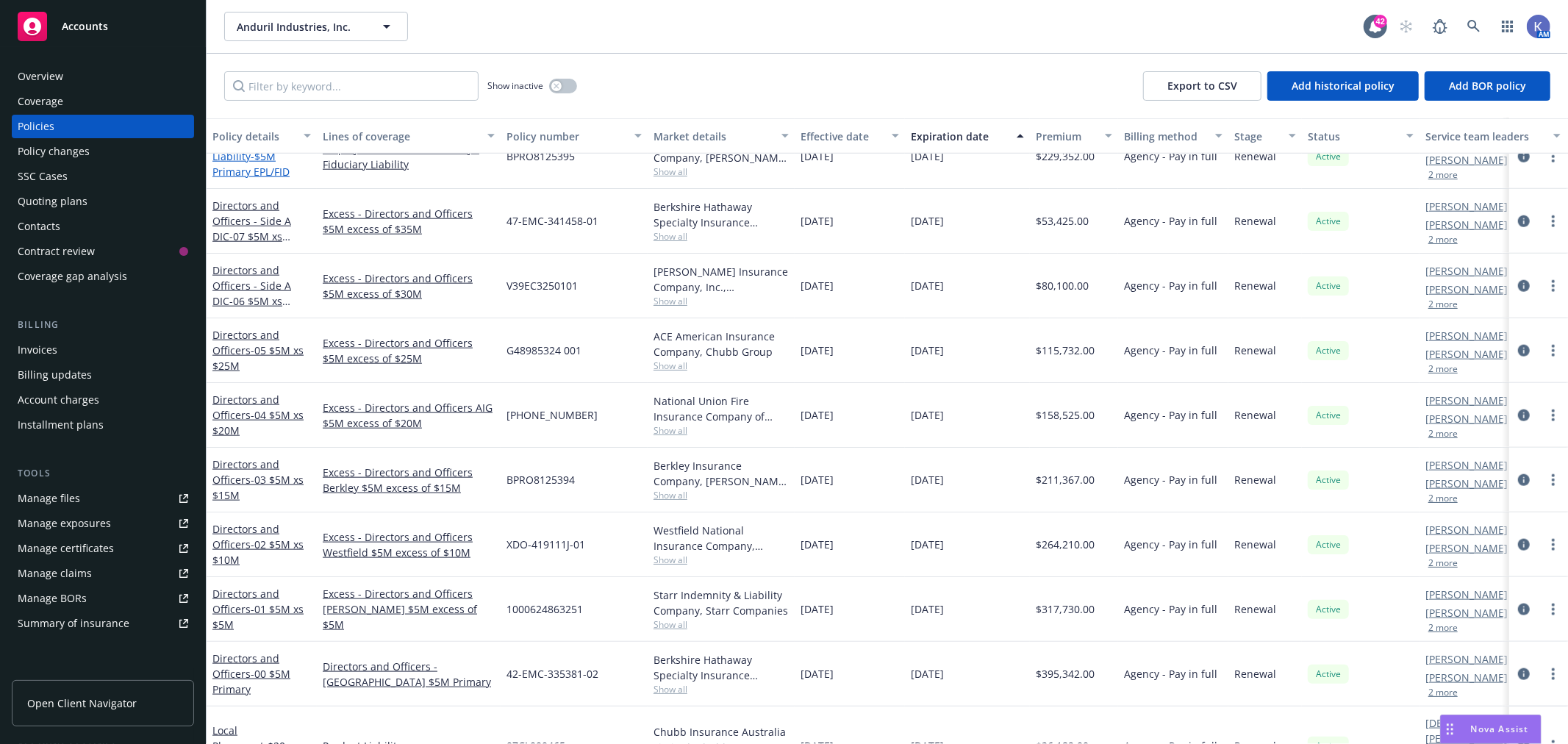
scroll to position [1306, 0]
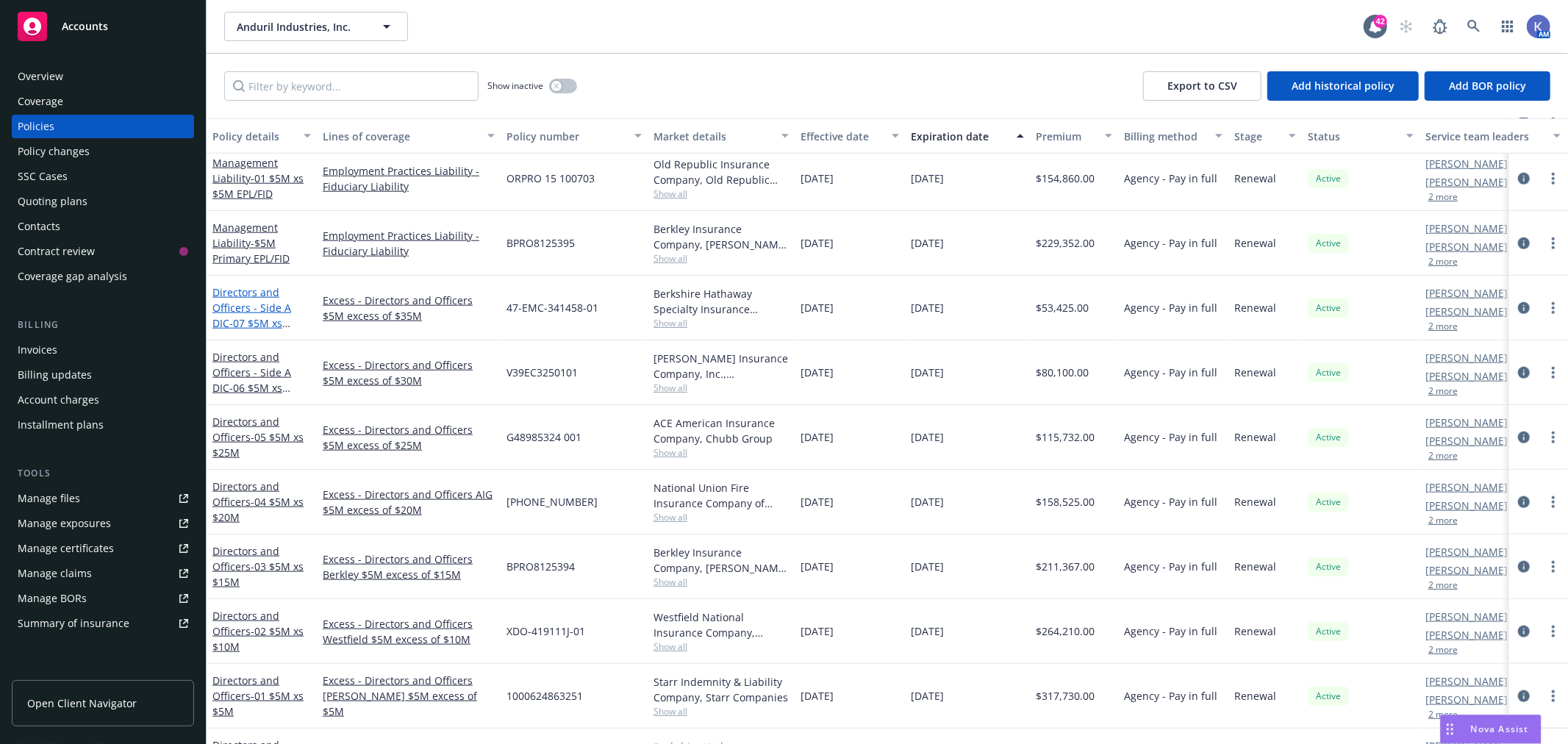
click at [252, 321] on span "- 07 $5M xs $35M Excess" at bounding box center [252, 330] width 78 height 29
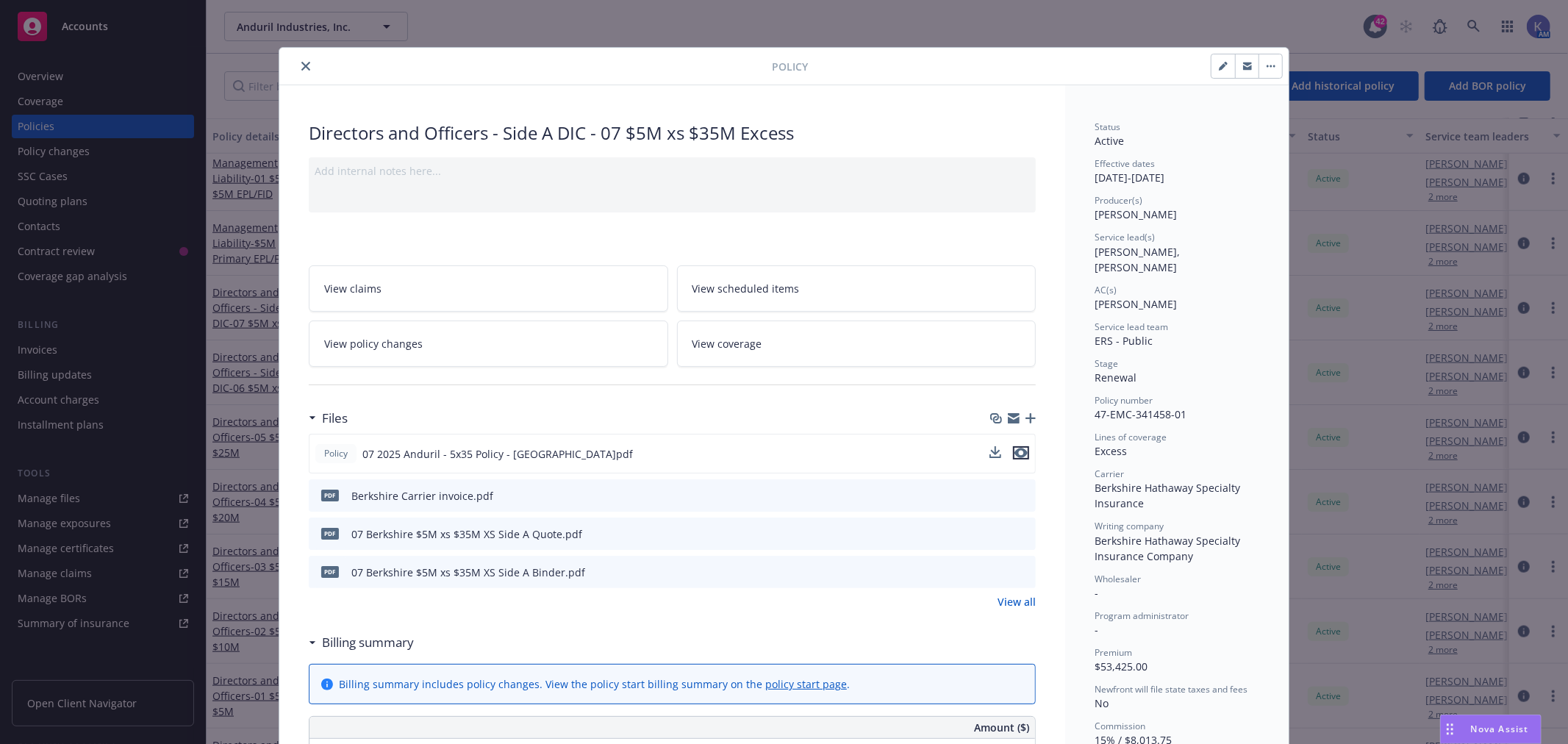
click at [1017, 451] on icon "preview file" at bounding box center [1021, 453] width 13 height 11
click at [301, 63] on icon "close" at bounding box center [305, 66] width 9 height 9
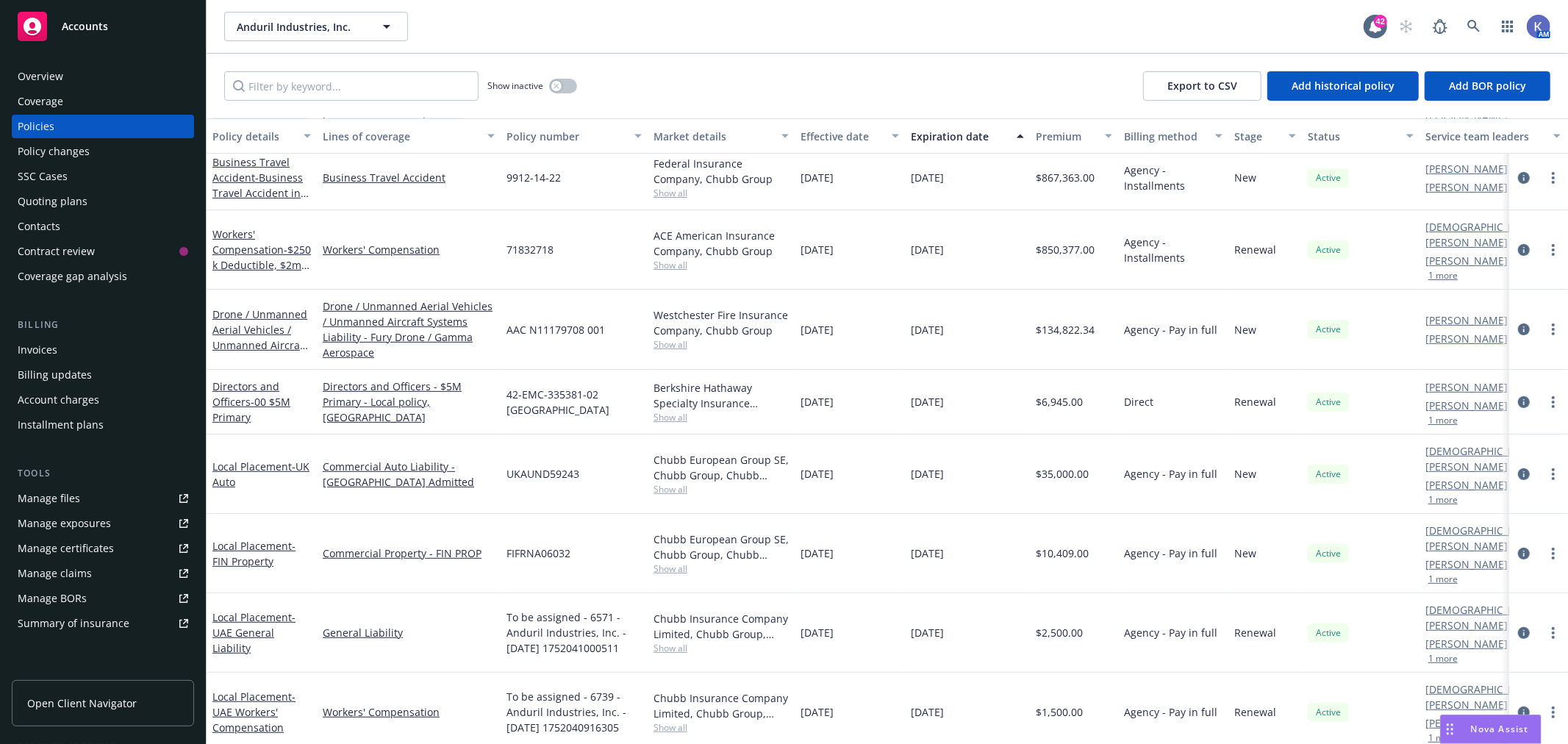
scroll to position [163, 0]
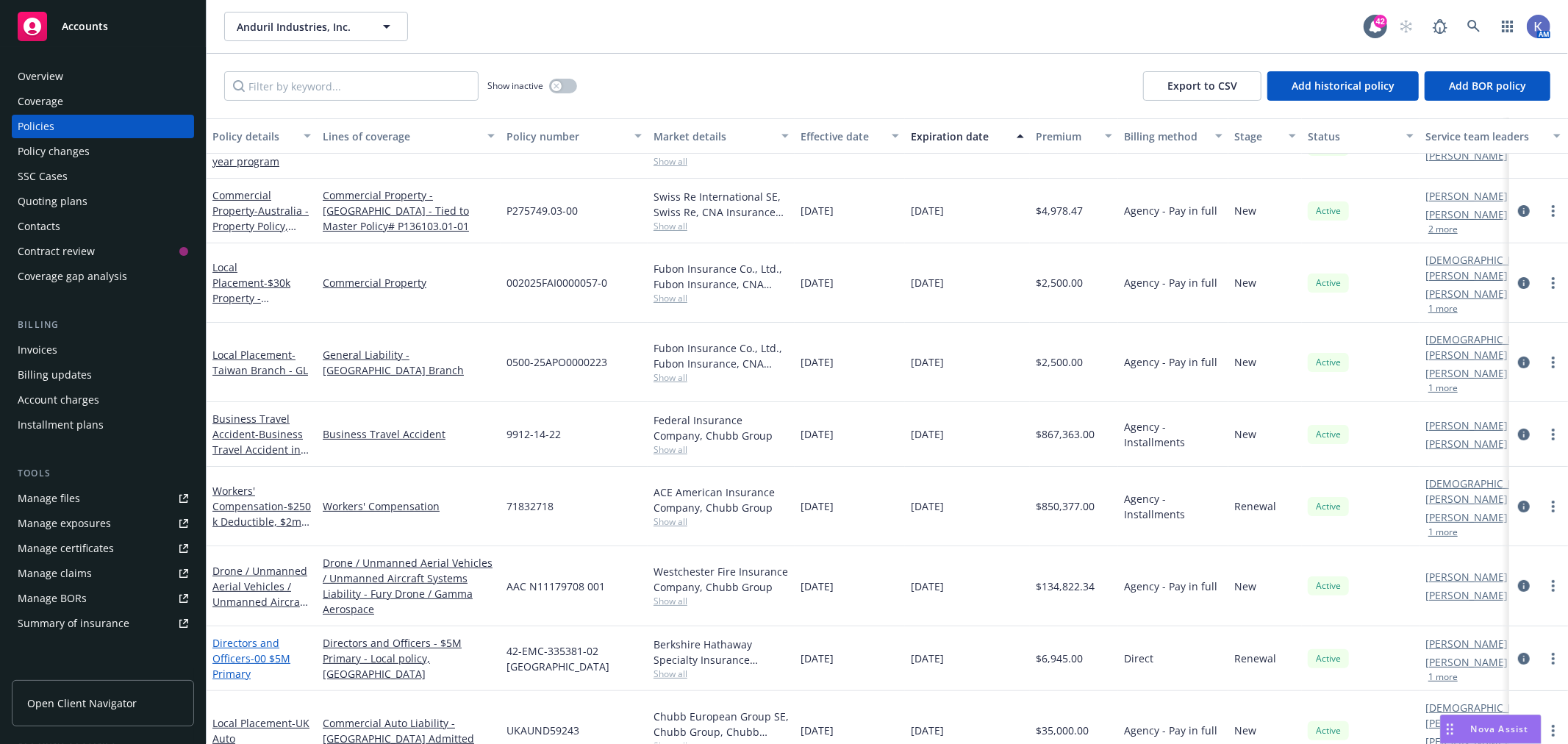
click at [261, 651] on span "- 00 $5M Primary" at bounding box center [252, 666] width 78 height 29
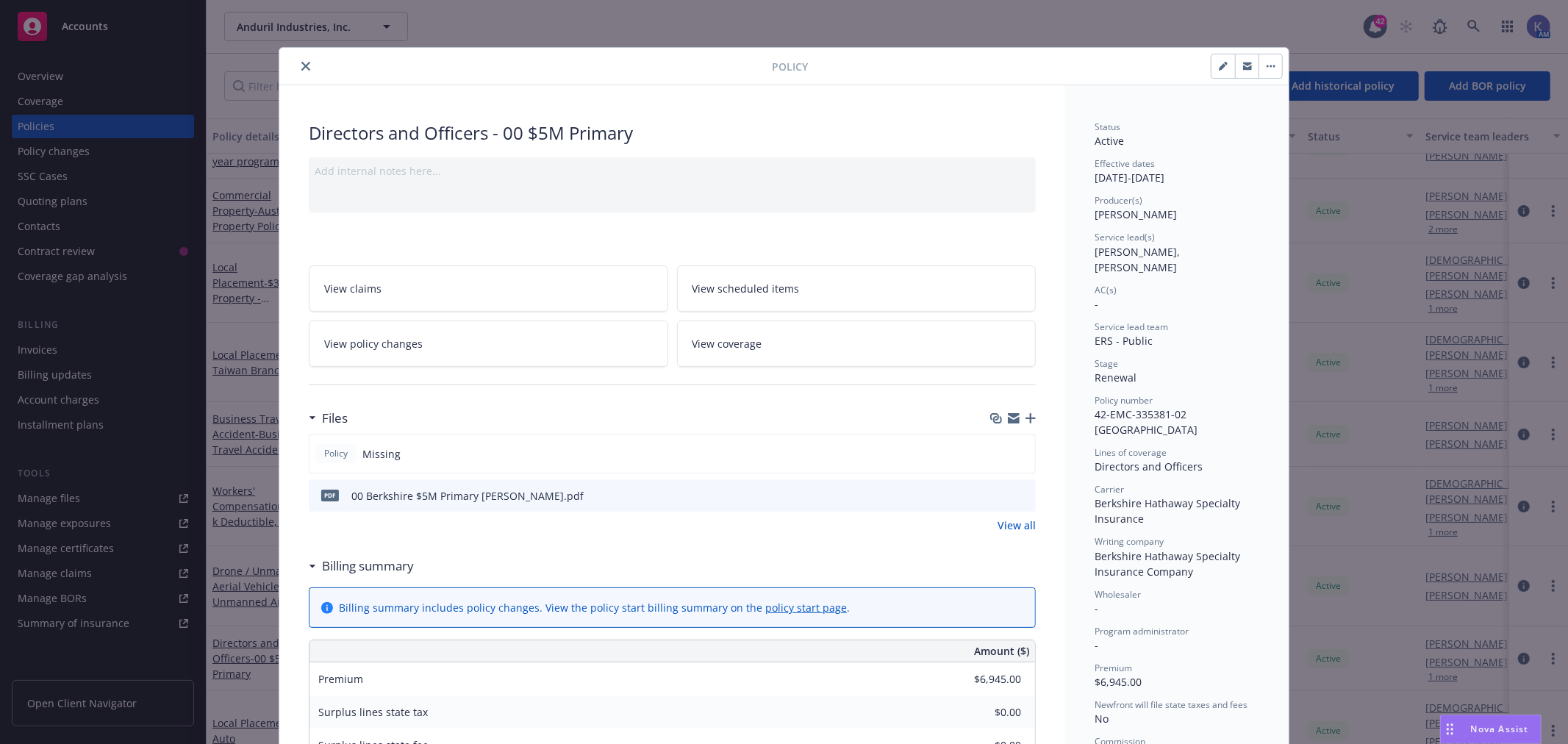
click at [885, 55] on div at bounding box center [1045, 66] width 475 height 25
click at [1026, 415] on icon "button" at bounding box center [1030, 418] width 11 height 11
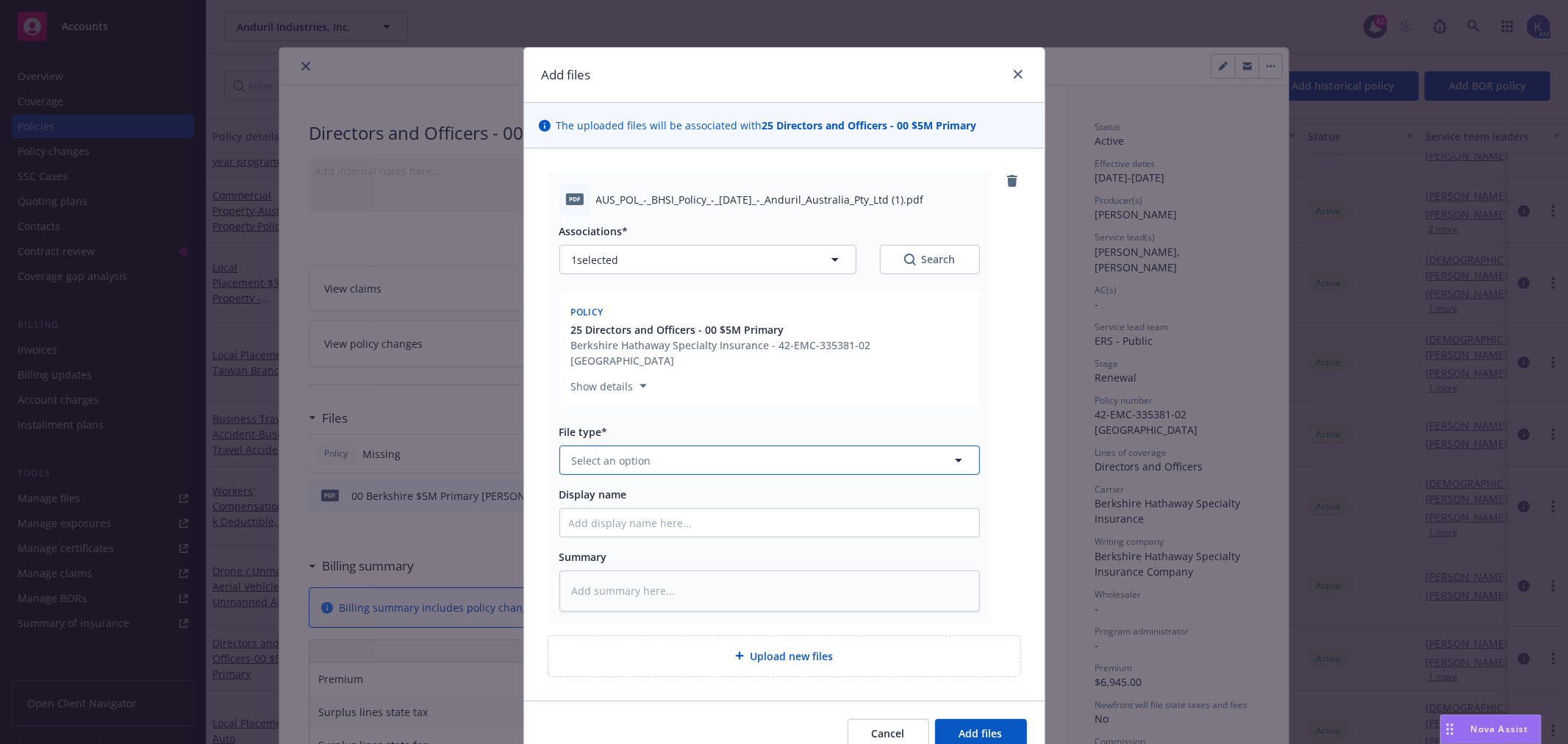
click at [649, 447] on button "Select an option" at bounding box center [770, 460] width 420 height 29
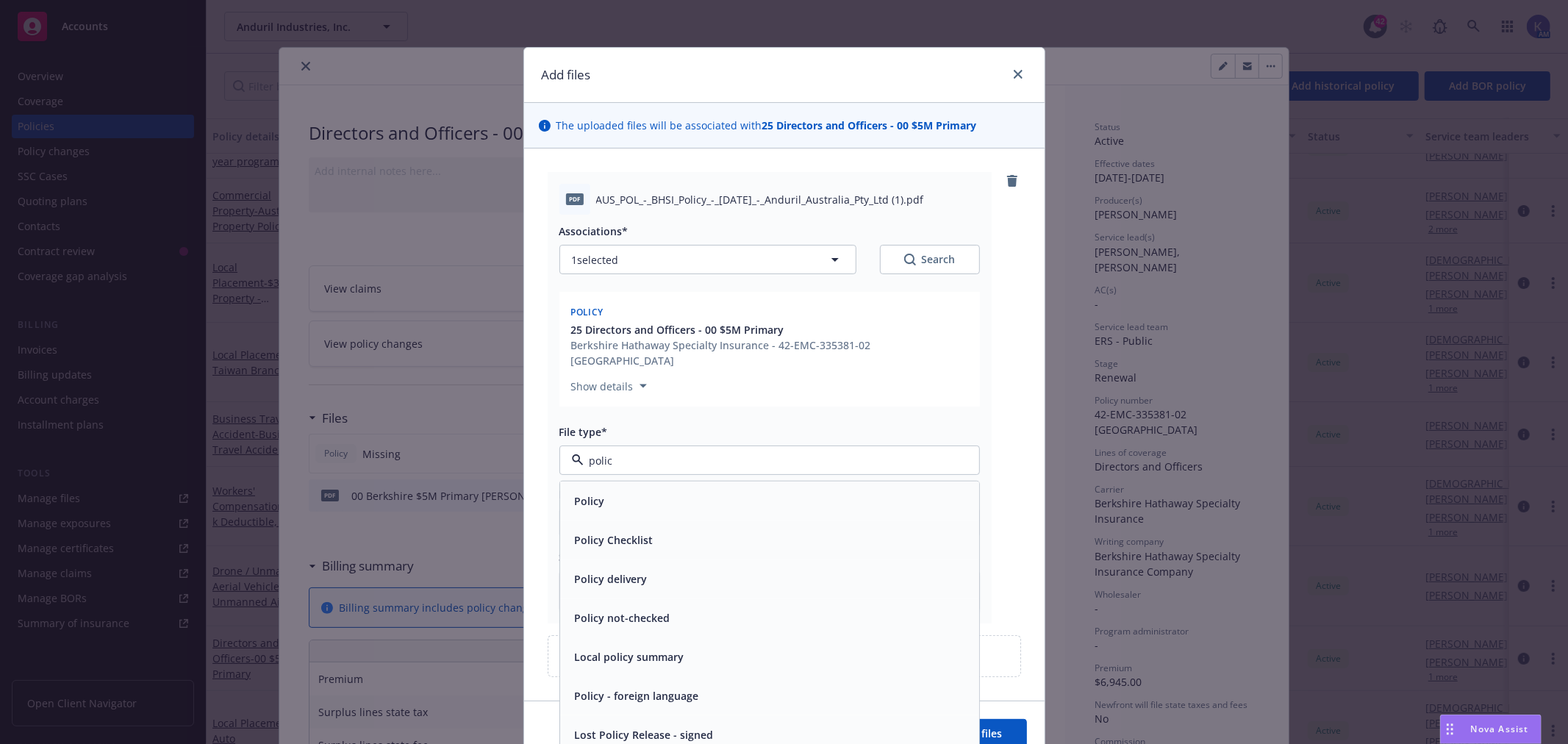
type input "policy"
click at [660, 492] on div "Policy" at bounding box center [770, 501] width 402 height 21
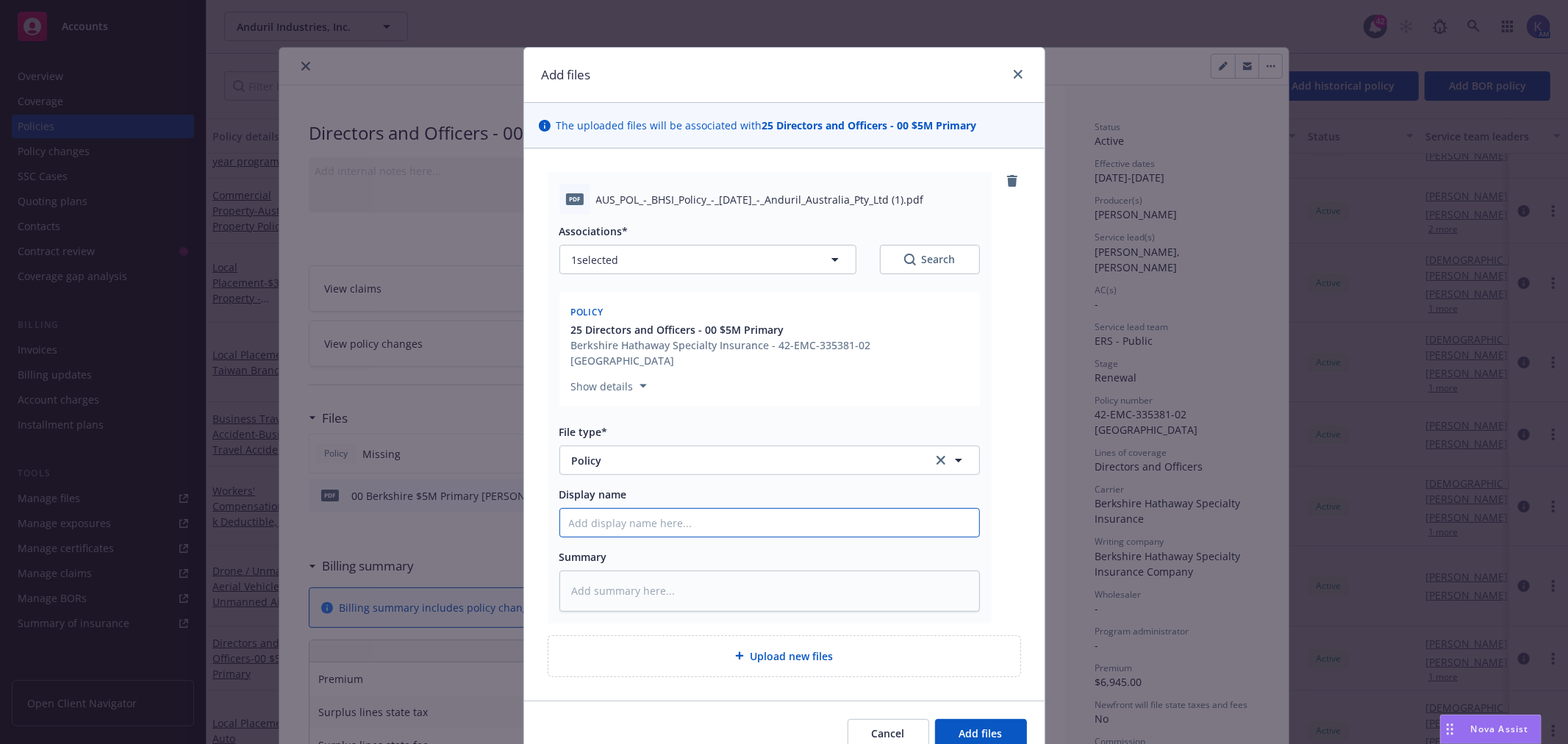
click at [617, 516] on input "Display name" at bounding box center [770, 523] width 419 height 28
type textarea "x"
type input "A"
type textarea "x"
type input "An"
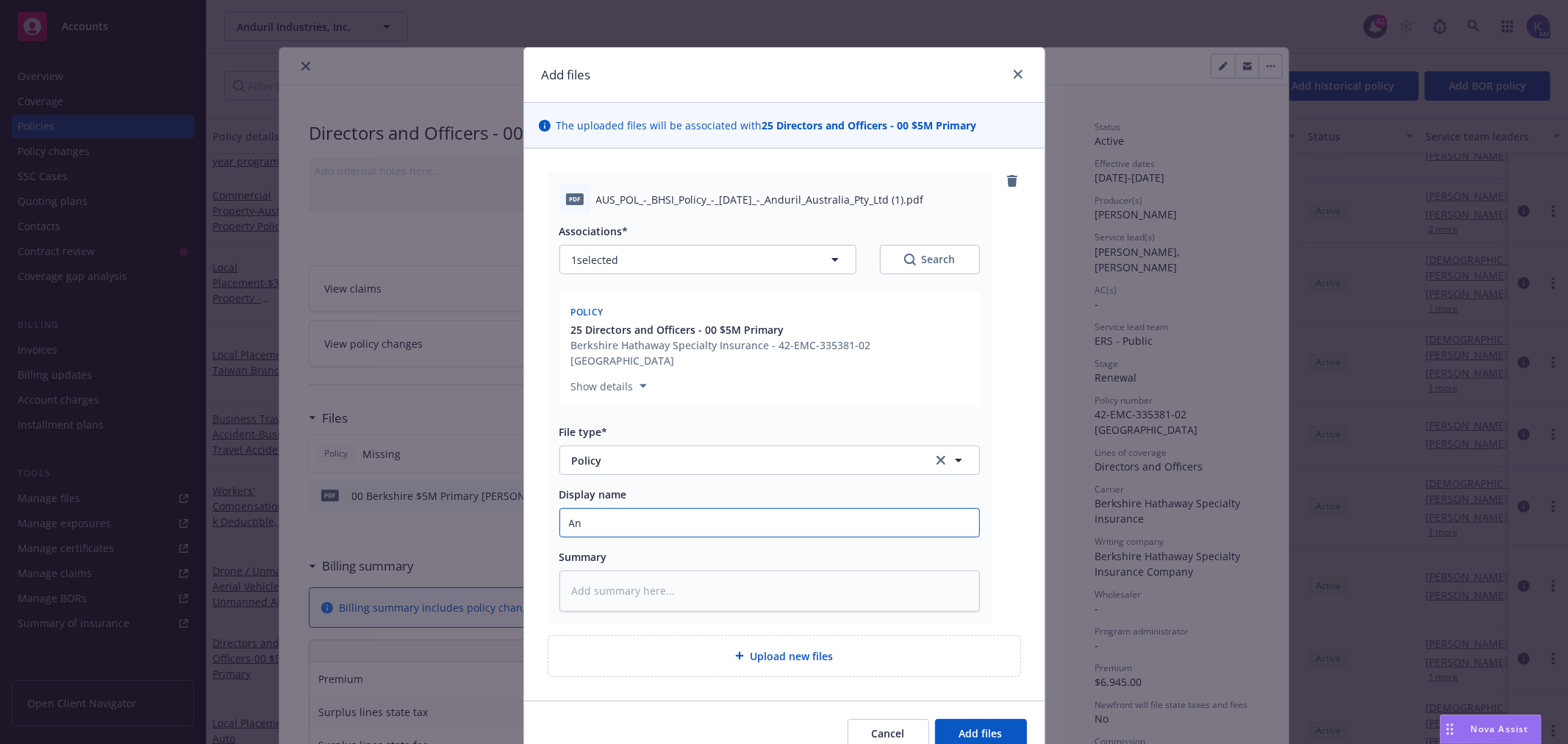
type textarea "x"
type input "And"
type textarea "x"
type input "Andu"
type textarea "x"
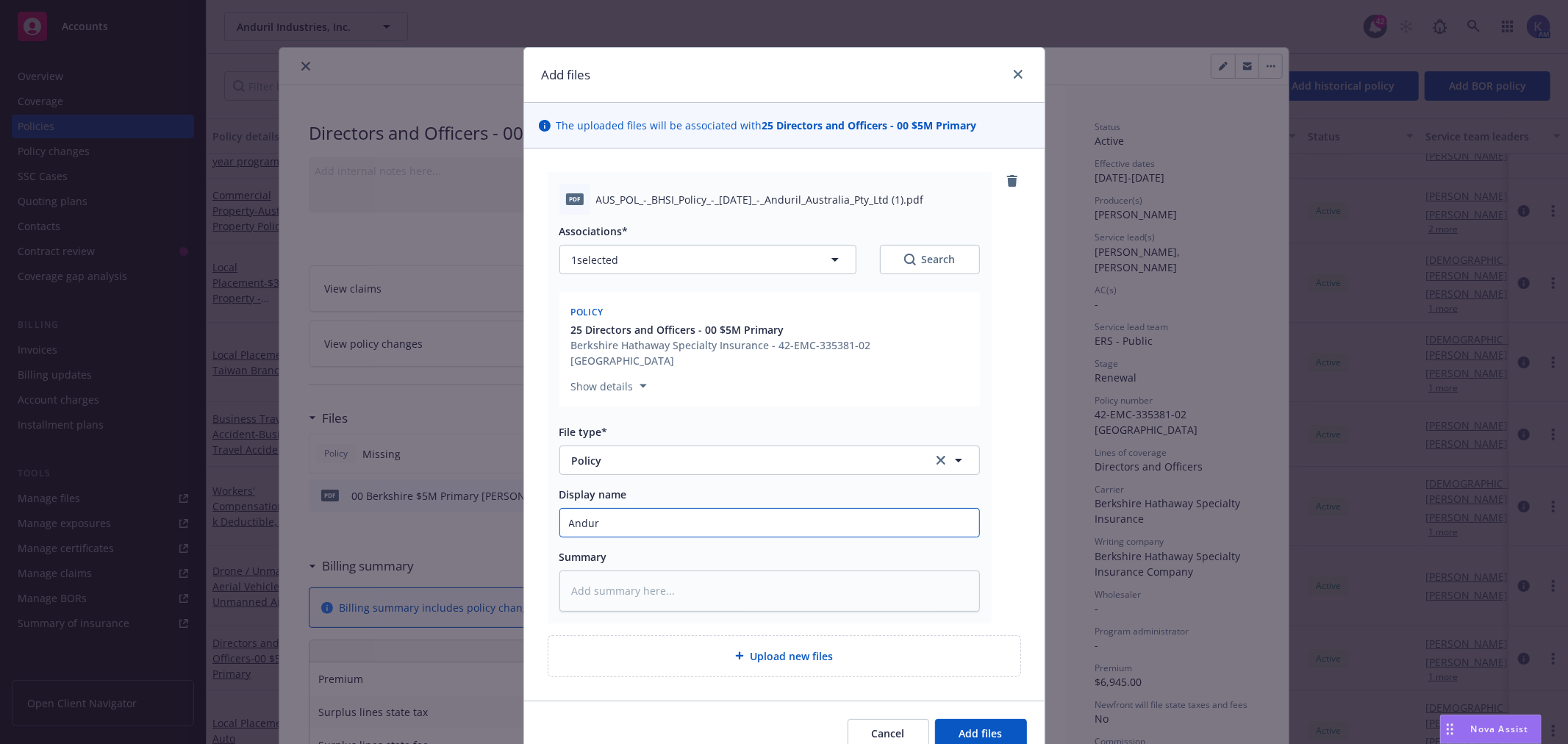
type input "Anduri"
type textarea "x"
type input "Anduril"
type textarea "x"
type input "Anduril"
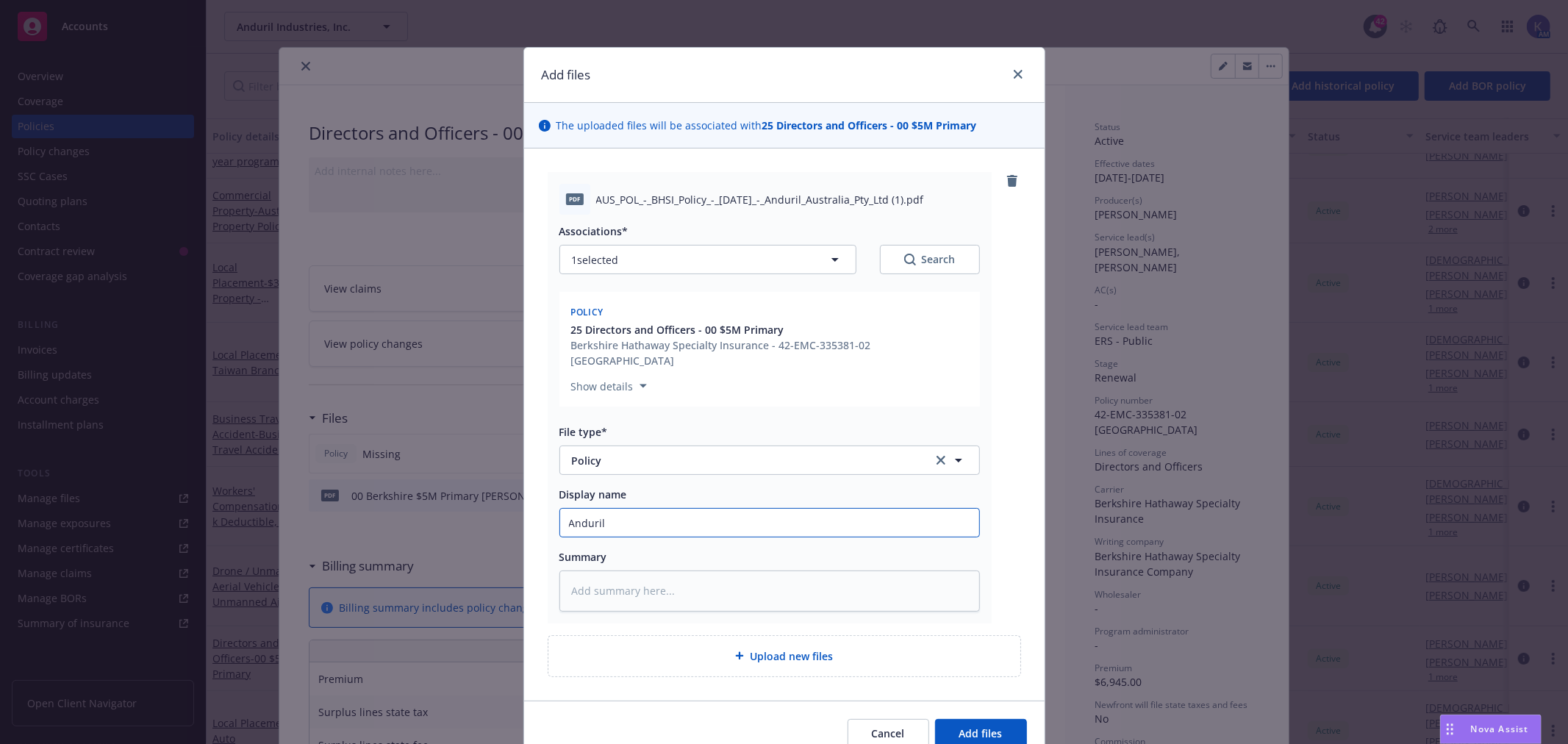
type textarea "x"
type input "Anduril -"
type textarea "x"
type input "Anduril -"
type textarea "x"
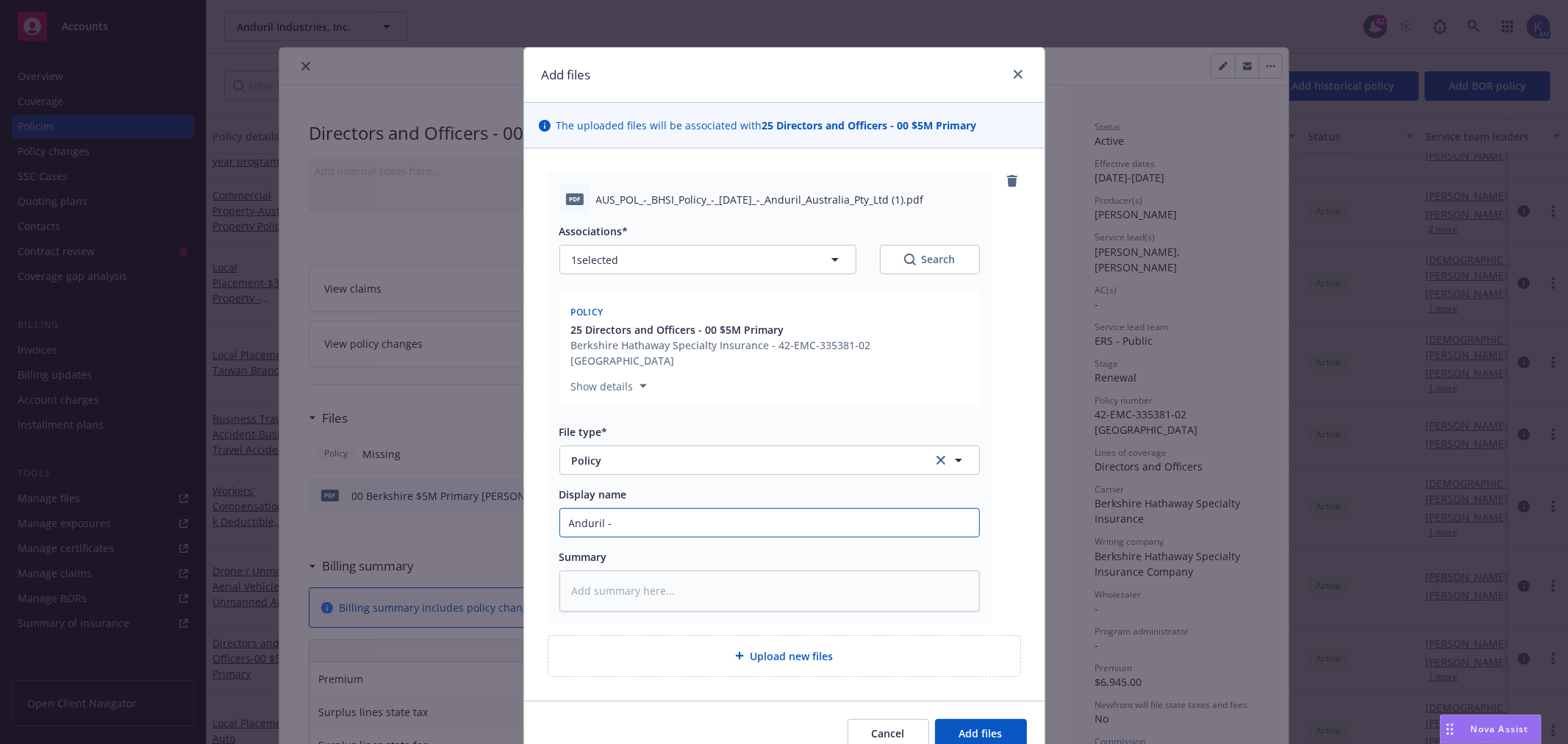
type input "Anduril - A"
type textarea "x"
type input "Anduril - Au"
type textarea "x"
type input "Anduril - Aus"
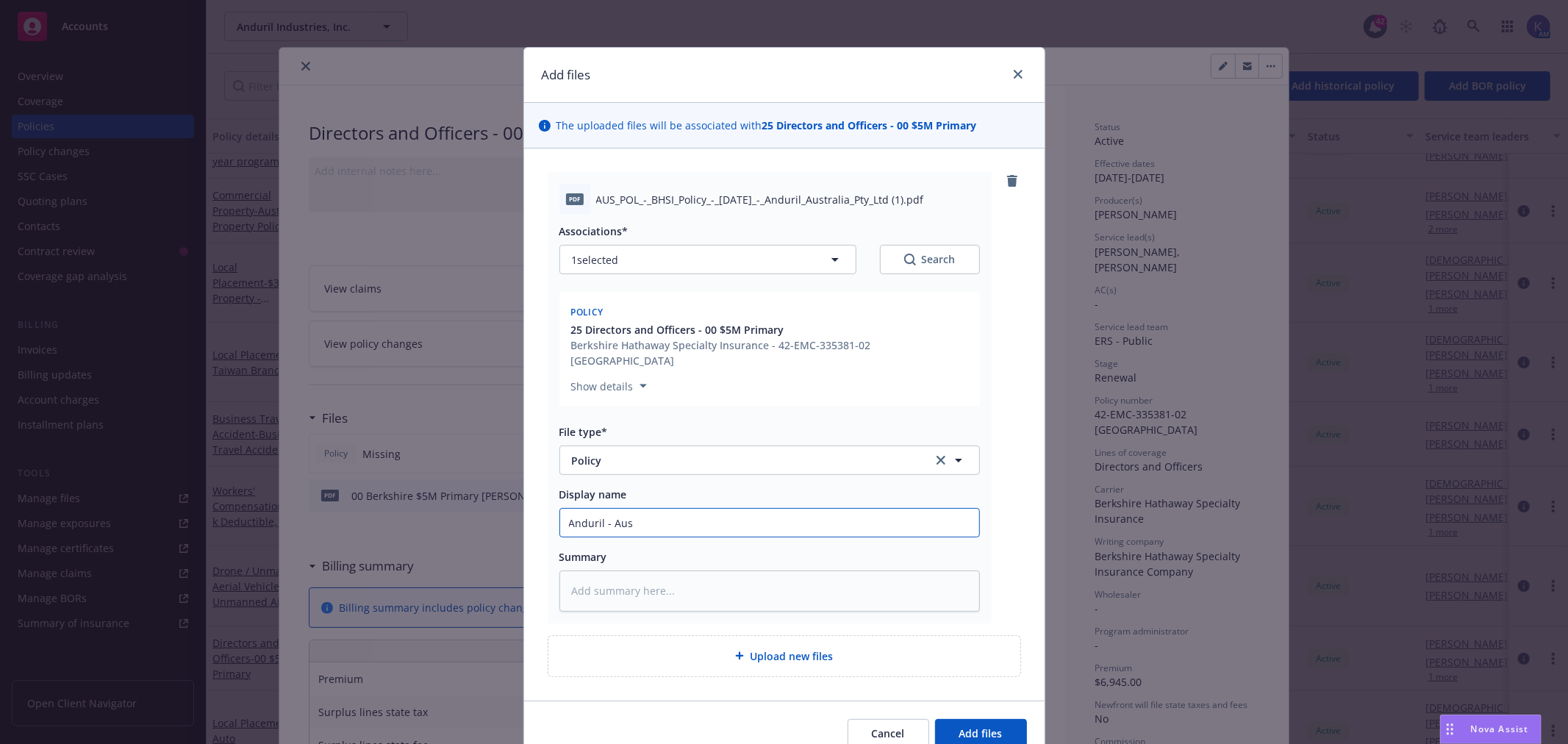
type textarea "x"
type input "Anduril - [GEOGRAPHIC_DATA]"
type textarea "x"
type input "Anduril - Austr"
type textarea "x"
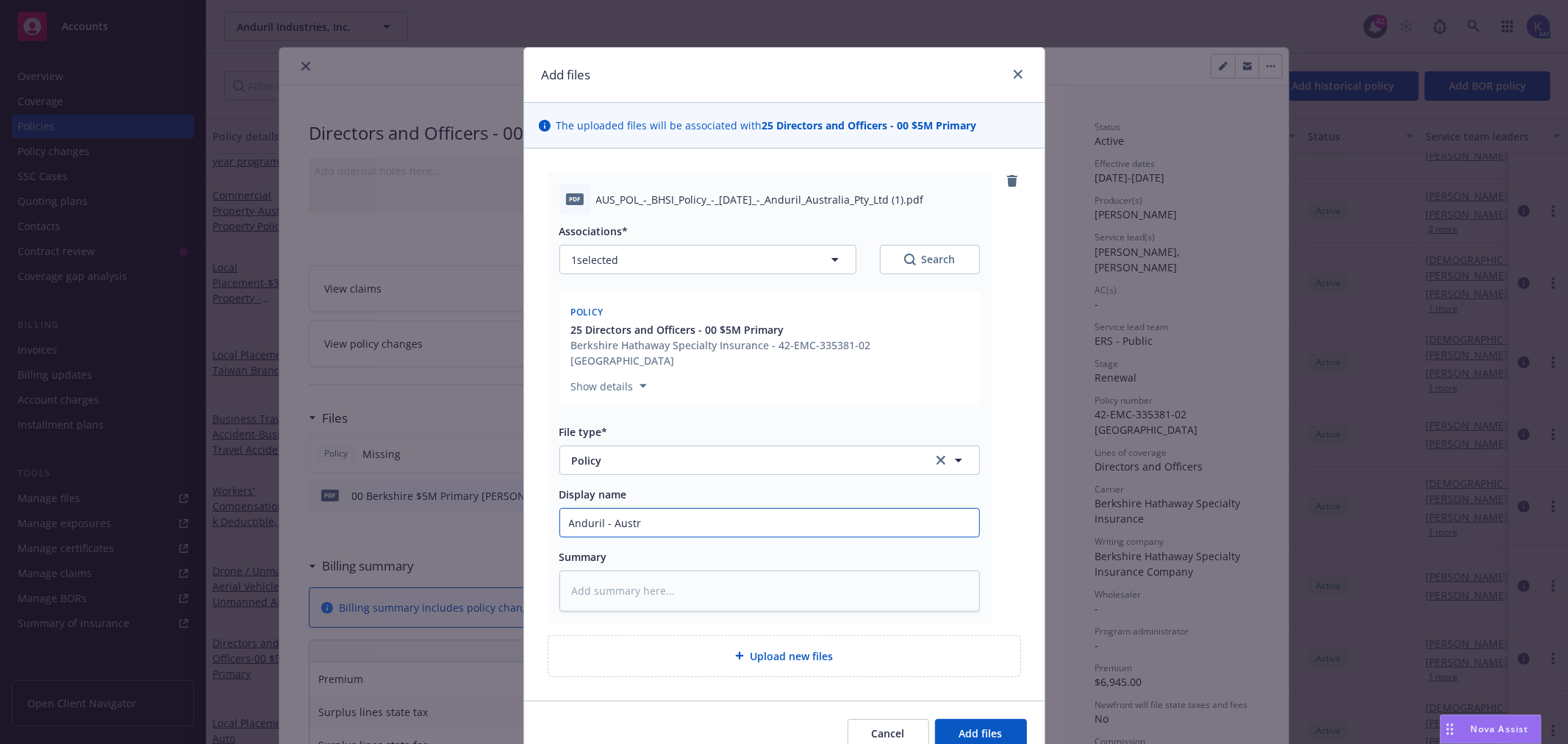
type input "Anduril - [GEOGRAPHIC_DATA]"
type textarea "x"
type input "Anduril - [GEOGRAPHIC_DATA]"
type textarea "x"
type input "Anduril - [GEOGRAPHIC_DATA]"
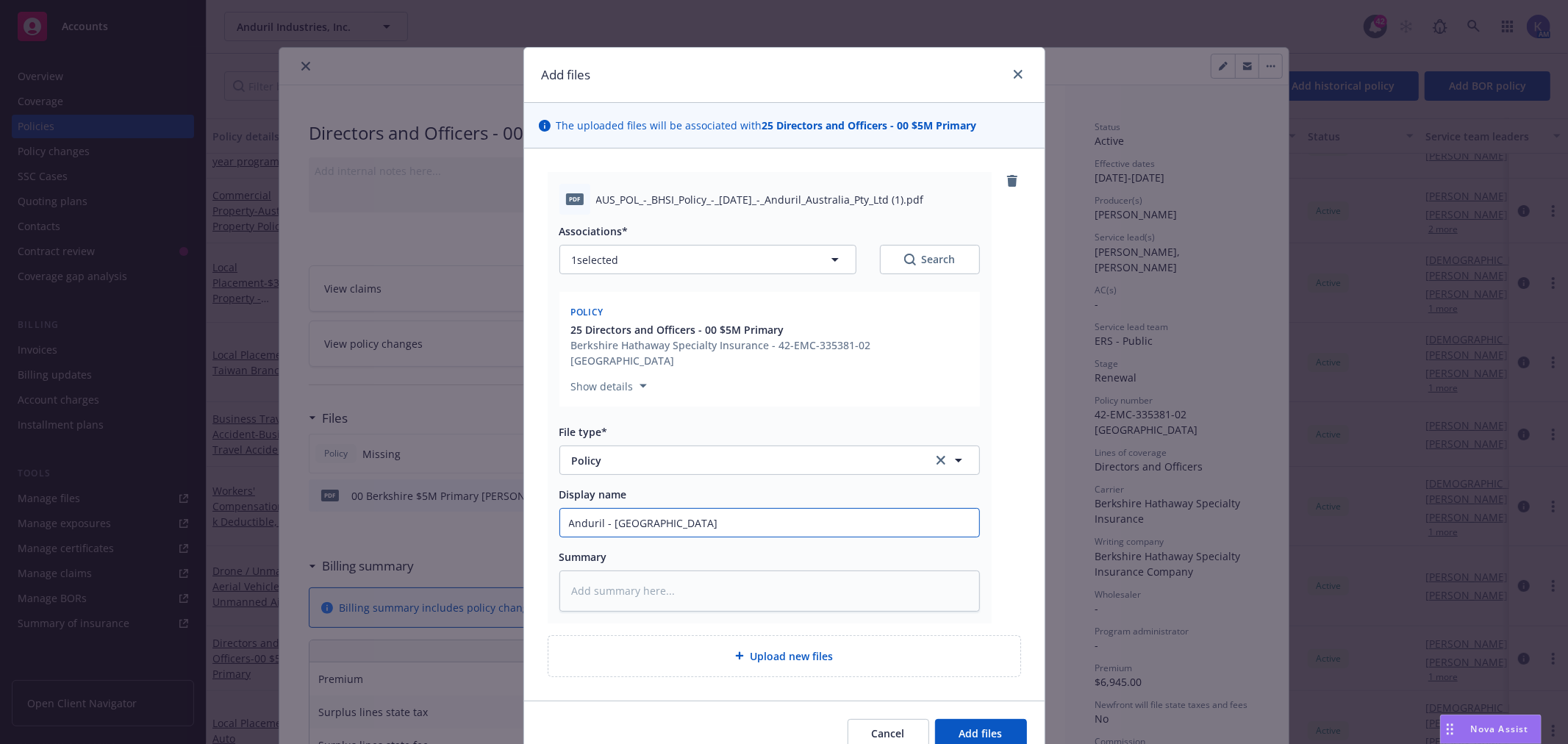
type textarea "x"
type input "Anduril - [GEOGRAPHIC_DATA]"
type textarea "x"
type input "Anduril - [GEOGRAPHIC_DATA]"
type textarea "x"
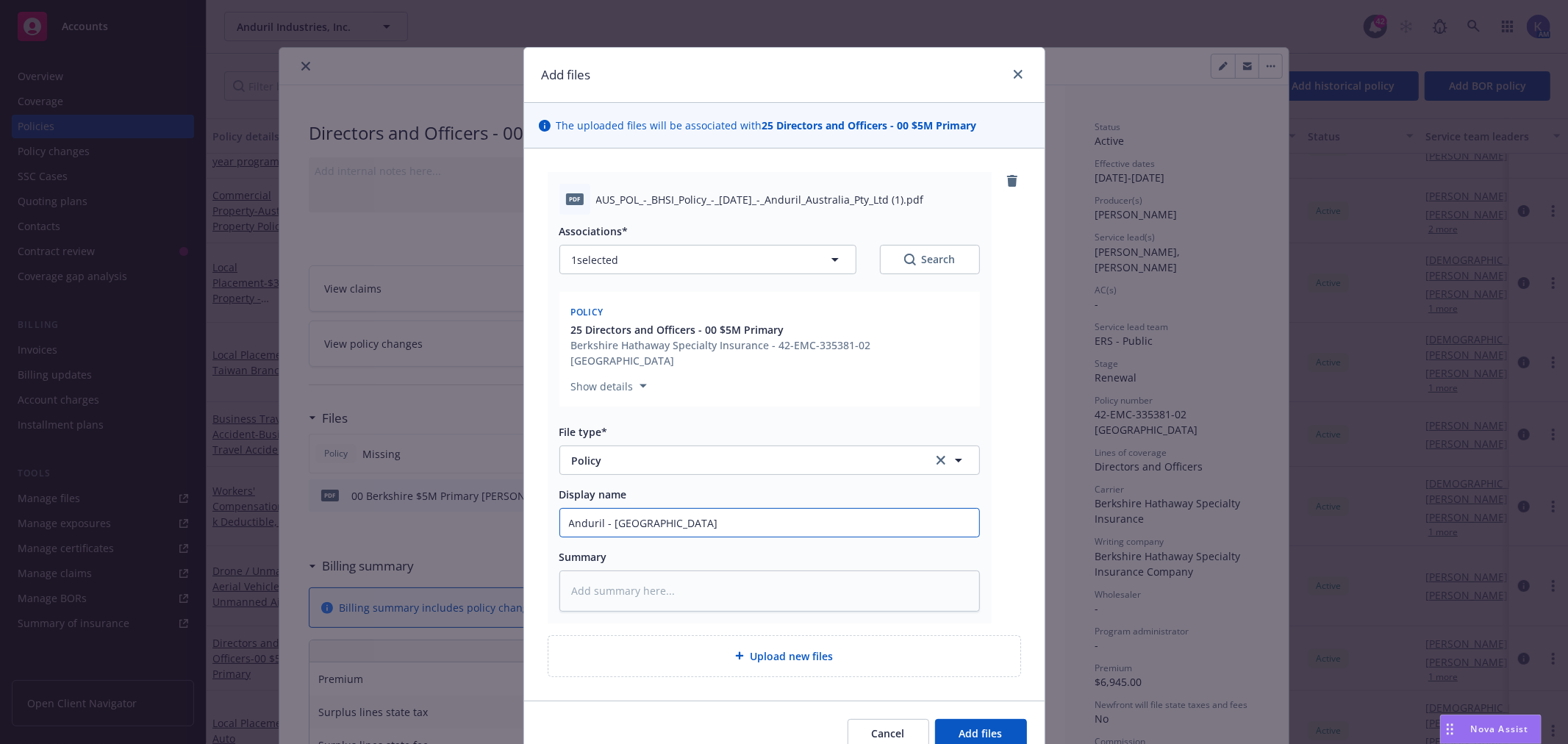
type input "Anduril - [GEOGRAPHIC_DATA] L"
type textarea "x"
type input "Anduril - [GEOGRAPHIC_DATA] Lo"
type textarea "x"
type input "Anduril - [GEOGRAPHIC_DATA] Loc"
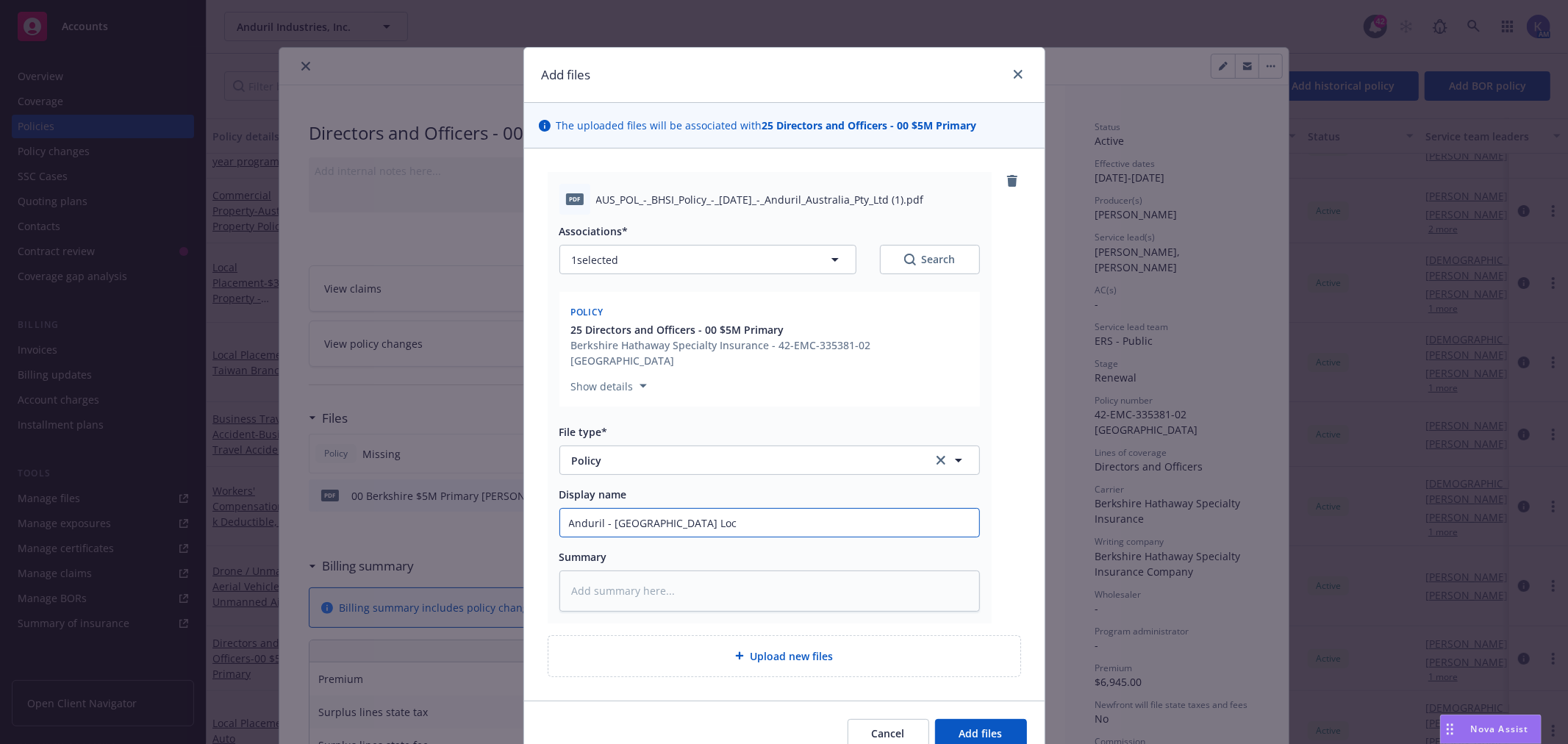
type textarea "x"
type input "Anduril - [GEOGRAPHIC_DATA] Loca"
type textarea "x"
type input "Anduril - [GEOGRAPHIC_DATA] Local"
type textarea "x"
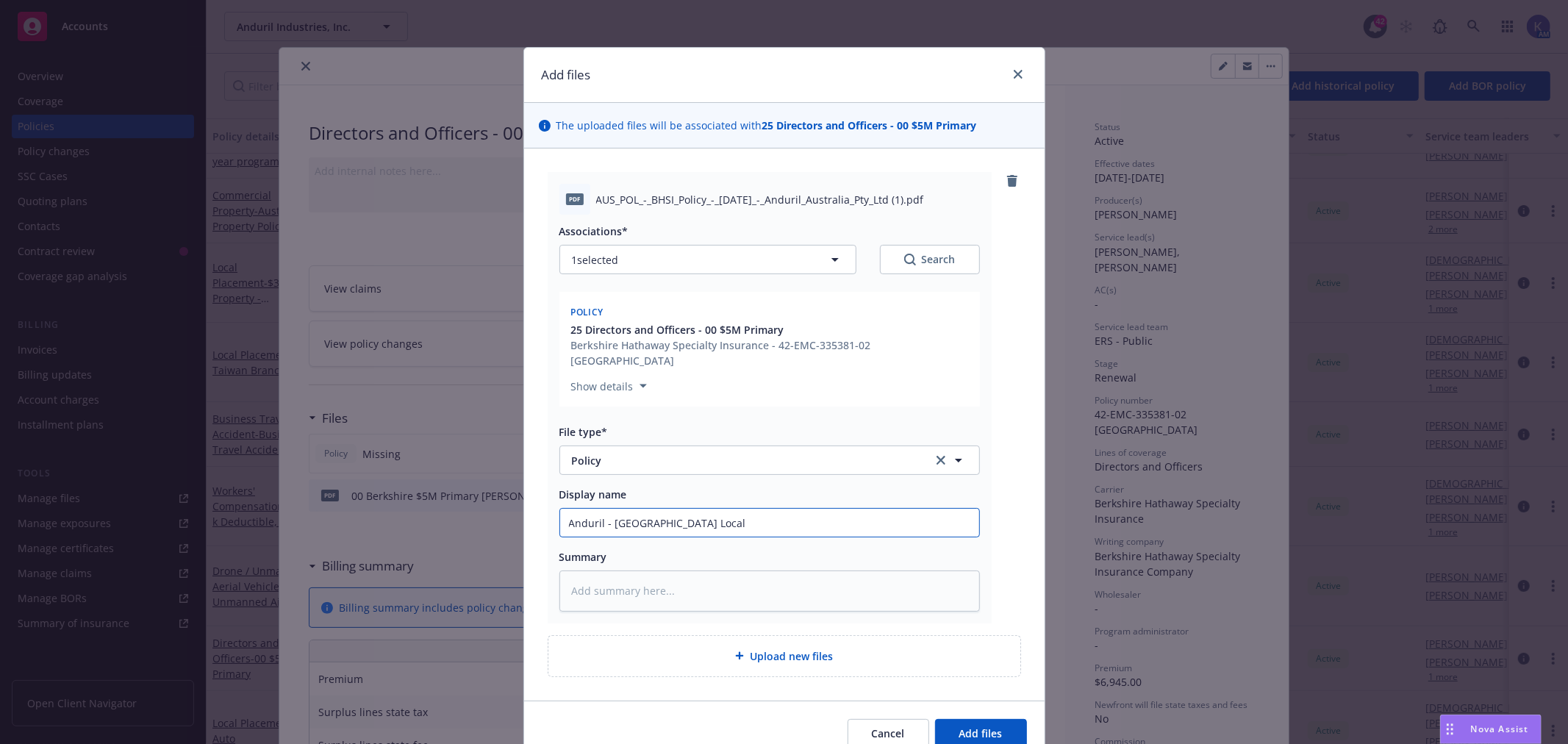
type input "Anduril - [GEOGRAPHIC_DATA] Local"
type textarea "x"
type input "Anduril - [GEOGRAPHIC_DATA] Local D"
type textarea "x"
type input "Anduril - [GEOGRAPHIC_DATA] Local D&"
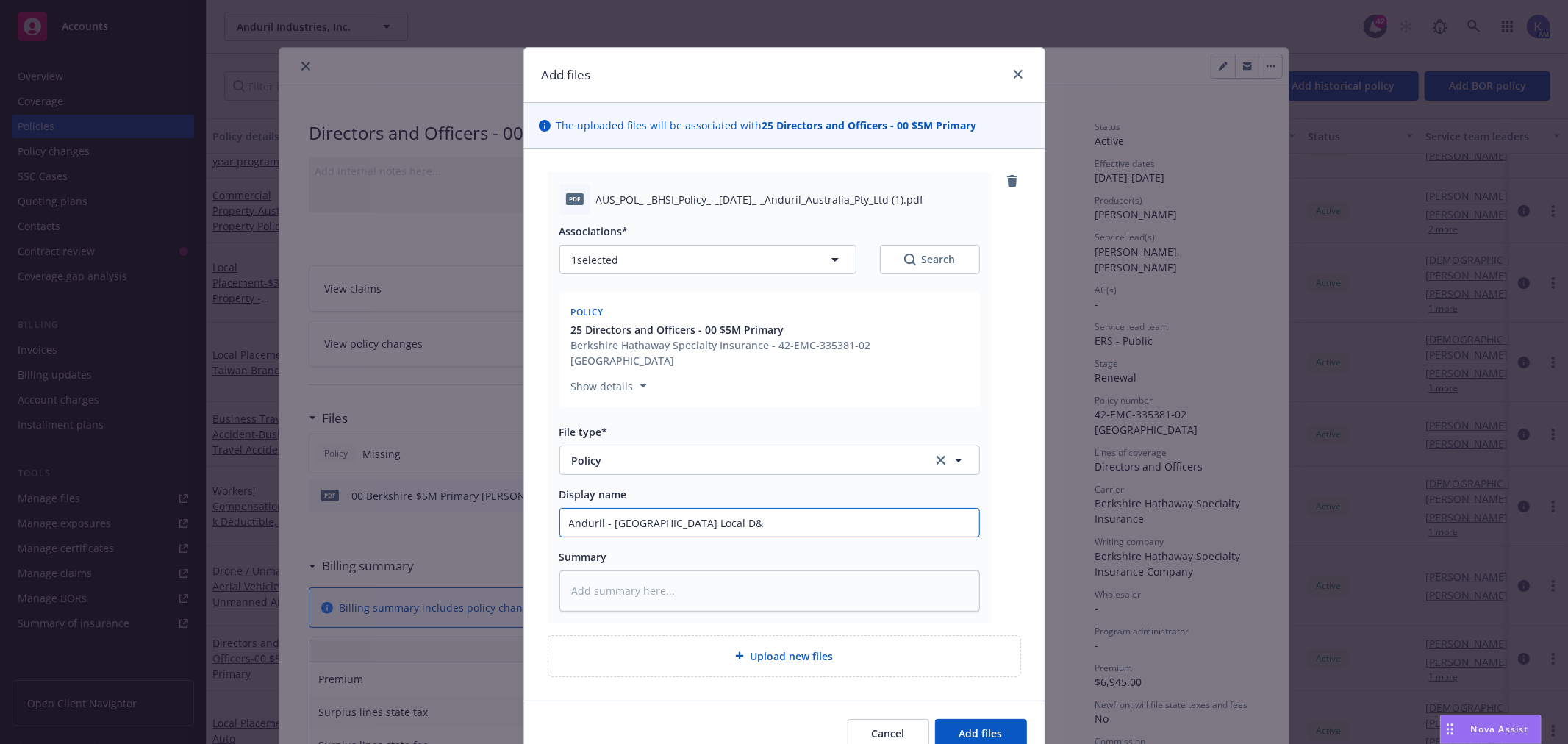
type textarea "x"
type input "Anduril - [GEOGRAPHIC_DATA] Local D&O"
type textarea "x"
type input "Anduril - [GEOGRAPHIC_DATA] Local D&O"
type textarea "x"
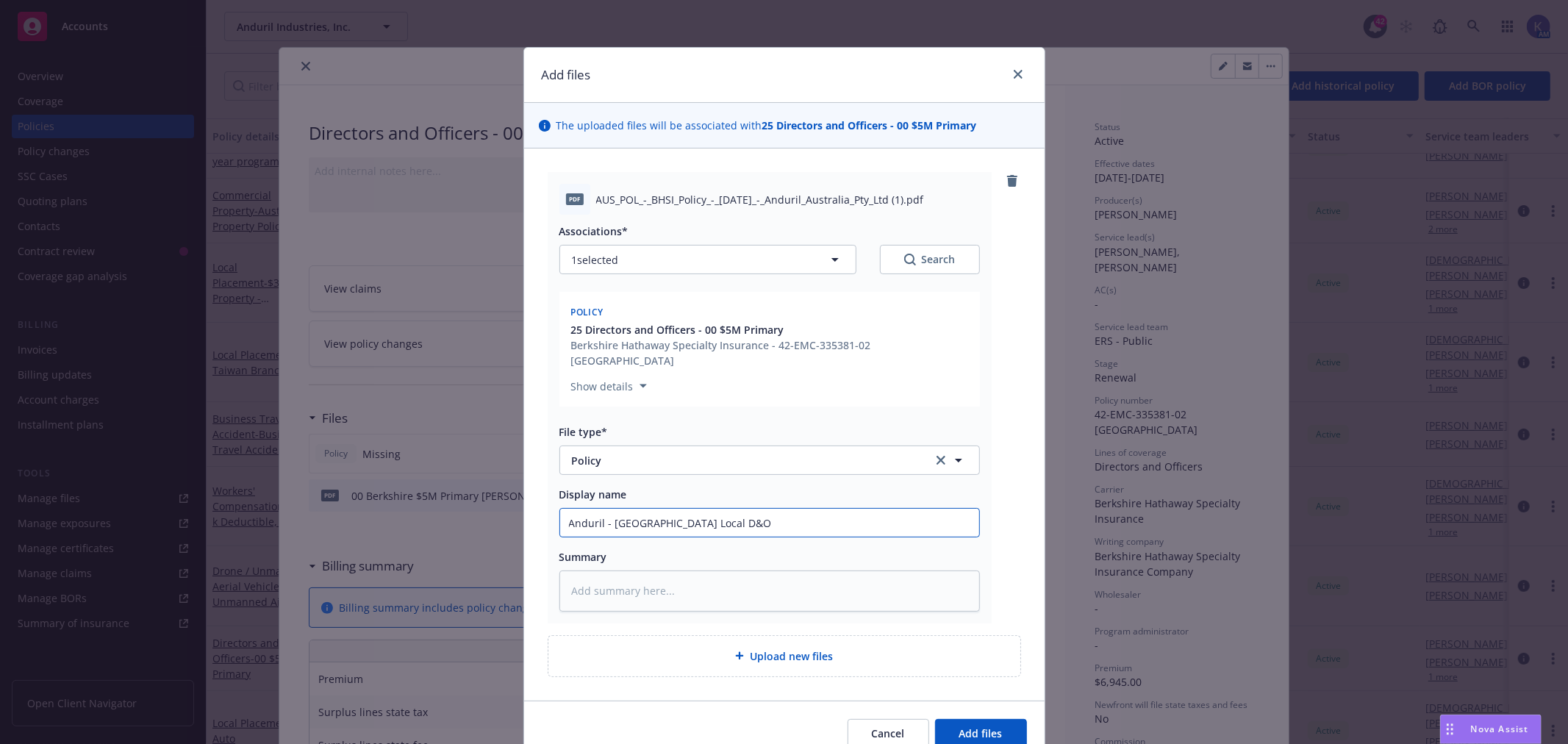
type input "Anduril - [GEOGRAPHIC_DATA] Local D&O P"
type textarea "x"
type input "Anduril - [GEOGRAPHIC_DATA] Local D&O Po"
type textarea "x"
type input "Anduril - [GEOGRAPHIC_DATA] Local D&O Pol"
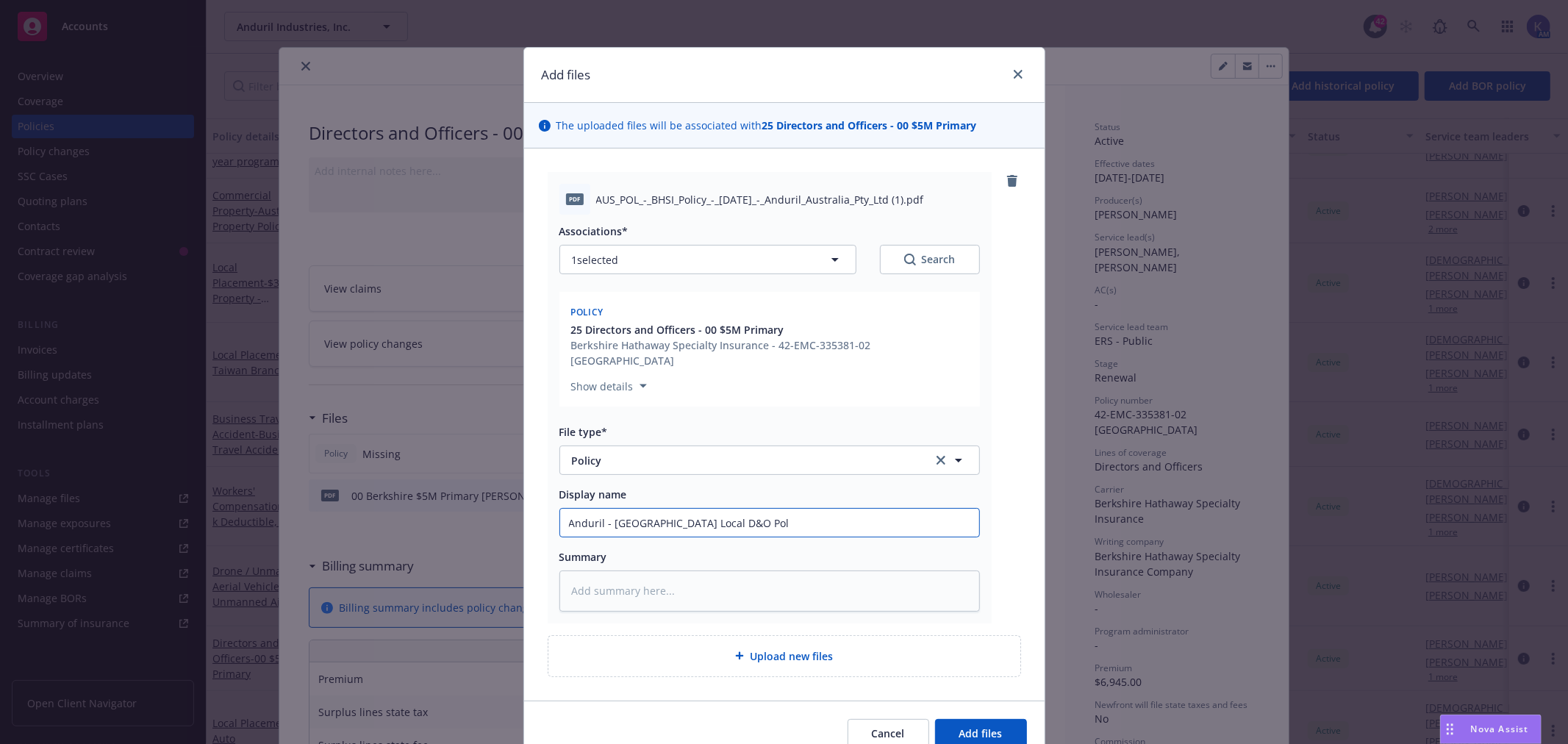
type textarea "x"
type input "Anduril - [GEOGRAPHIC_DATA] Local D&O Poli"
type textarea "x"
type input "Anduril - [GEOGRAPHIC_DATA] Local D&O Polic"
type textarea "x"
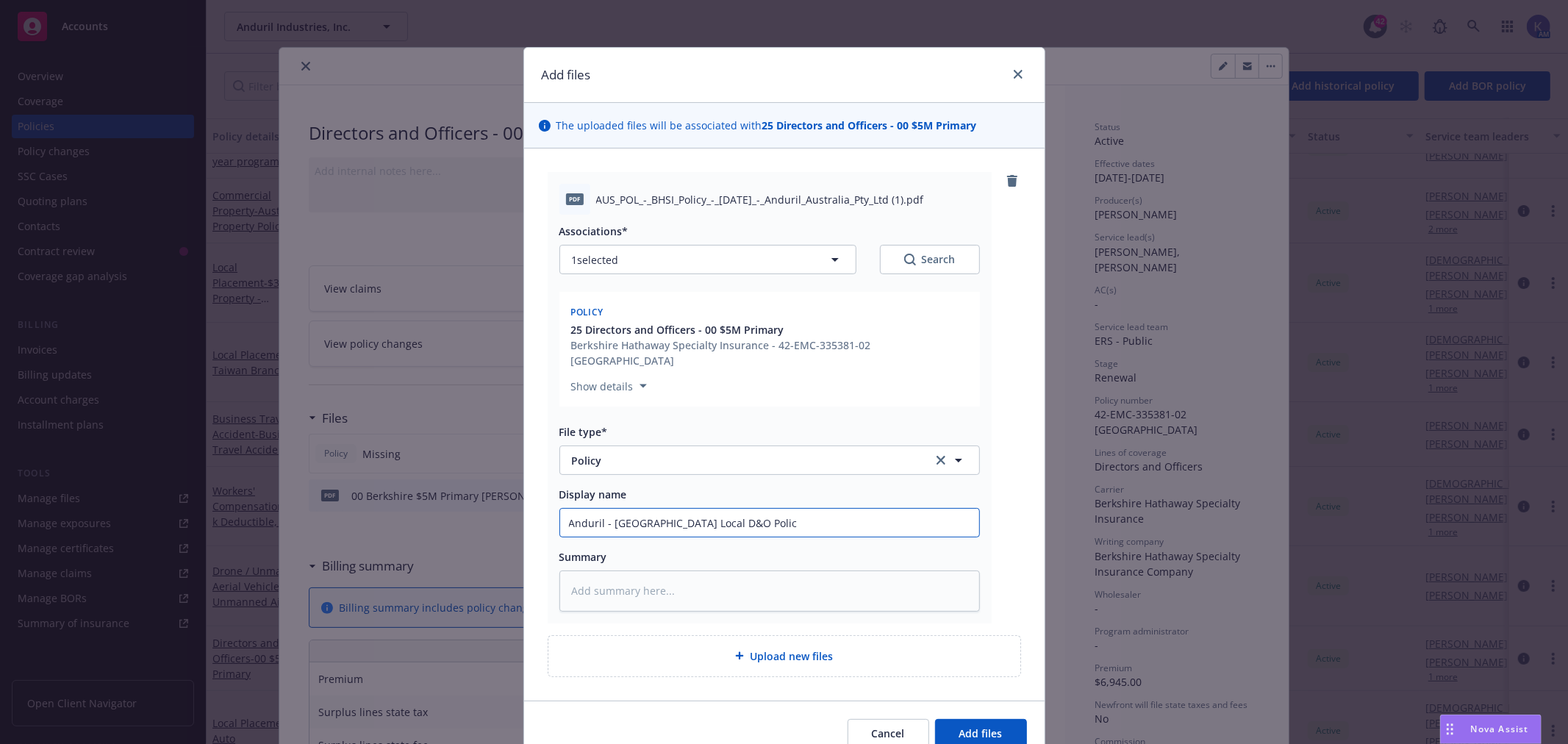
type input "Anduril - [GEOGRAPHIC_DATA] Local D&O Policy"
type textarea "x"
type input "Anduril - [GEOGRAPHIC_DATA] Local D&O Policy"
drag, startPoint x: 575, startPoint y: 505, endPoint x: 532, endPoint y: 602, distance: 106.1
click at [532, 602] on div "pdf AUS_POL_-_BHSI_Policy_-_[DATE]_-_Anduril_Australia_Pty_Ltd (1).pdf Associat…" at bounding box center [784, 423] width 520 height 551
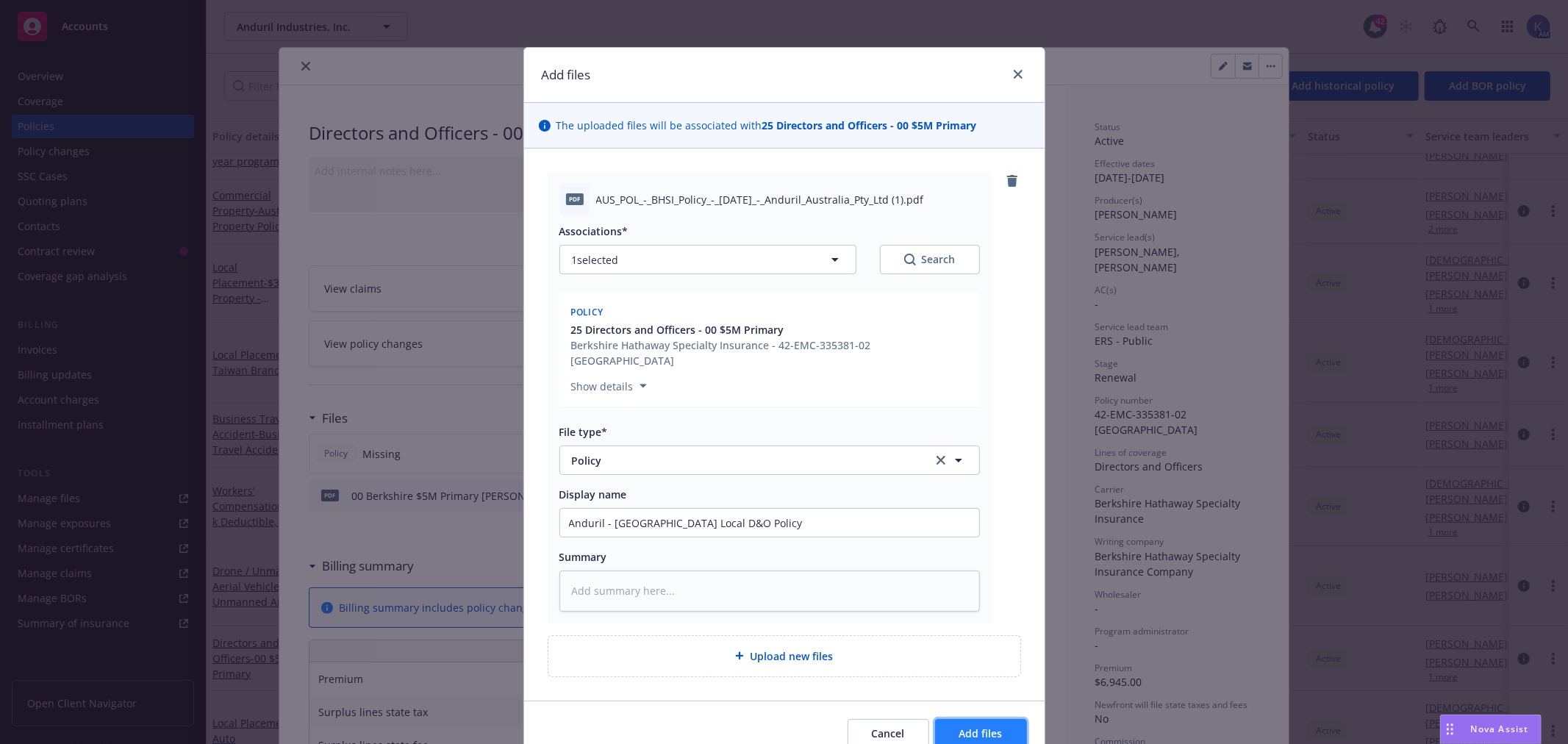
click at [982, 726] on span "Add files" at bounding box center [981, 733] width 43 height 14
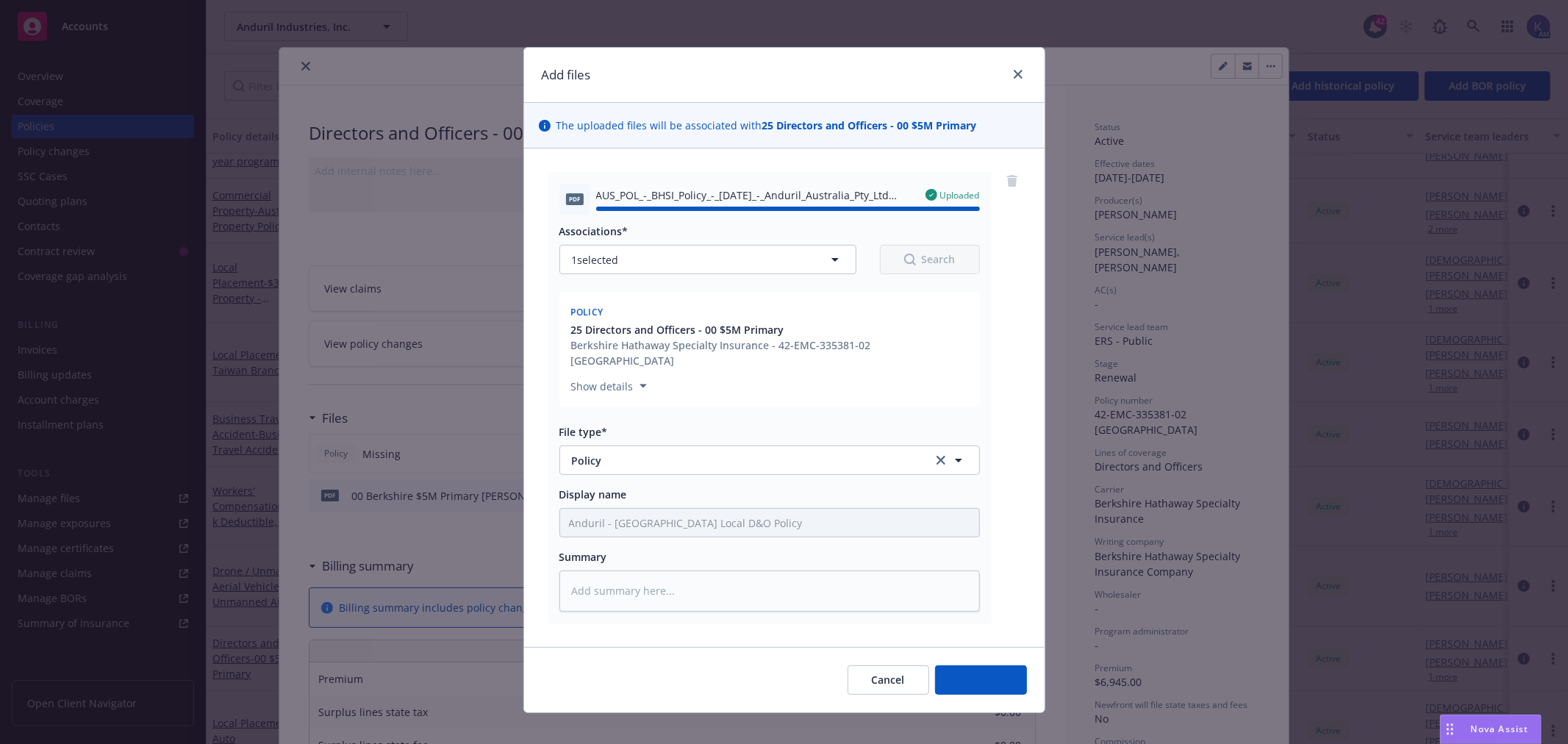
type textarea "x"
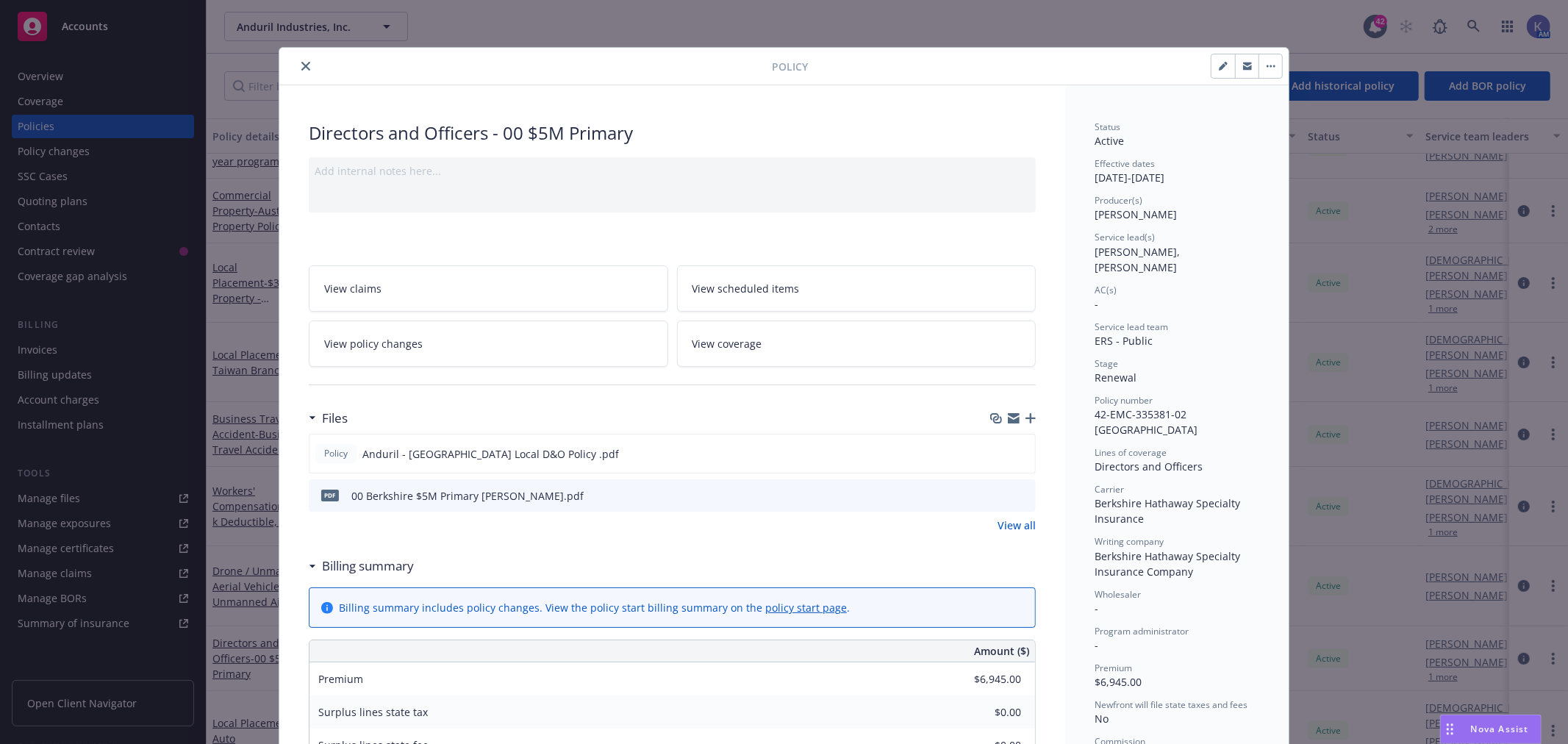
click at [301, 66] on icon "close" at bounding box center [305, 66] width 9 height 9
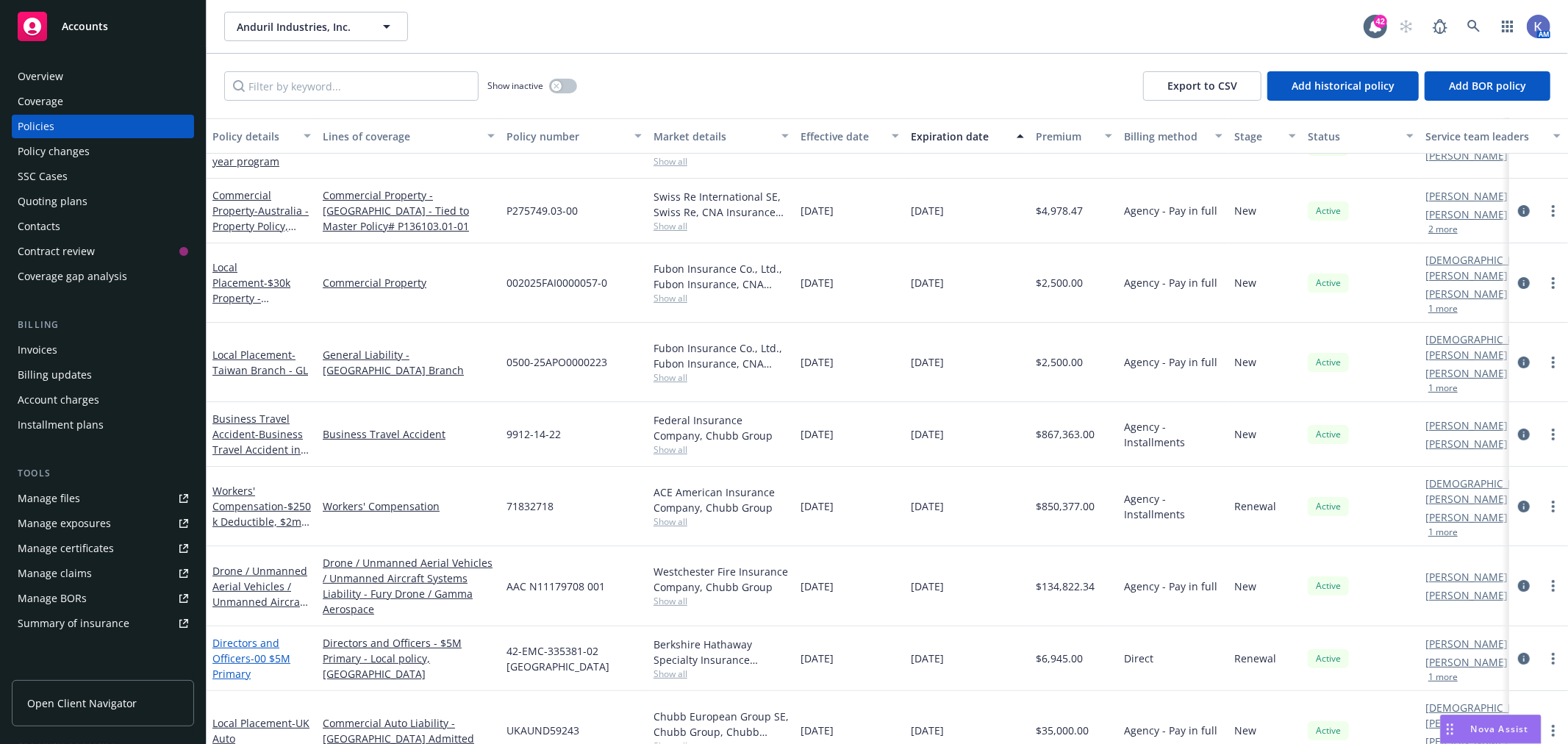
click at [259, 651] on span "- 00 $5M Primary" at bounding box center [252, 666] width 78 height 29
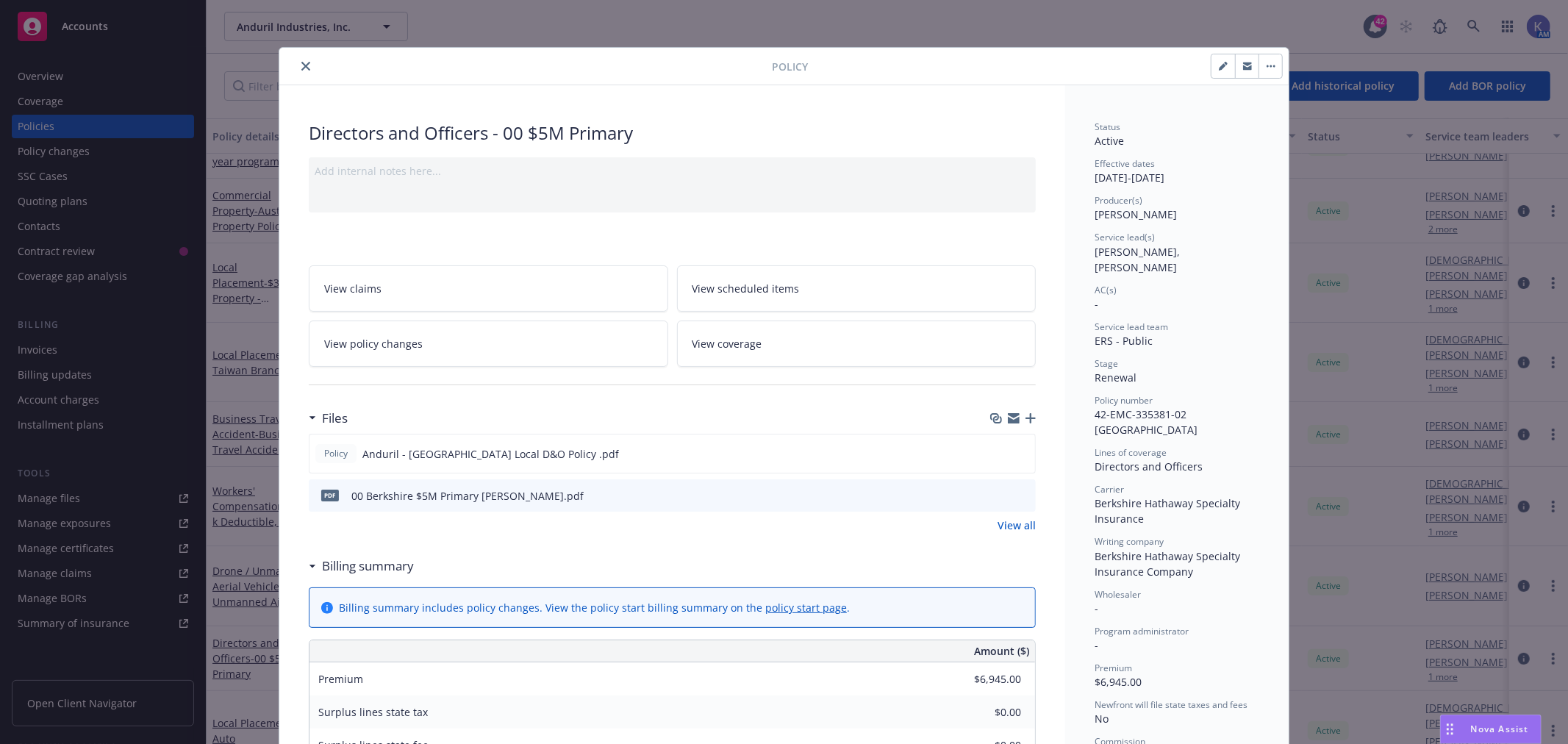
scroll to position [44, 0]
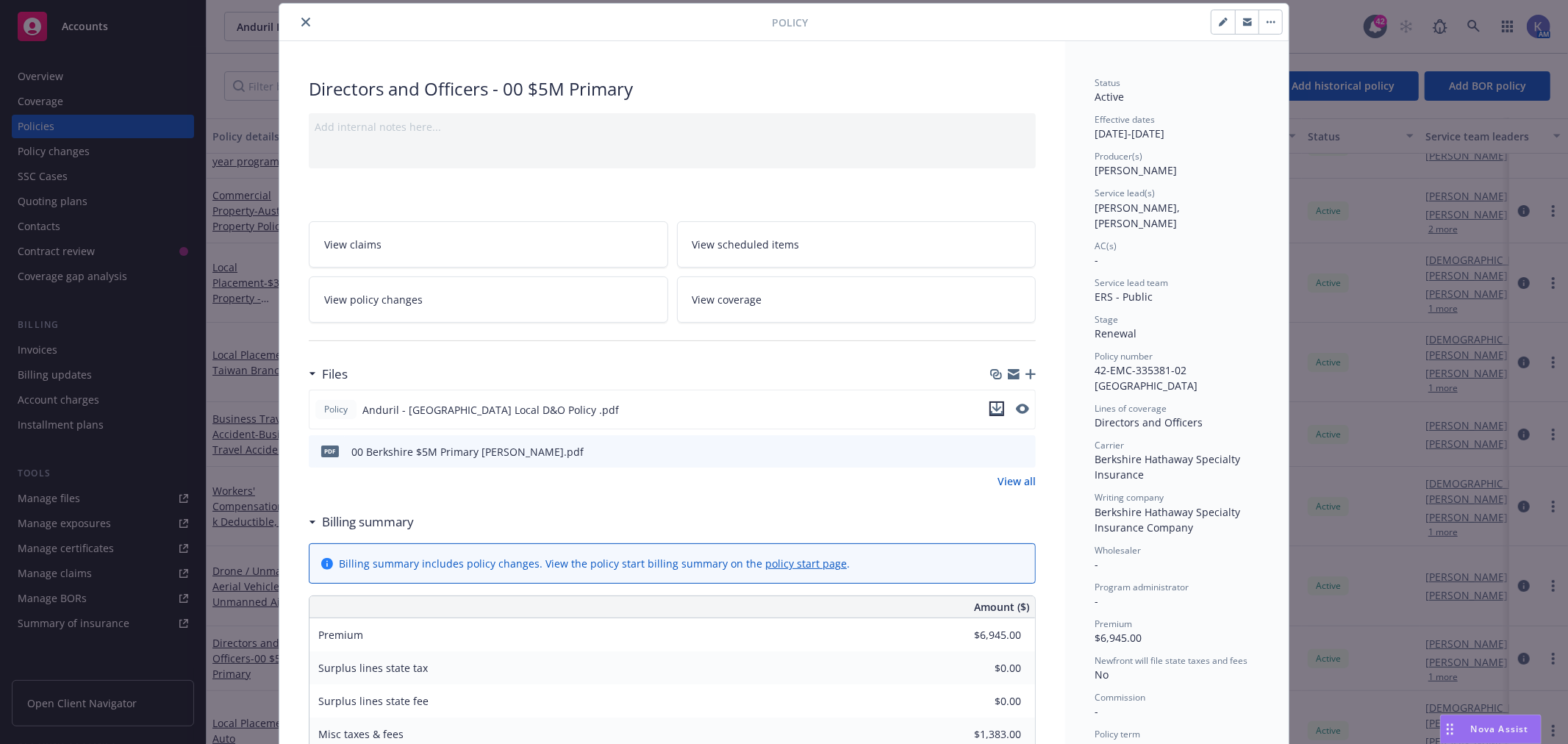
click at [991, 409] on icon "download file" at bounding box center [997, 409] width 11 height 11
click at [297, 20] on button "close" at bounding box center [306, 22] width 18 height 18
